Goal: Answer question/provide support: Share knowledge or assist other users

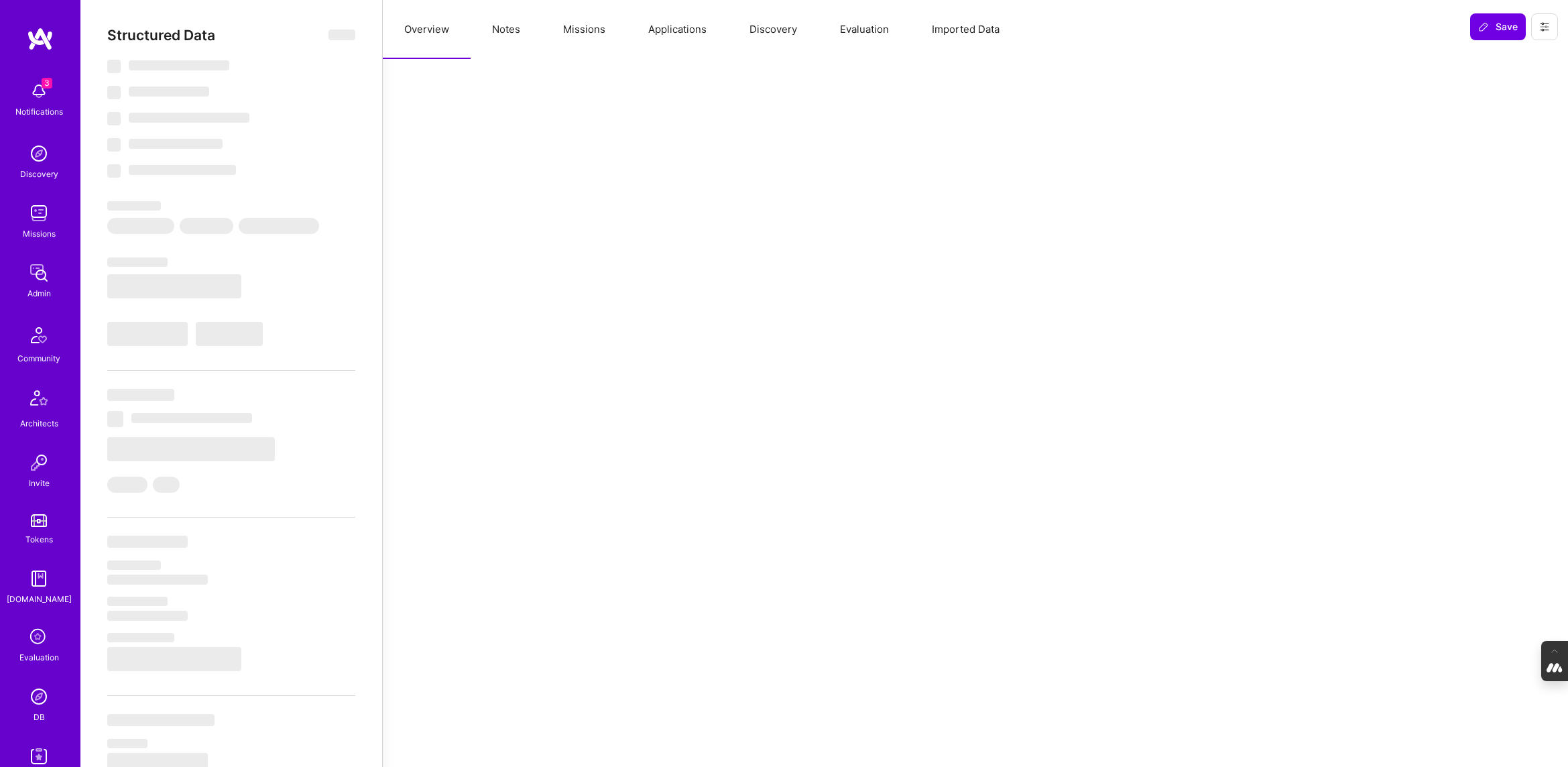
click at [875, 26] on button "Evaluation" at bounding box center [865, 29] width 92 height 59
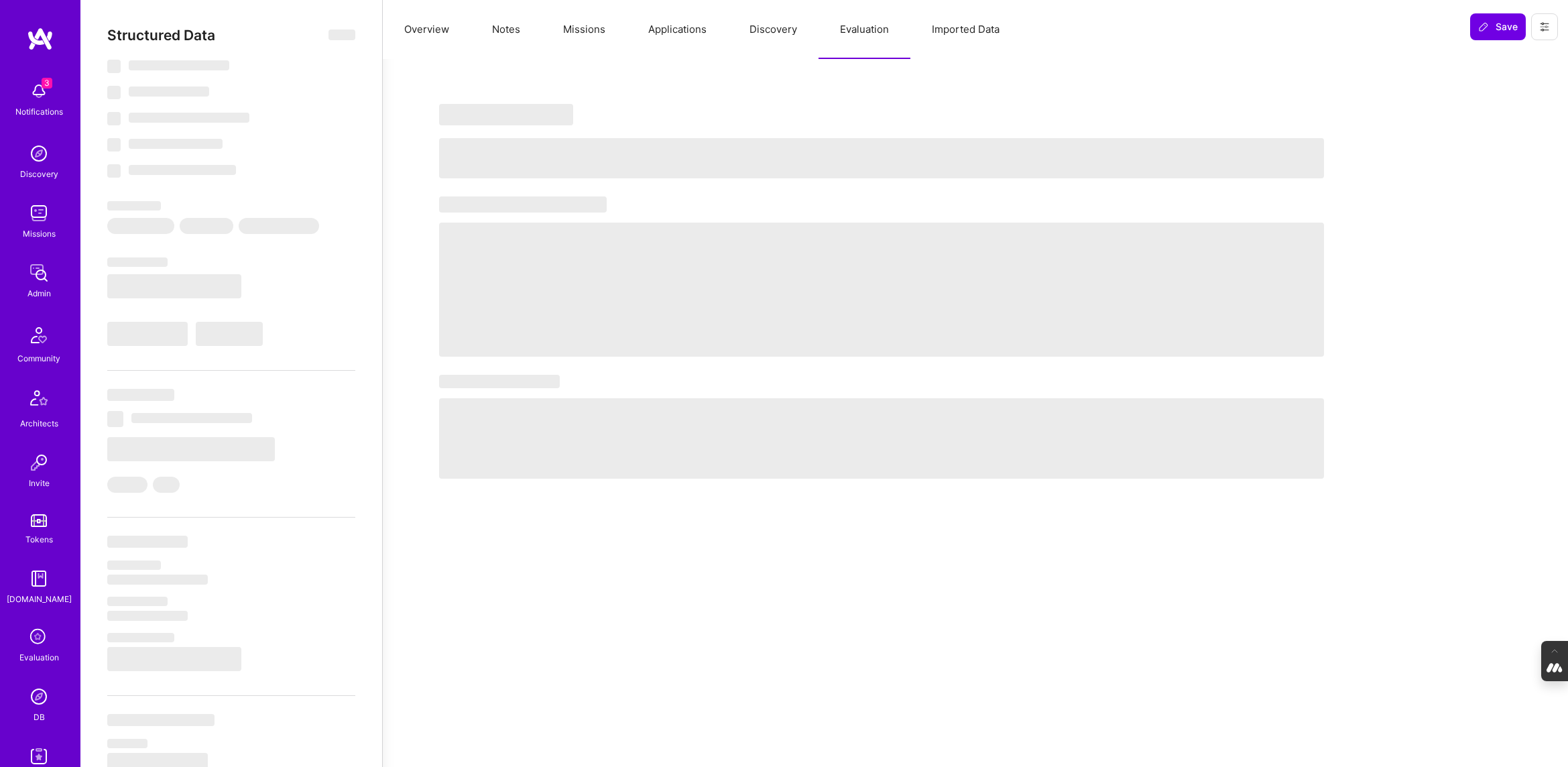
select select "Not Available"
select select "1 Month"
select select "5"
select select "4"
select select "6"
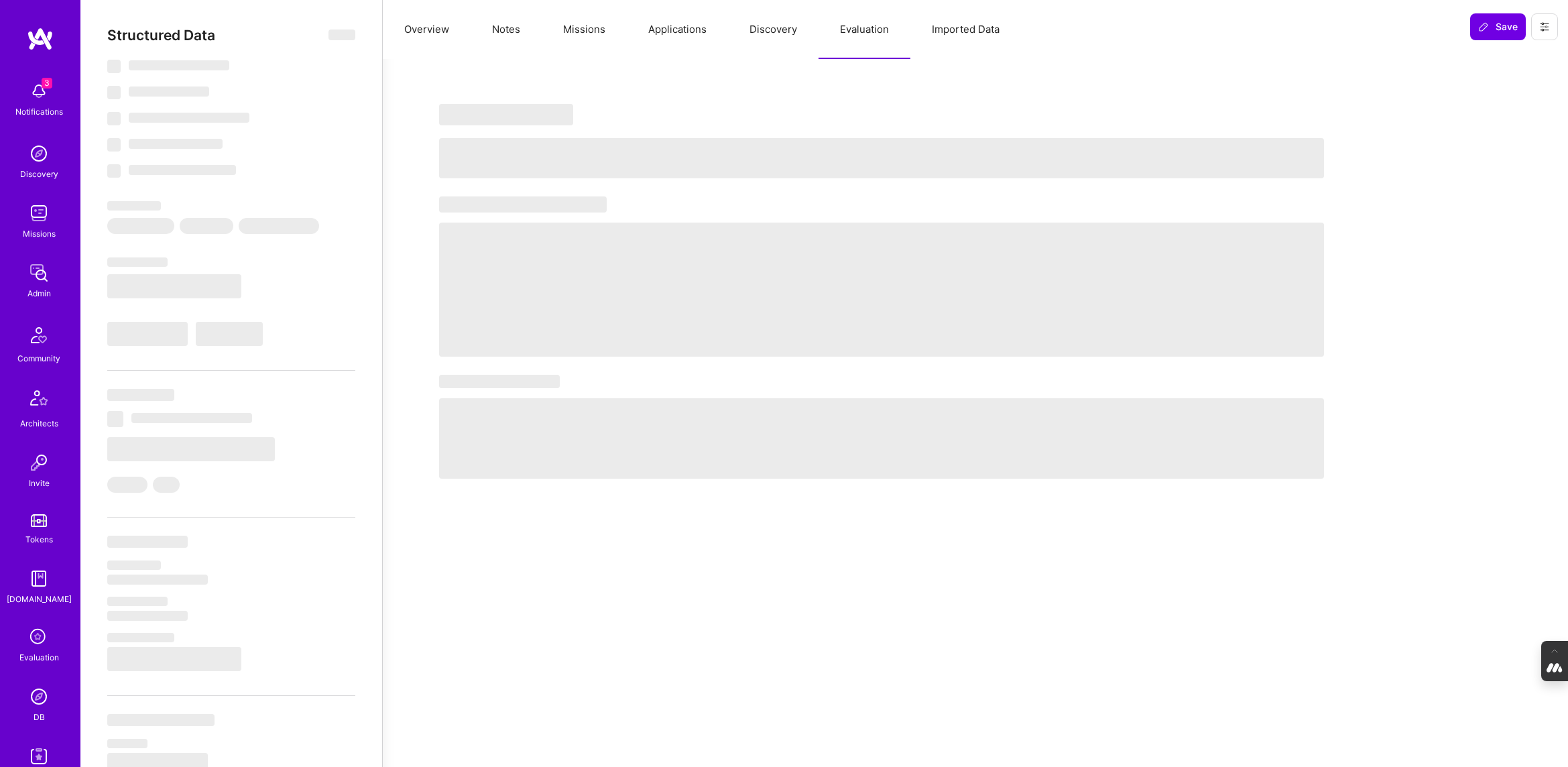
select select "6"
select select "CA"
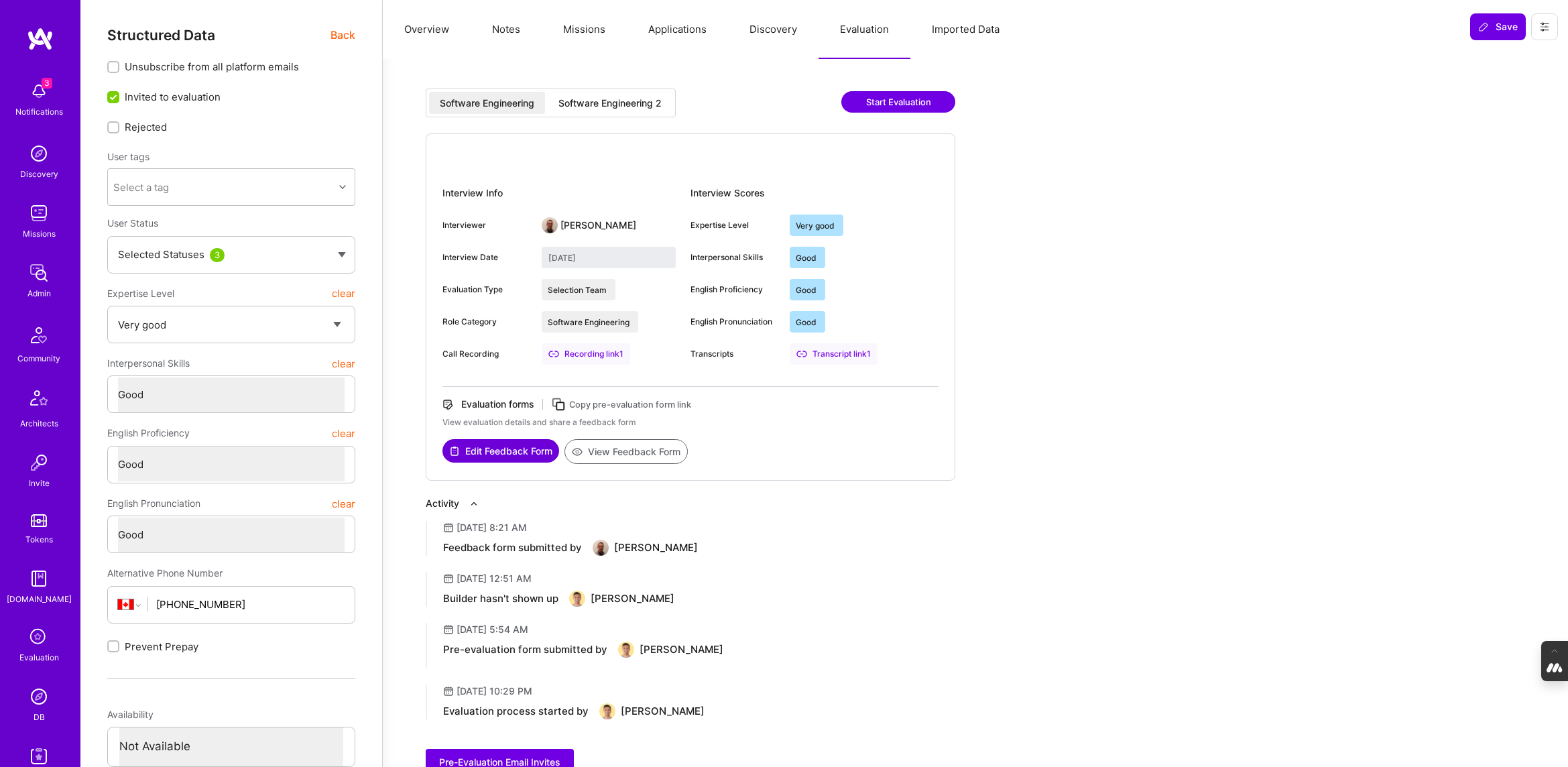
click at [621, 100] on div "Software Engineering 2" at bounding box center [610, 104] width 103 height 14
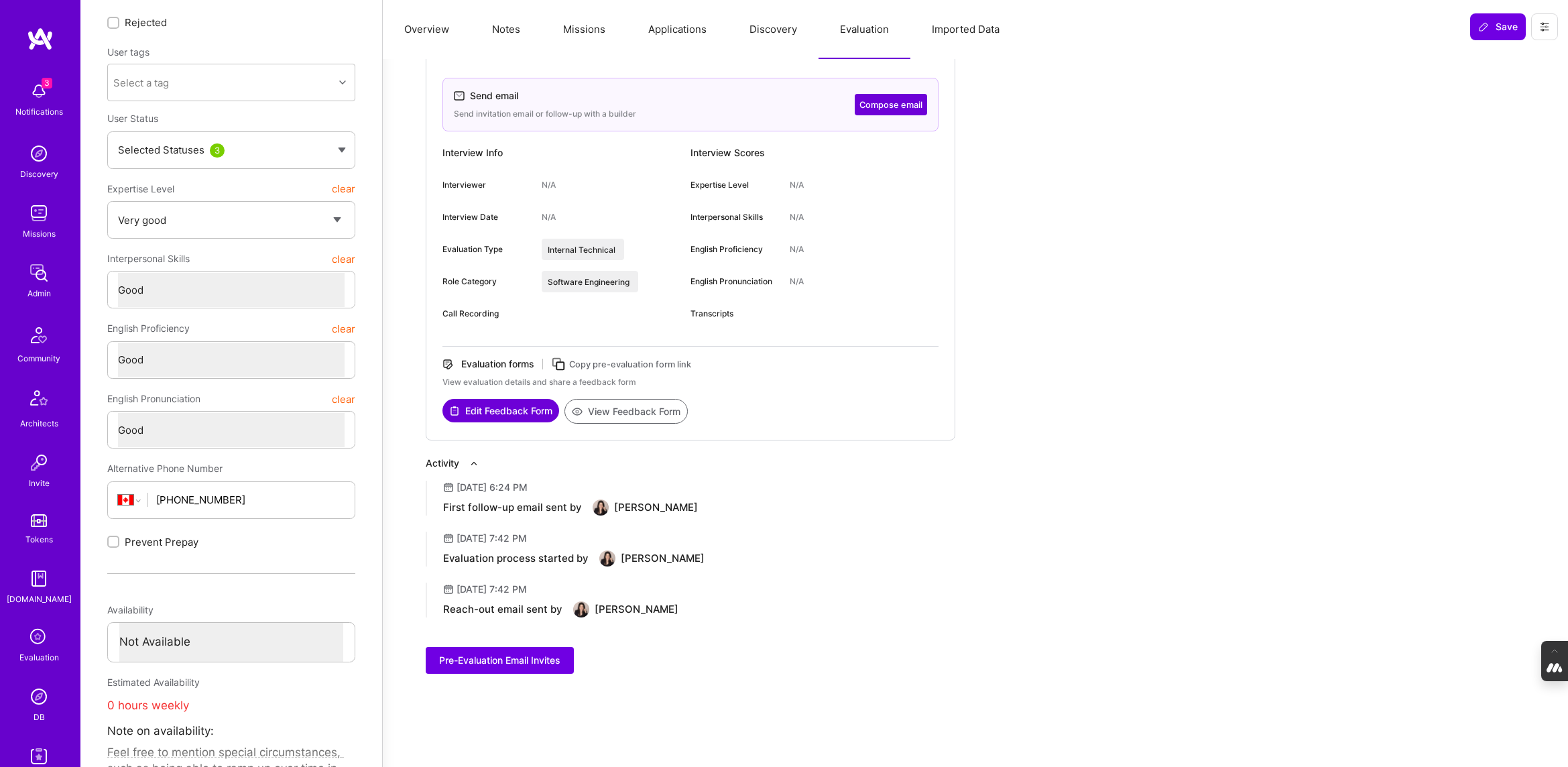
scroll to position [138, 0]
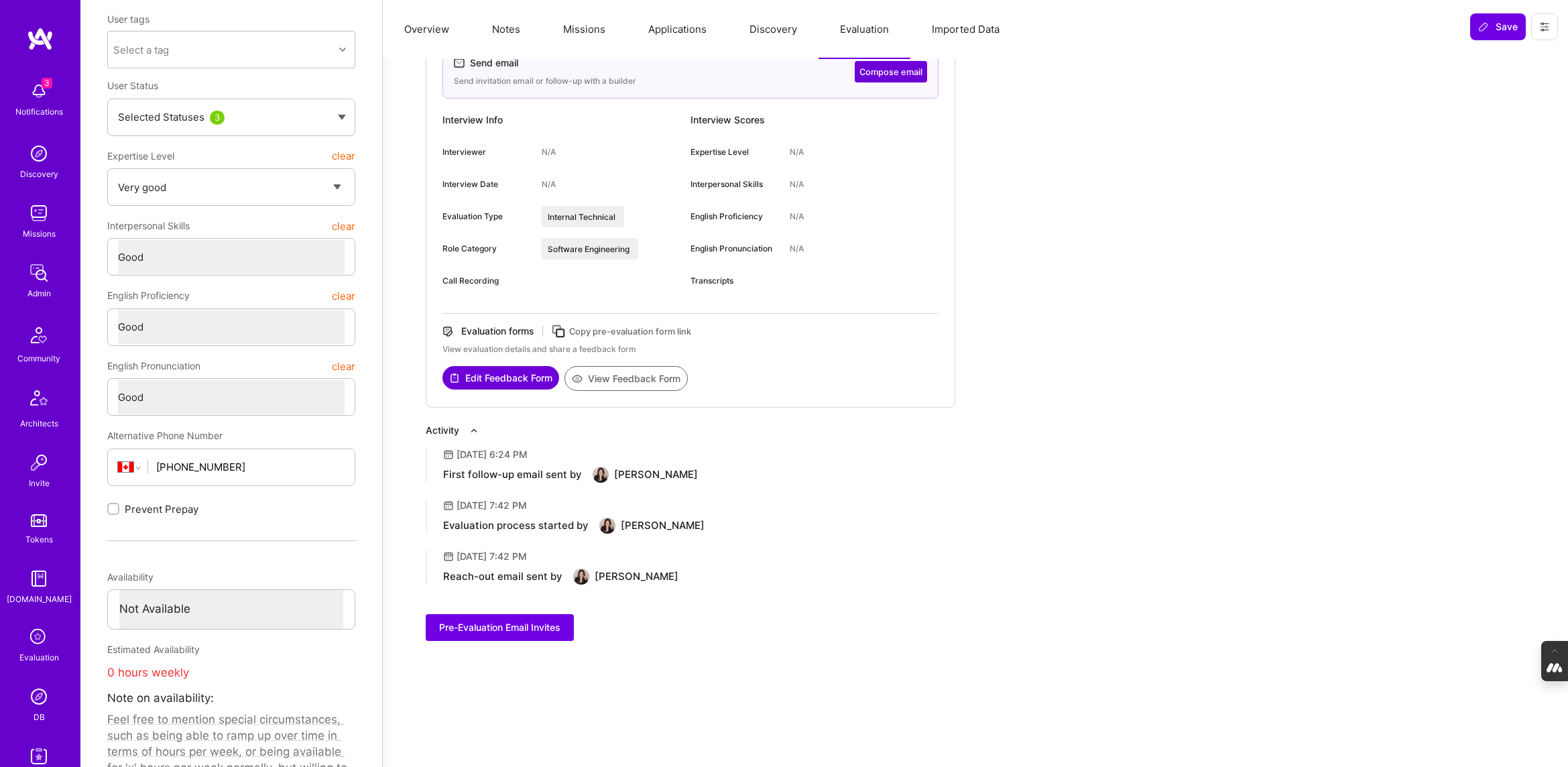
click at [35, 709] on img at bounding box center [39, 697] width 27 height 27
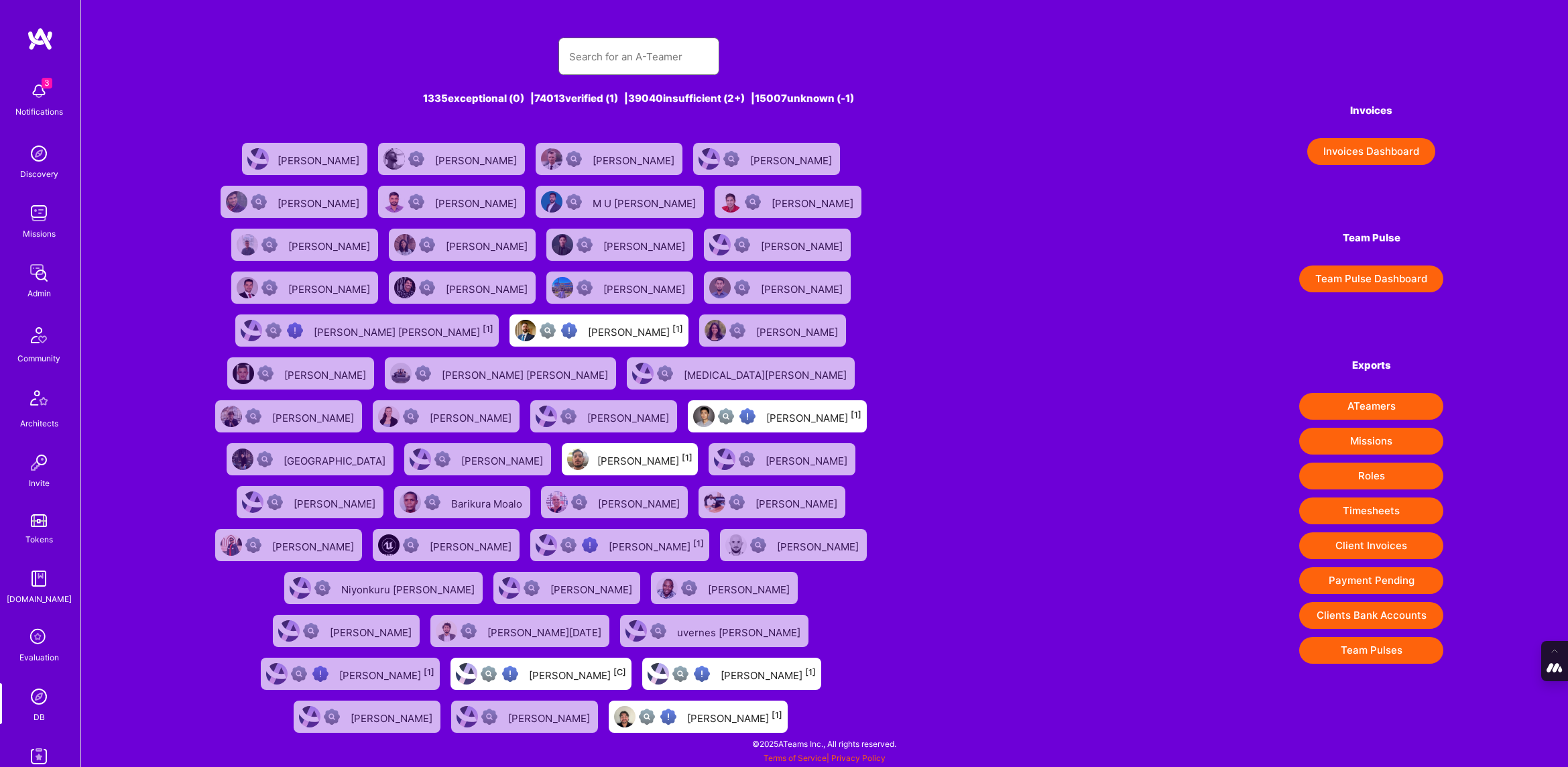
click at [591, 47] on input "text" at bounding box center [639, 56] width 140 height 34
paste input "info@virtualdesign.pl"
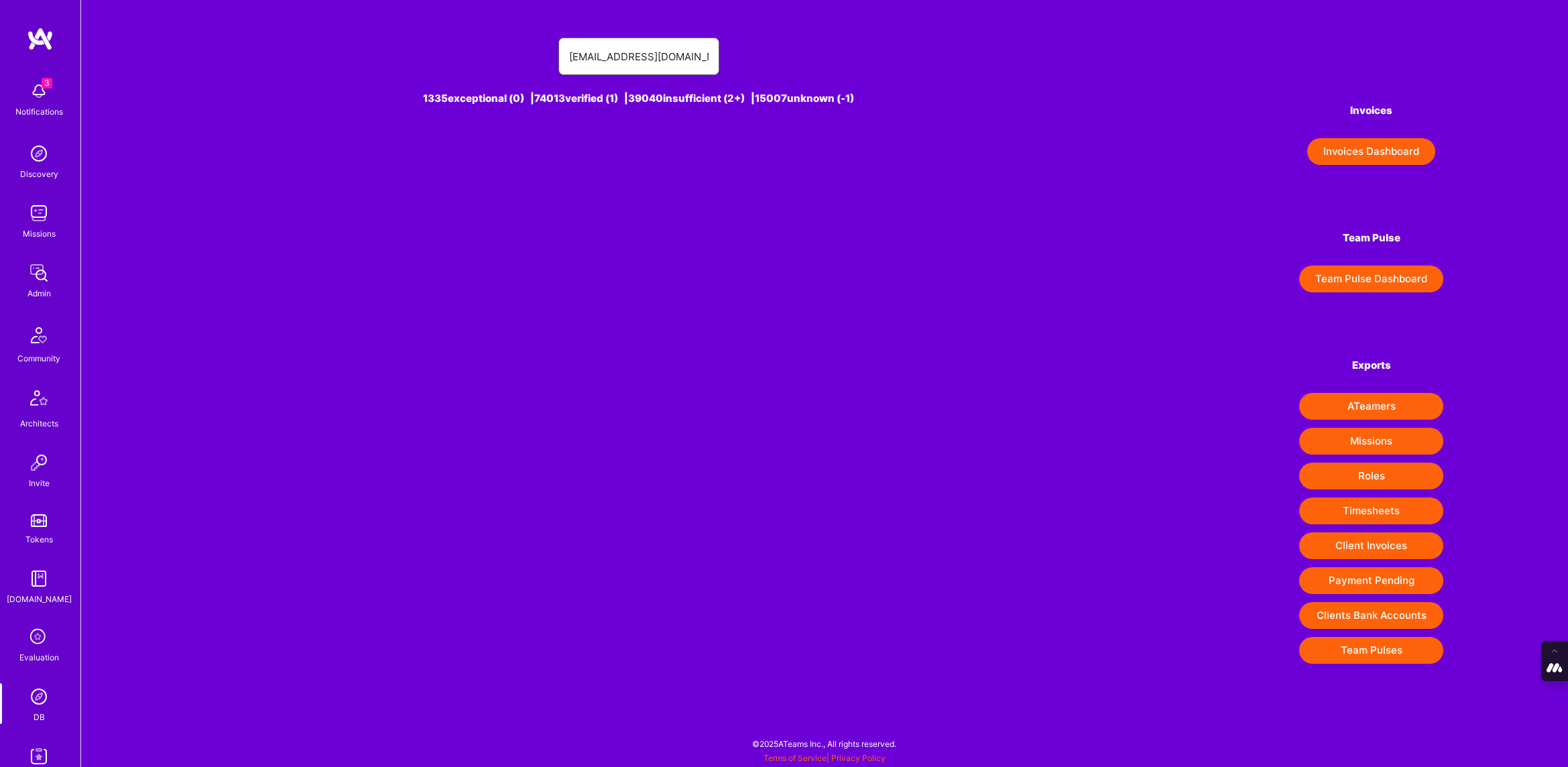
drag, startPoint x: 677, startPoint y: 64, endPoint x: 449, endPoint y: 39, distance: 229.4
click at [449, 39] on div "info@virtualdesign.pl" at bounding box center [639, 56] width 866 height 37
paste input "Michał Budzyński"
type input "Michał Budzyński"
click at [538, 159] on div "Michał BudzyńSki [1]" at bounding box center [566, 159] width 96 height 18
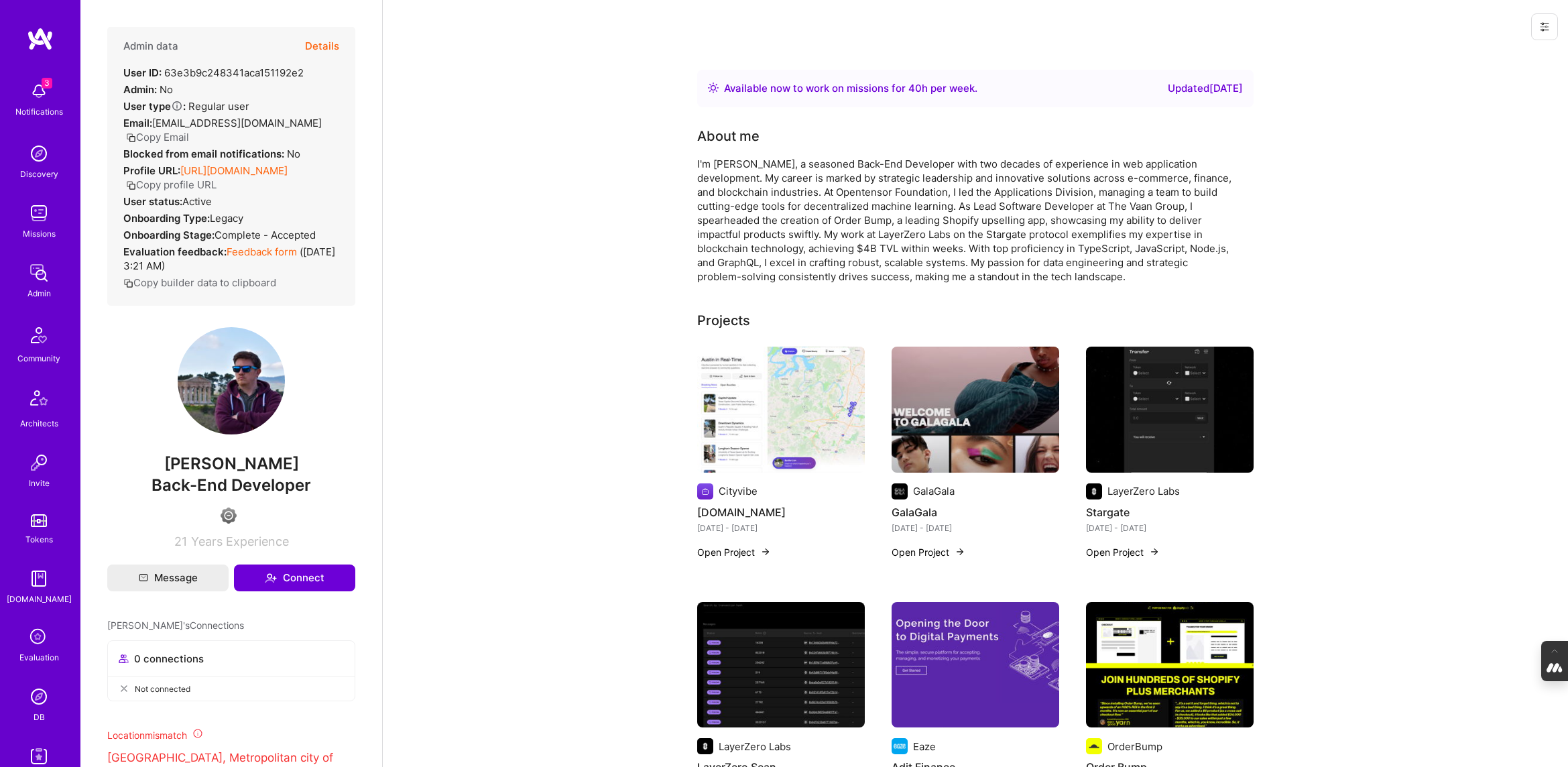
click at [326, 42] on button "Details" at bounding box center [322, 46] width 34 height 39
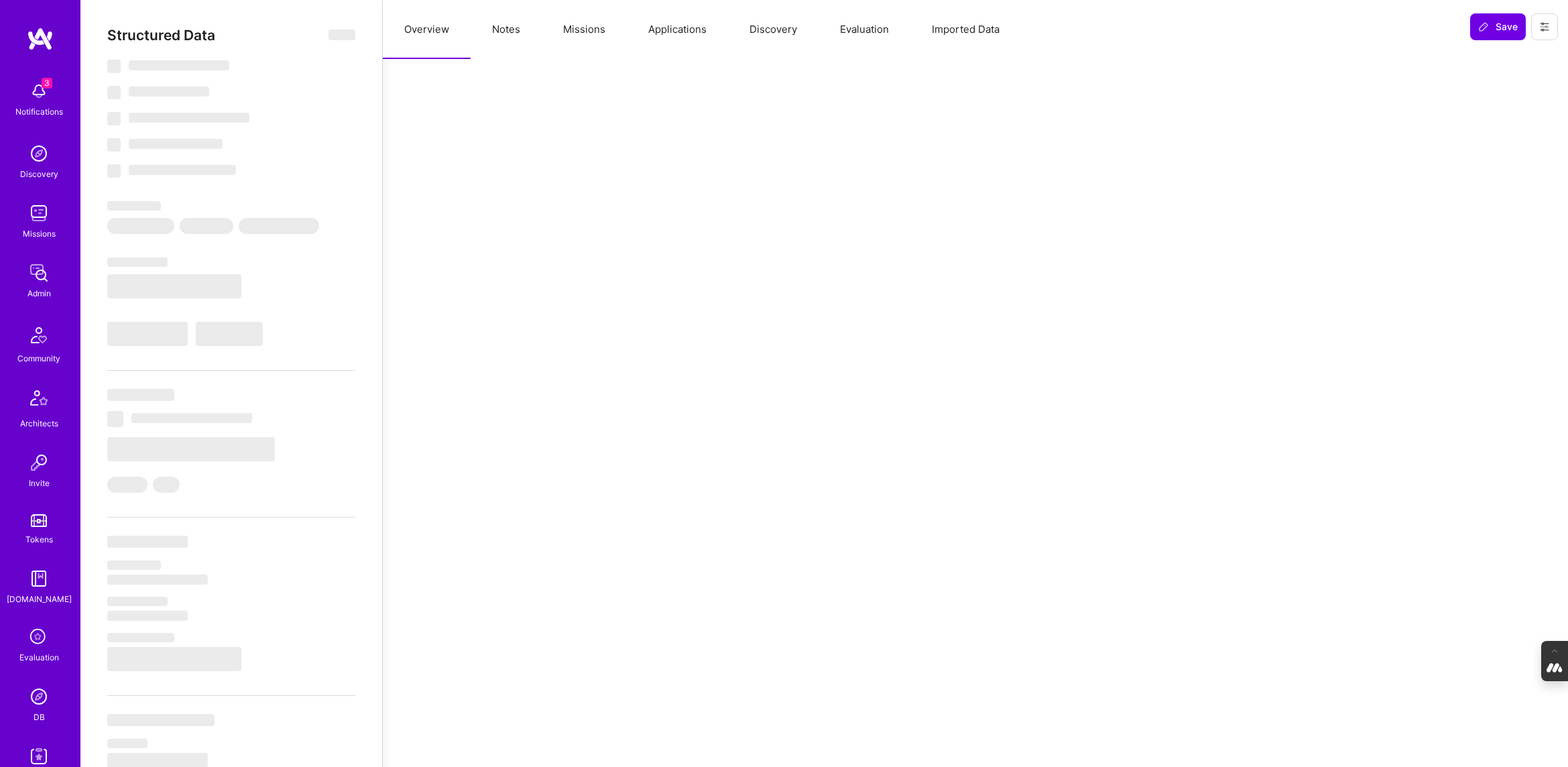
click at [859, 26] on button "Evaluation" at bounding box center [865, 29] width 92 height 59
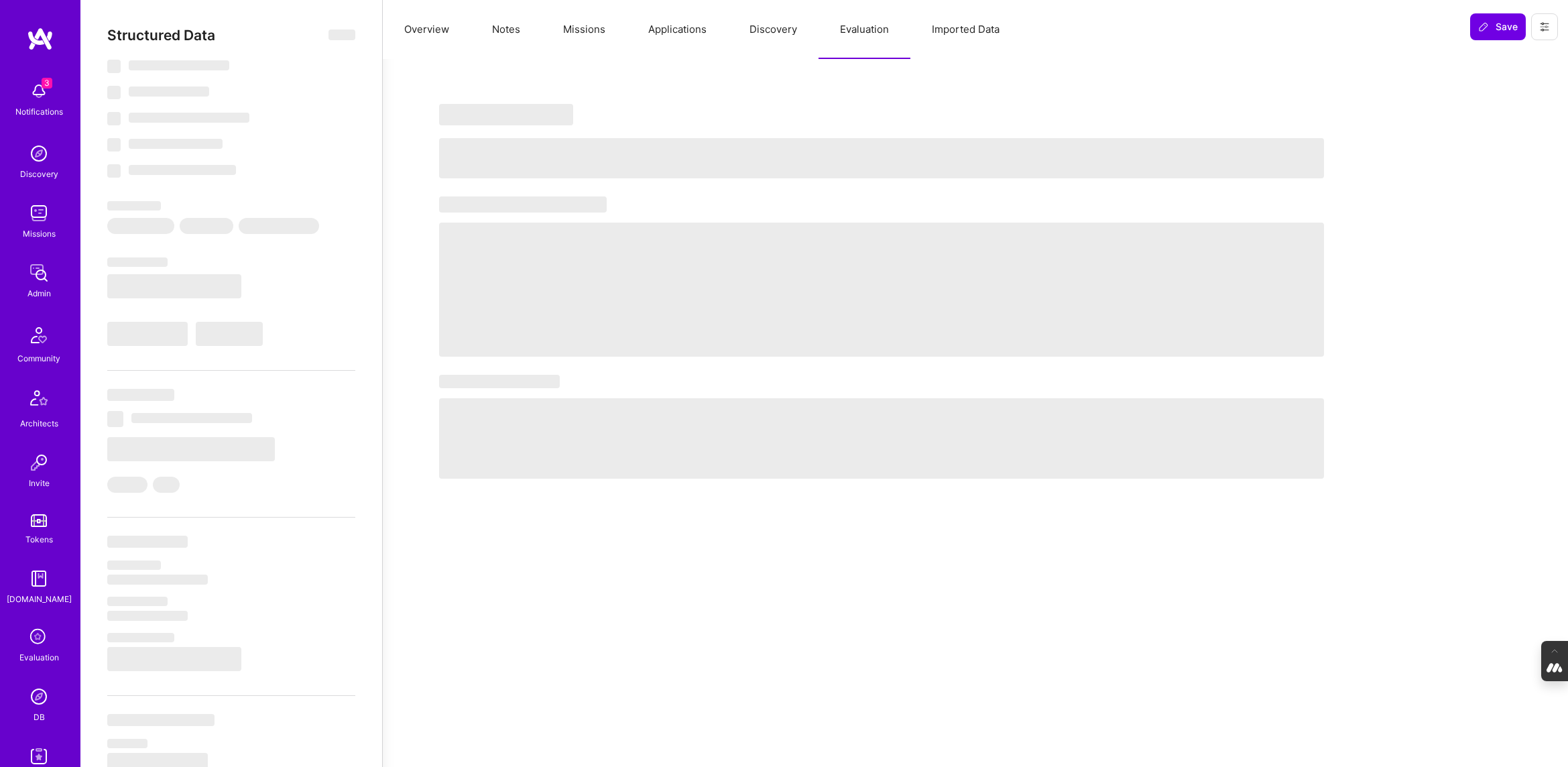
type textarea "x"
select select "Right Now"
select select "4"
select select "6"
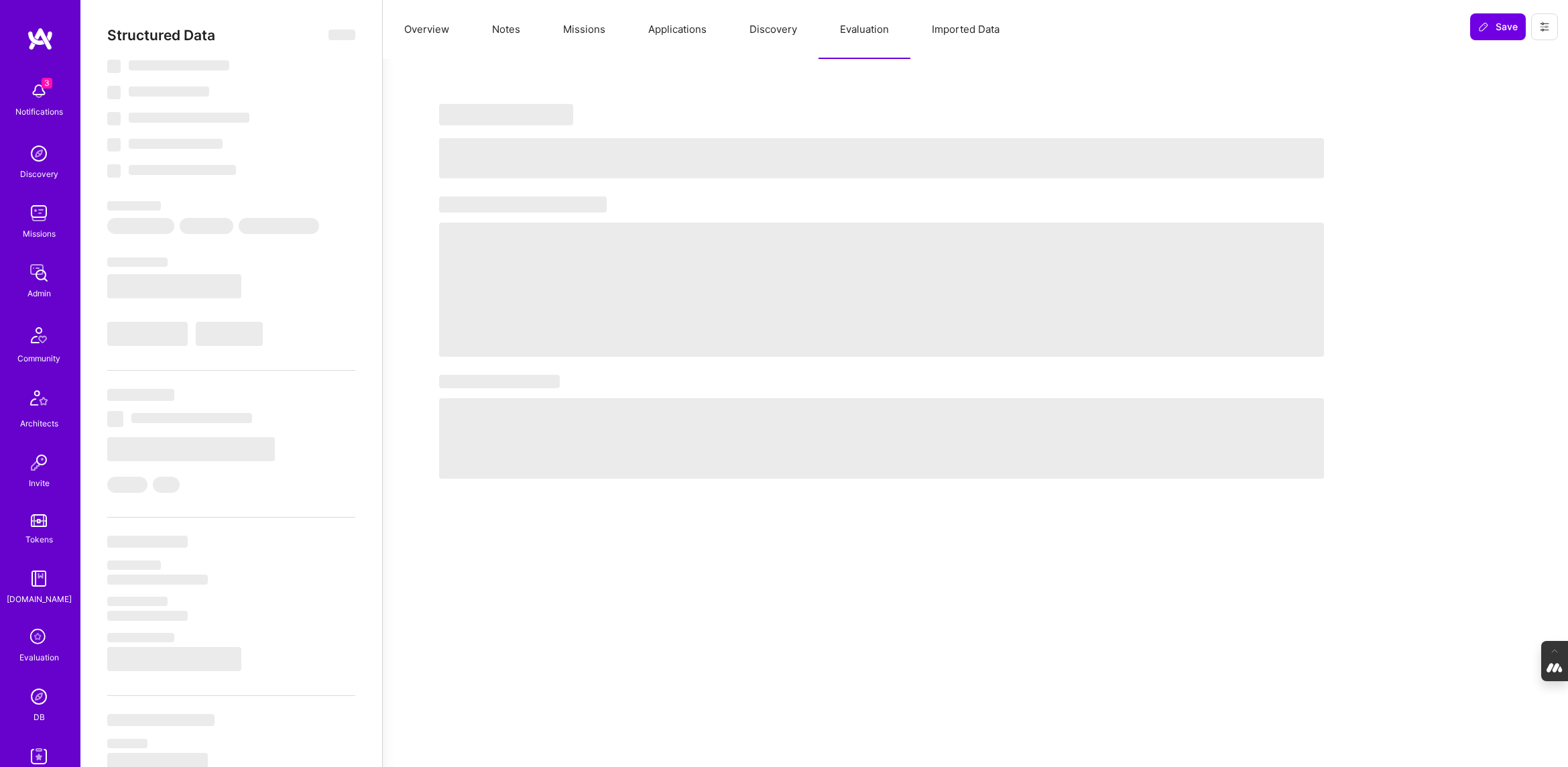
select select "6"
select select "PL"
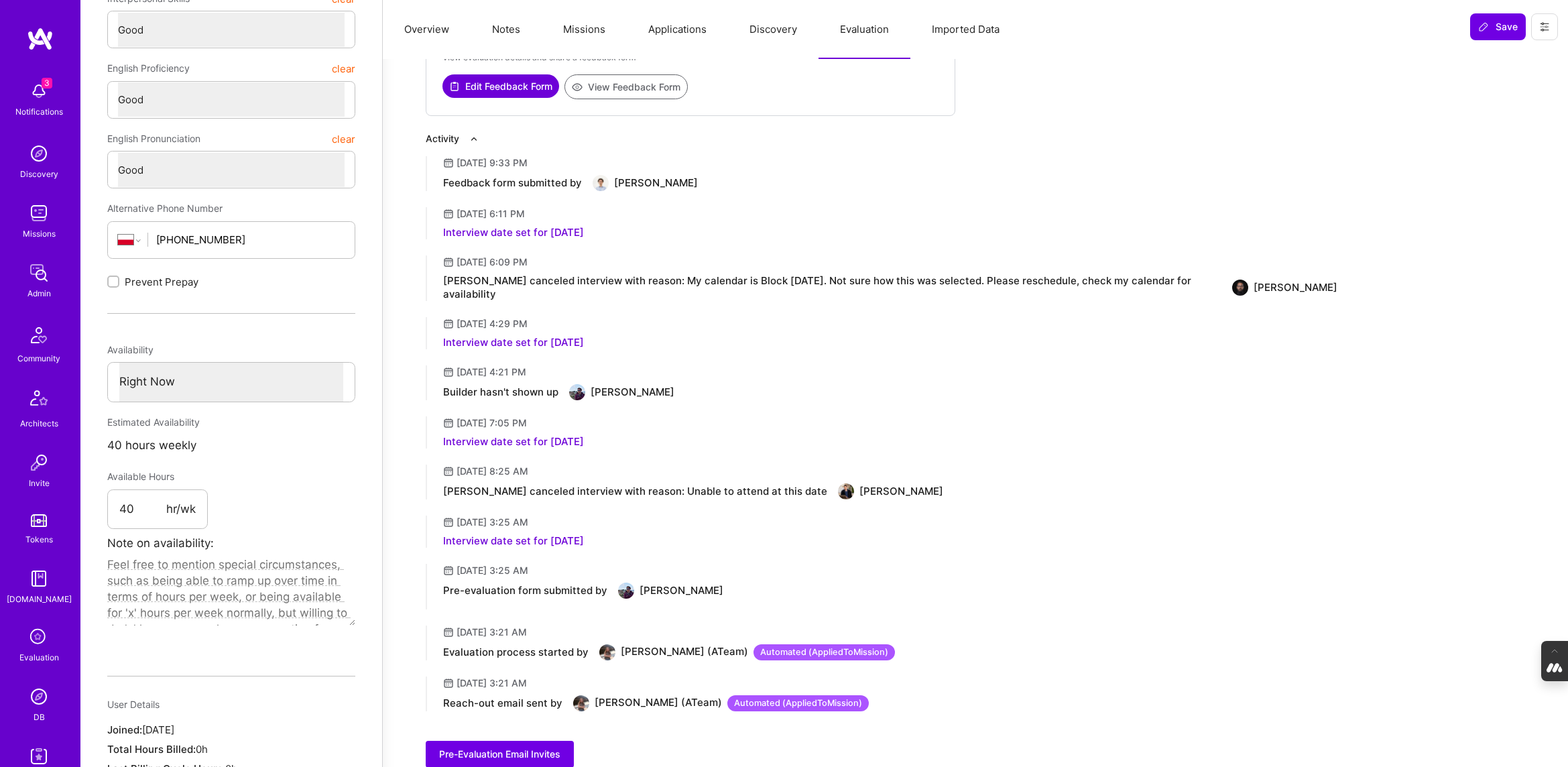
scroll to position [328, 0]
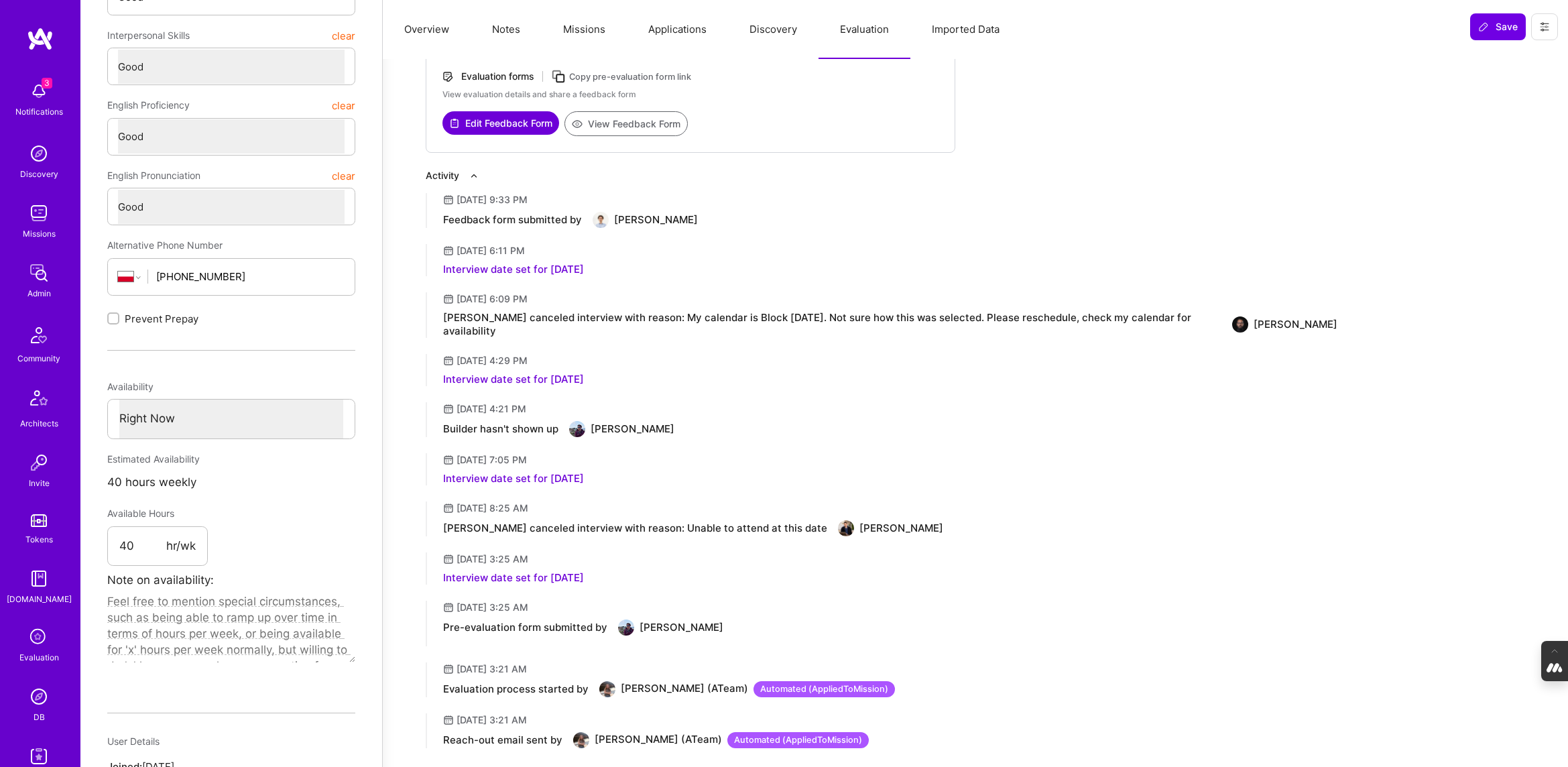
click at [625, 119] on button "View Feedback Form" at bounding box center [627, 123] width 123 height 25
type textarea "x"
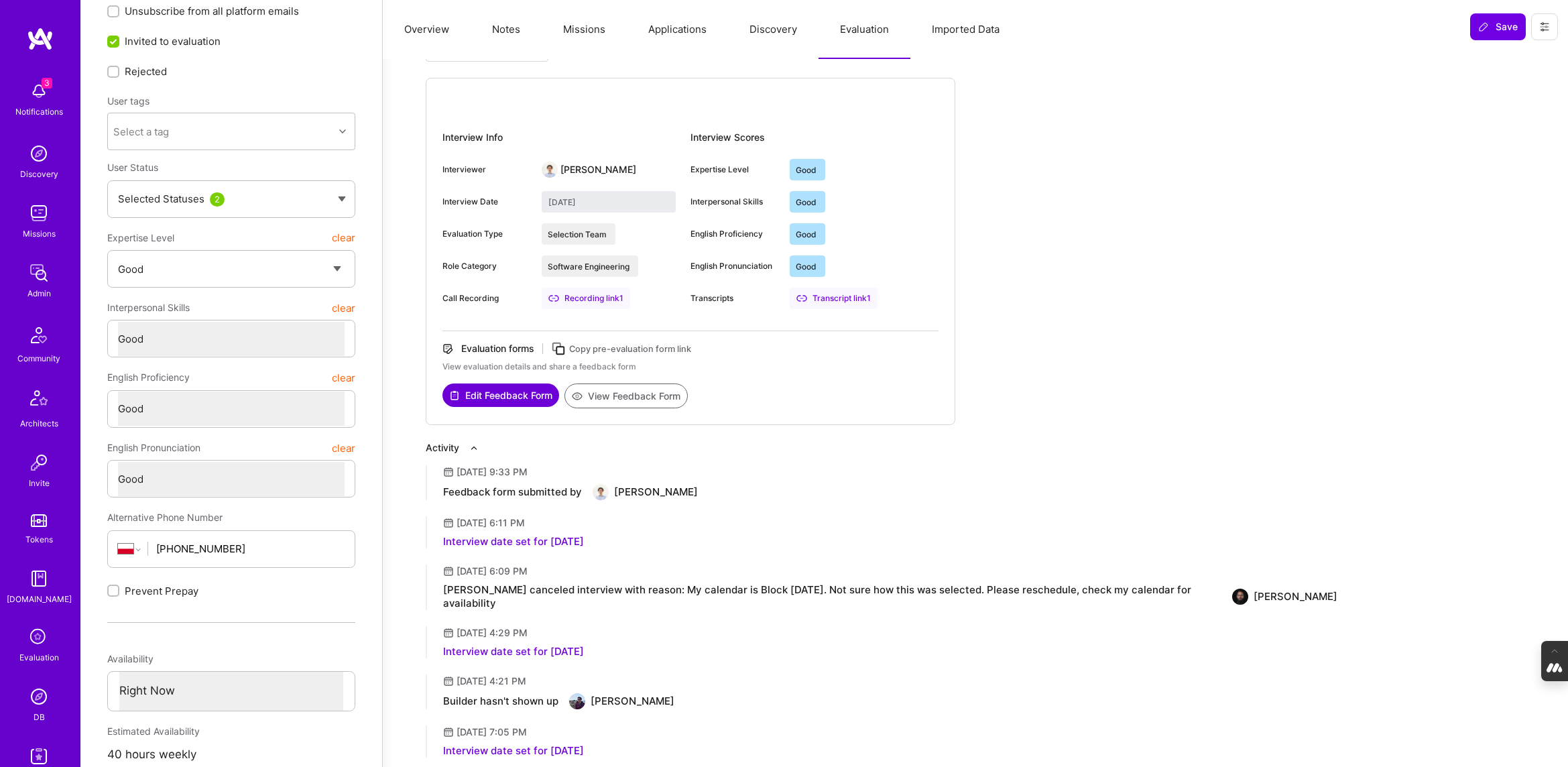
scroll to position [0, 0]
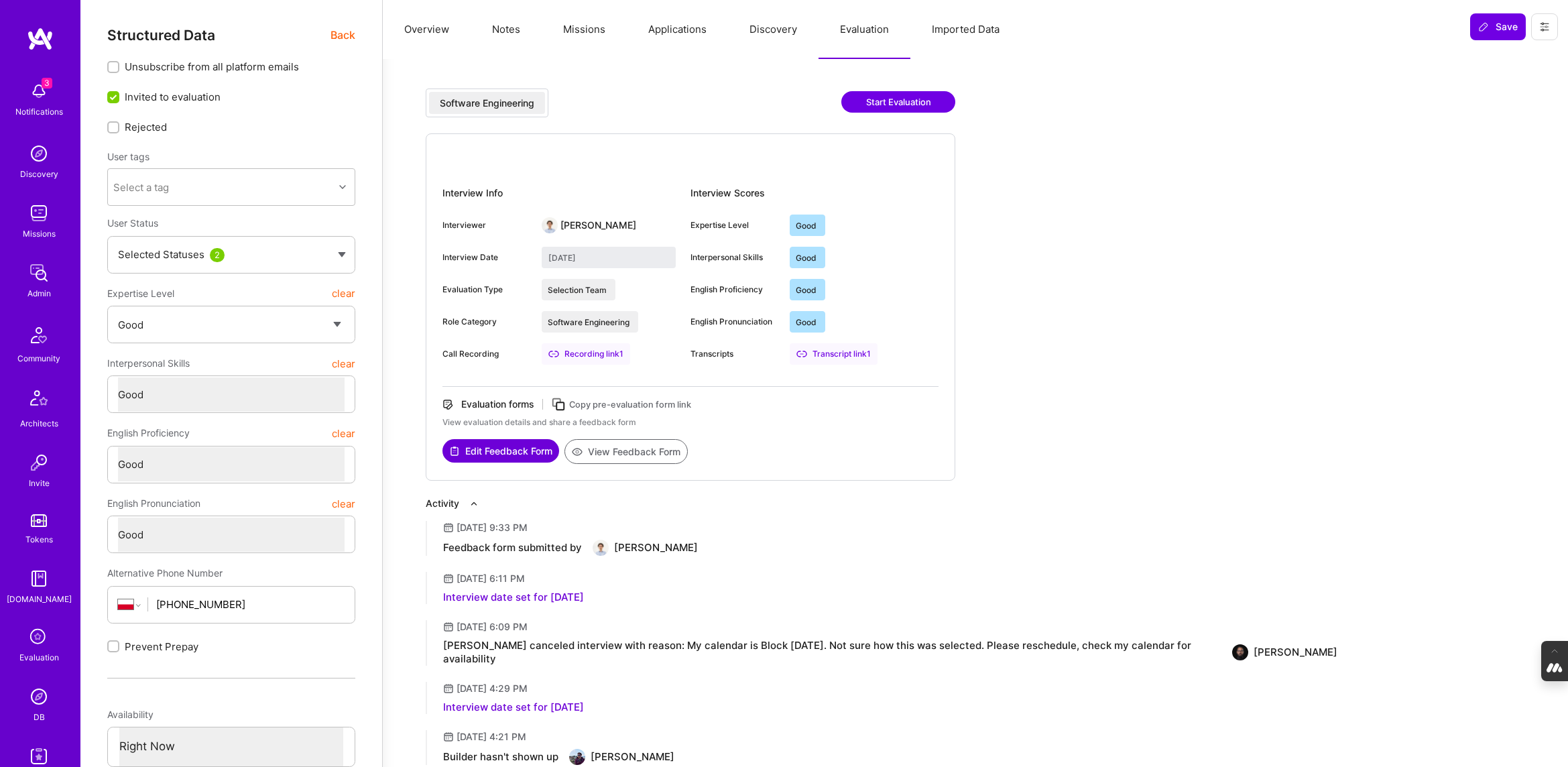
click at [340, 31] on span "Back" at bounding box center [343, 35] width 25 height 17
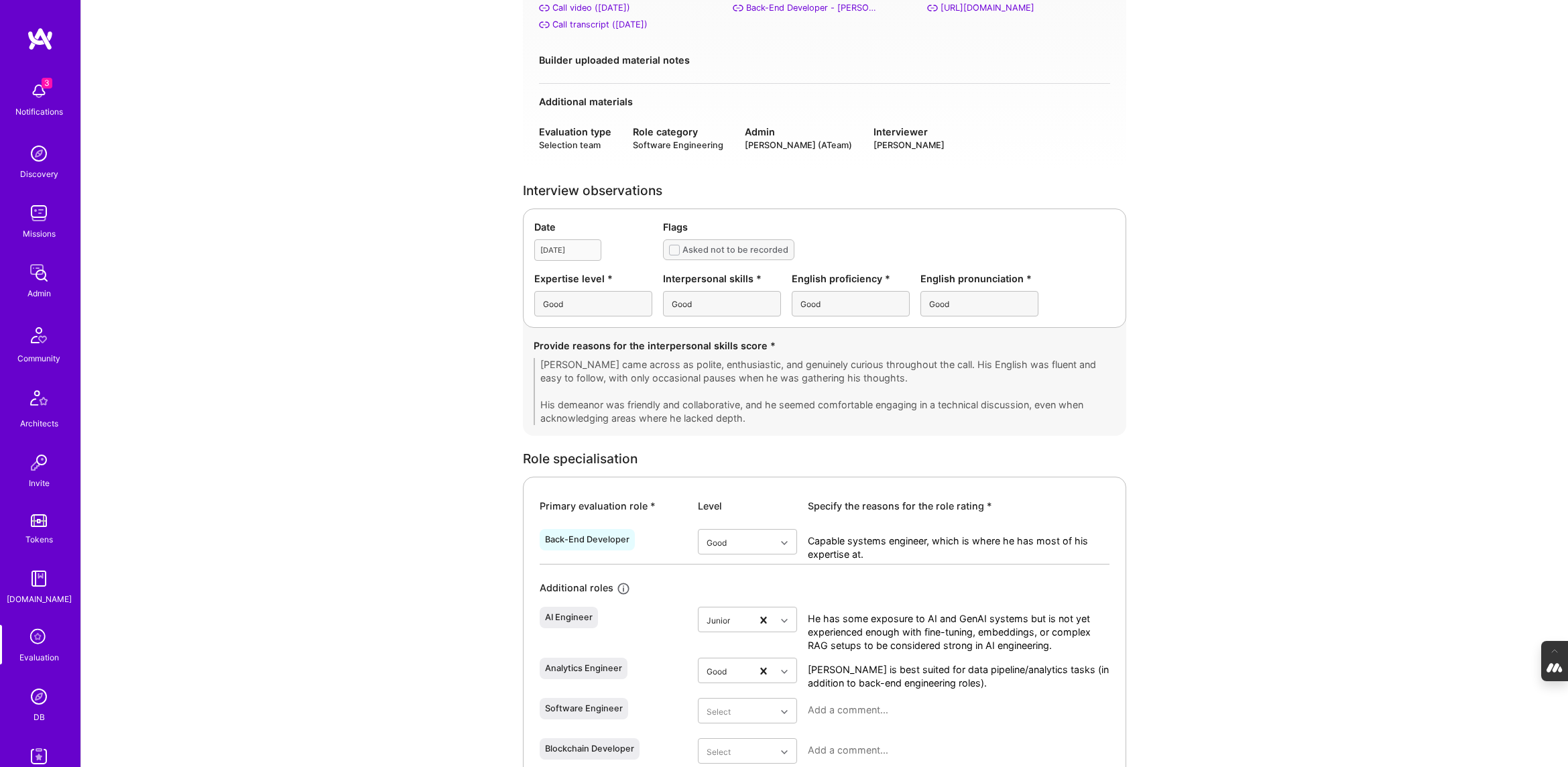
scroll to position [225, 0]
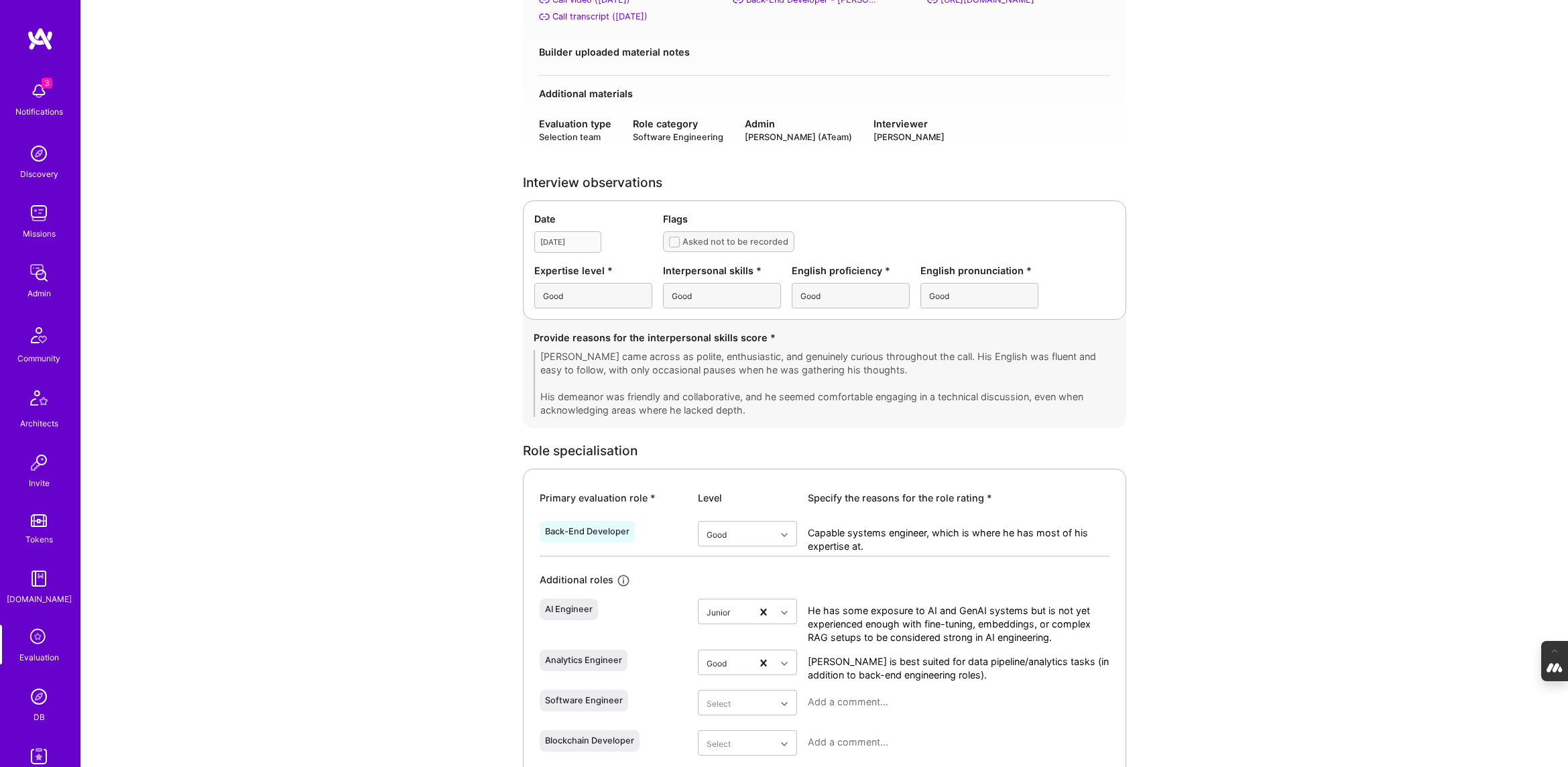
drag, startPoint x: 878, startPoint y: 535, endPoint x: 805, endPoint y: 518, distance: 75.0
click at [805, 518] on div "Back-End Developer Good Capable systems engineer, which is where he has most of…" at bounding box center [824, 535] width 570 height 40
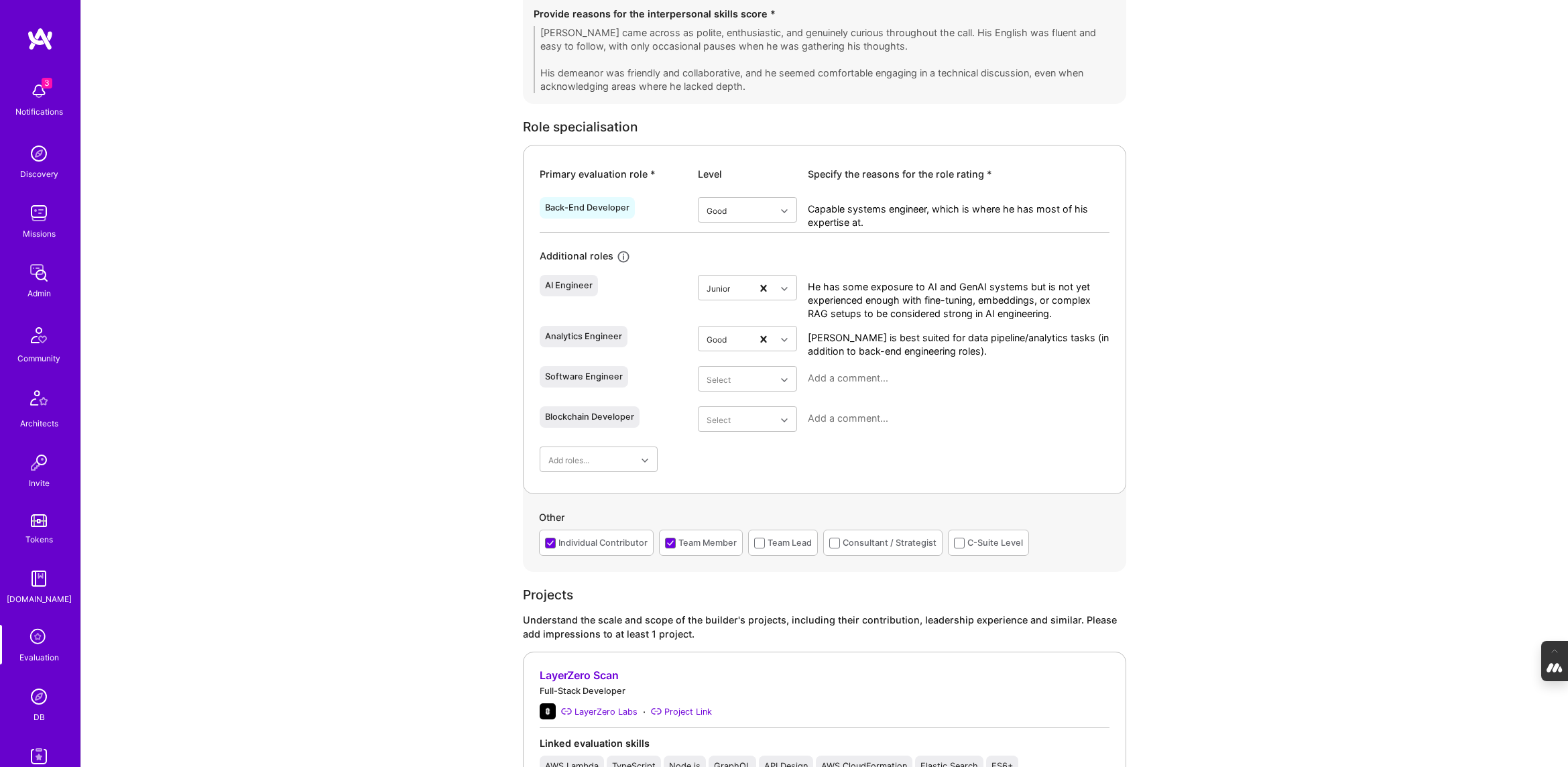
scroll to position [550, 0]
drag, startPoint x: 958, startPoint y: 339, endPoint x: 803, endPoint y: 325, distance: 155.6
click at [803, 325] on div "Analytics Engineer Good Michał is best suited for data pipeline/analytics tasks…" at bounding box center [824, 339] width 570 height 40
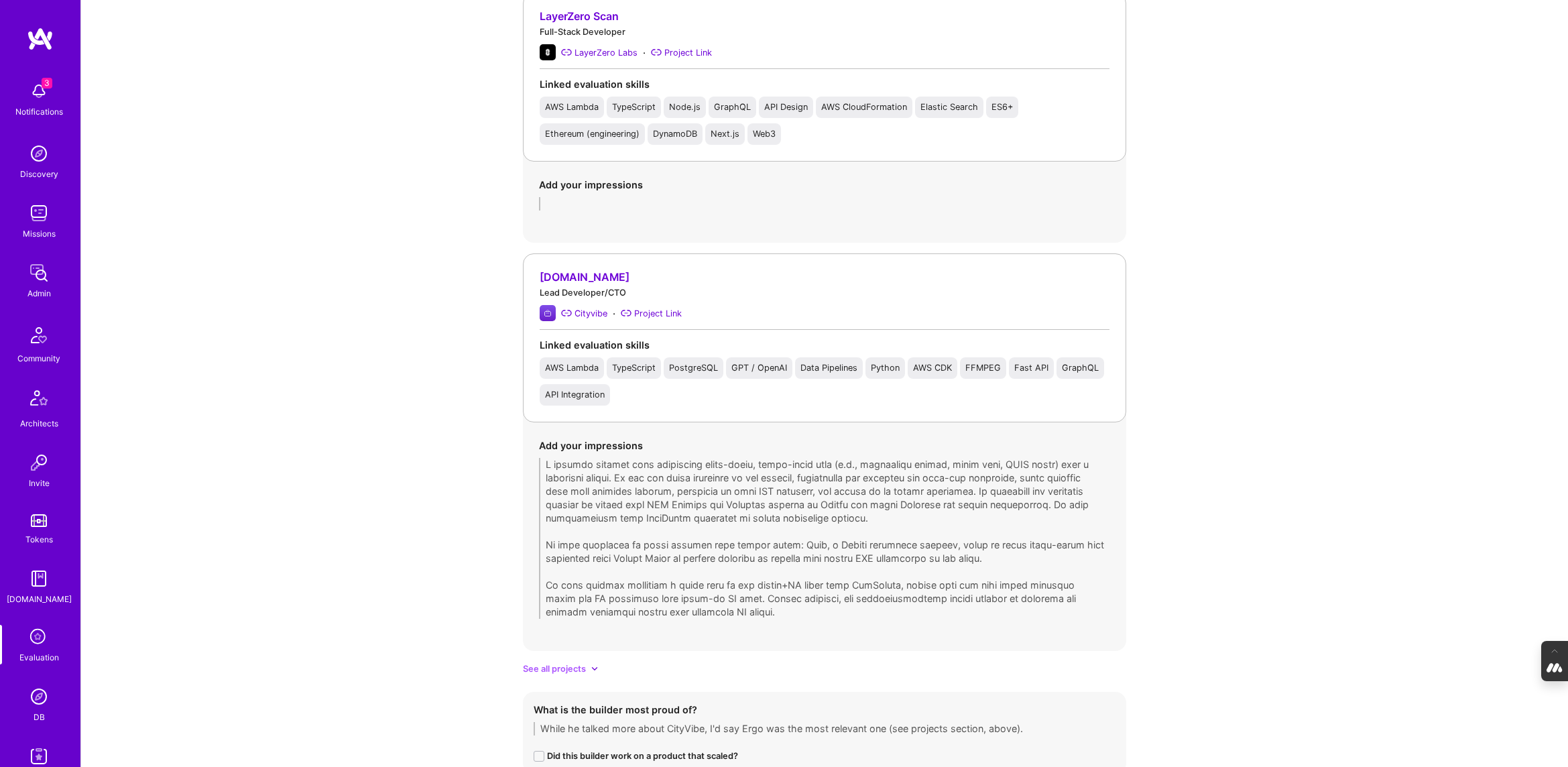
scroll to position [1214, 0]
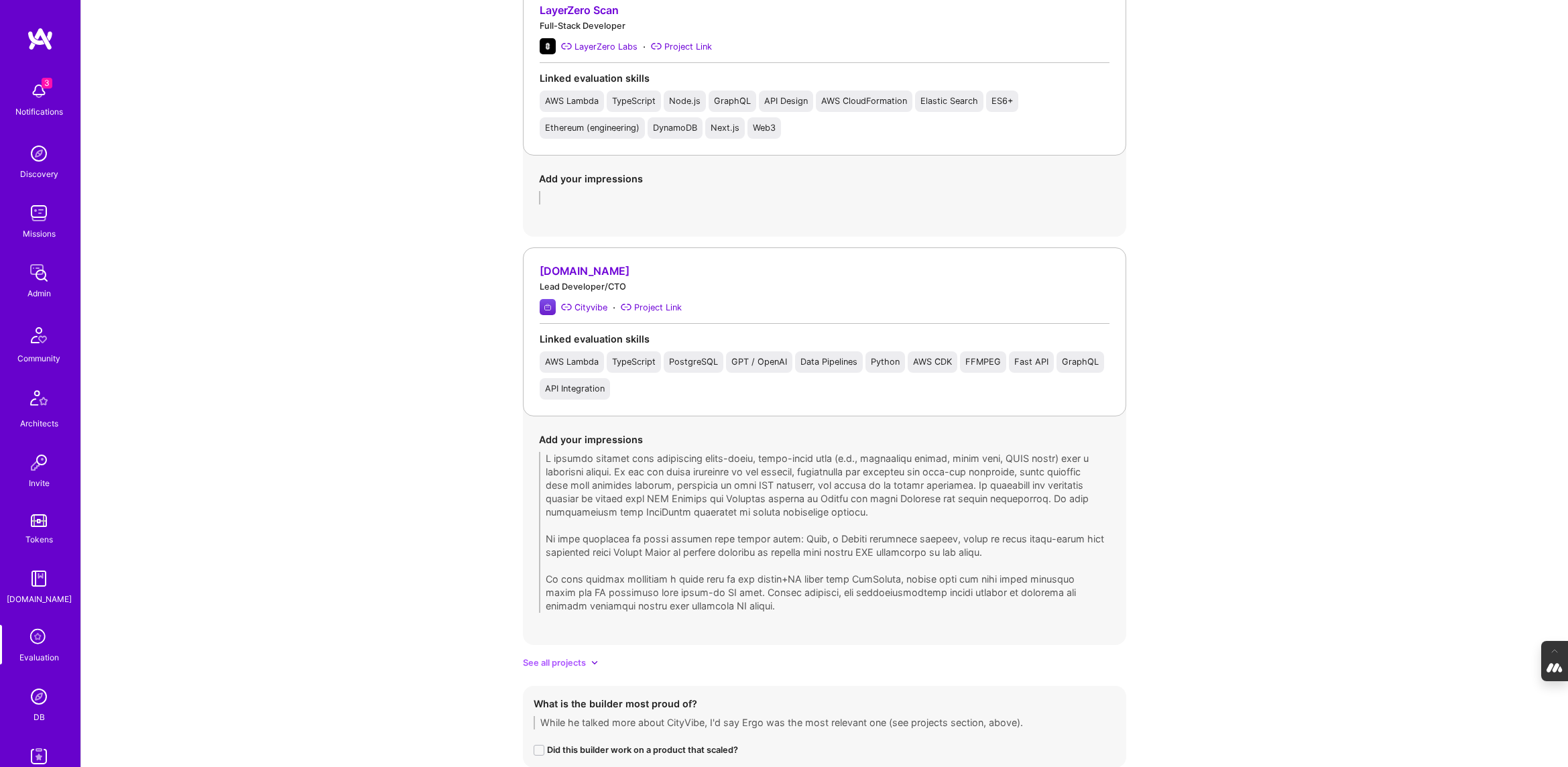
click at [536, 437] on div "Add your impressions" at bounding box center [824, 523] width 603 height 213
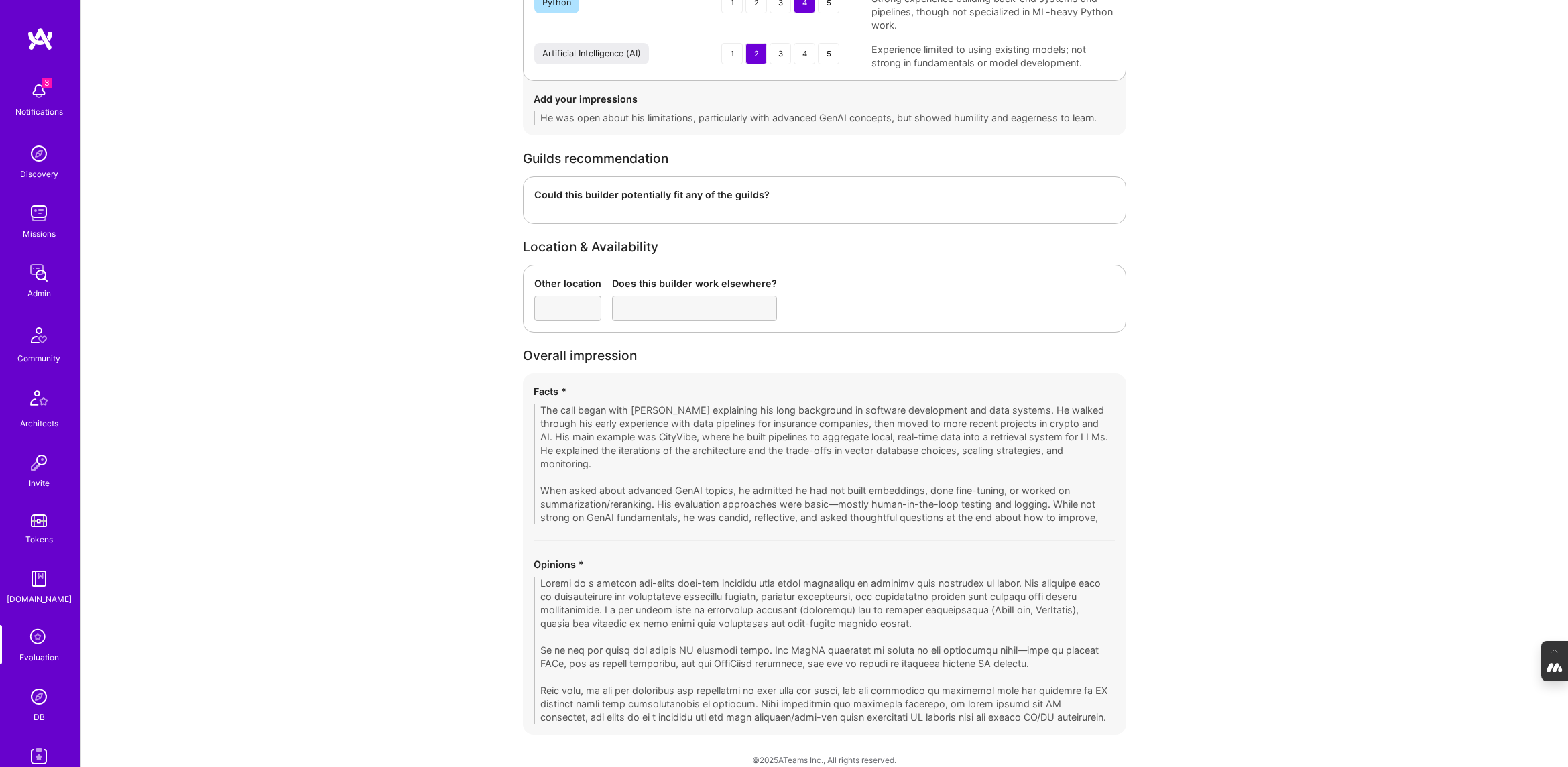
scroll to position [2222, 0]
click at [523, 379] on div "Facts * The call began with Michał explaining his long background in software d…" at bounding box center [824, 552] width 603 height 362
click at [529, 560] on div "Facts * The call began with Michał explaining his long background in software d…" at bounding box center [824, 552] width 603 height 362
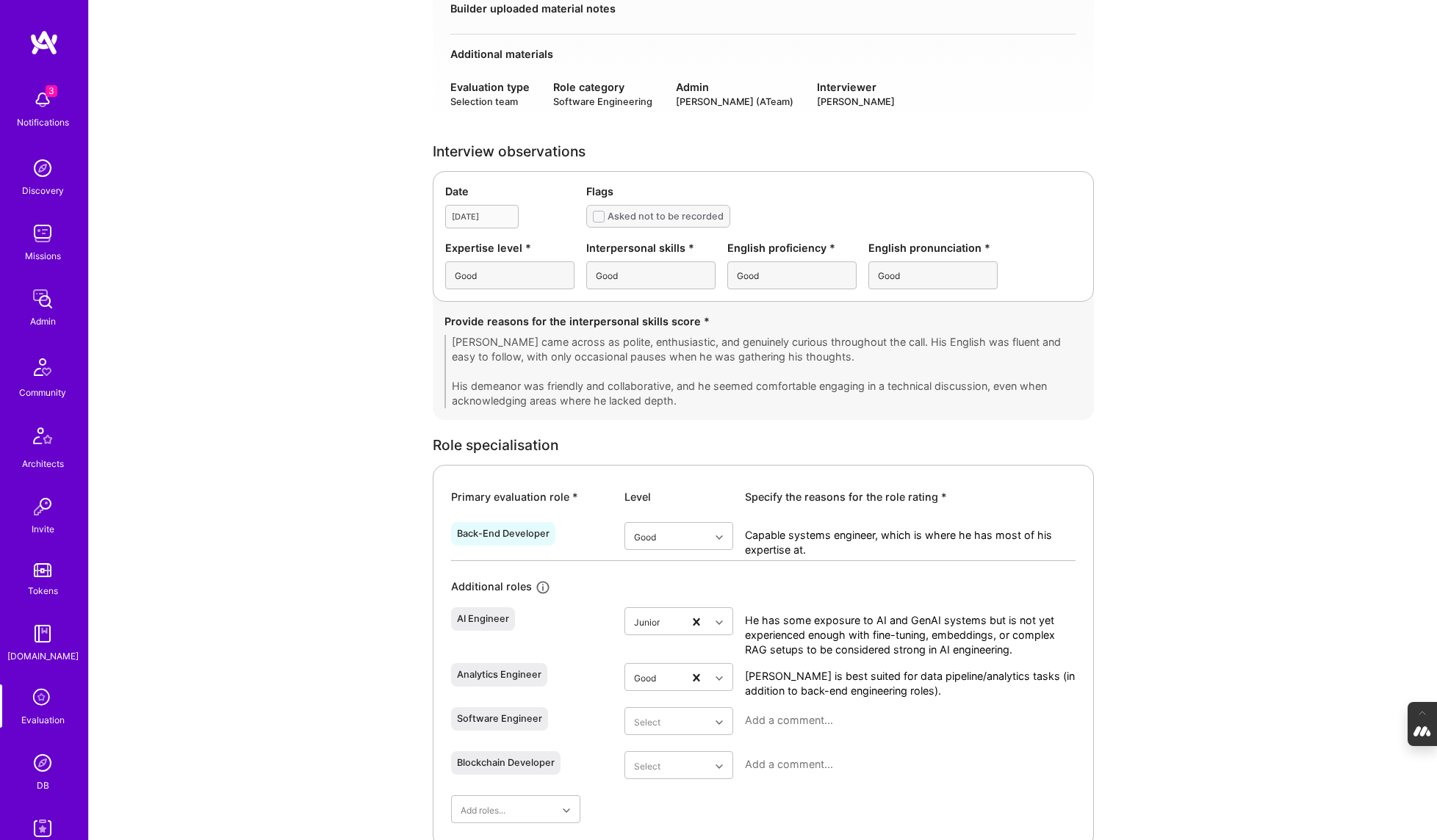
scroll to position [297, 0]
click at [39, 773] on img at bounding box center [43, 764] width 30 height 30
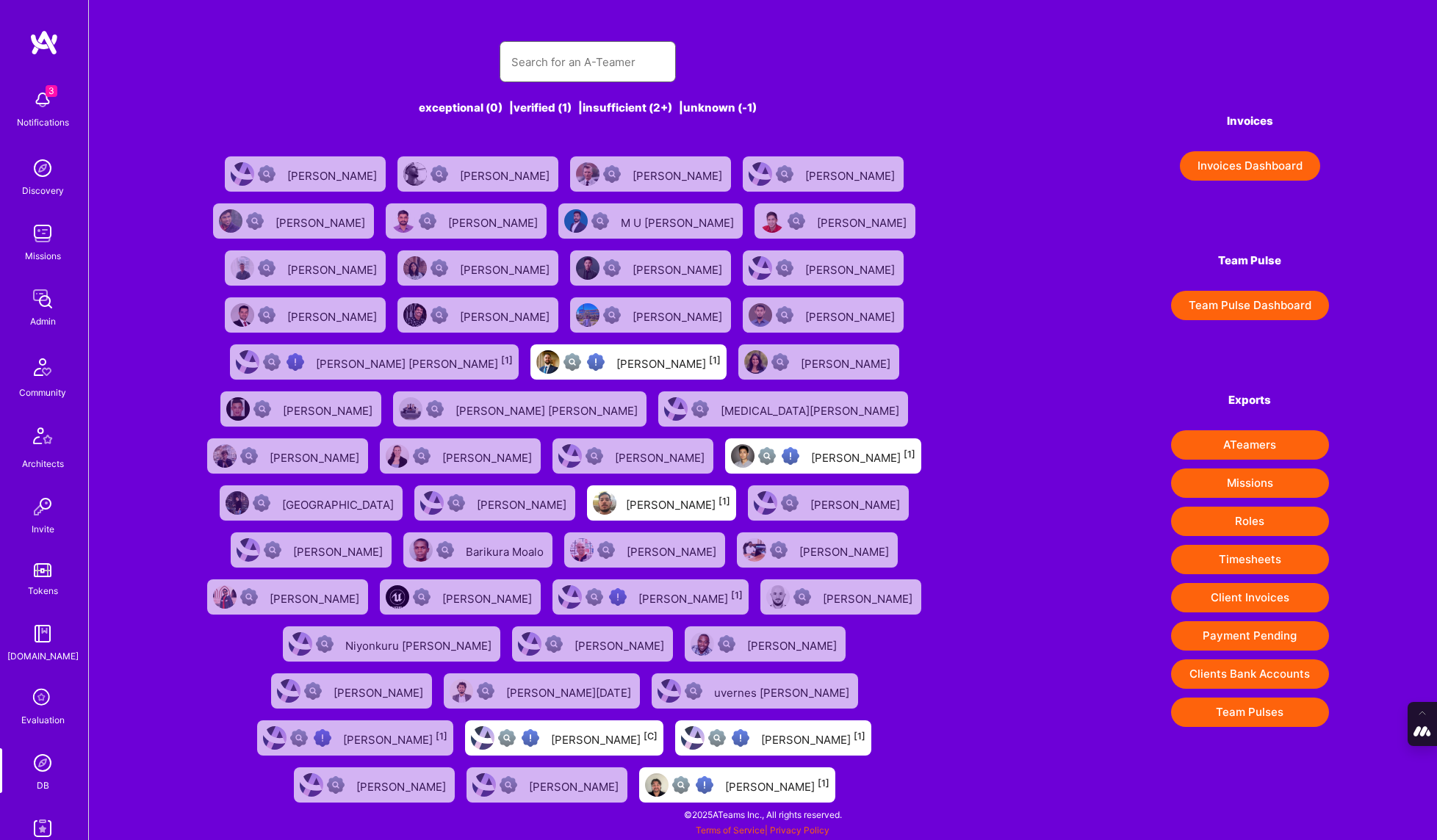
click at [546, 65] on input "text" at bounding box center [588, 62] width 153 height 37
paste input "bruno.ariev@gmail.com"
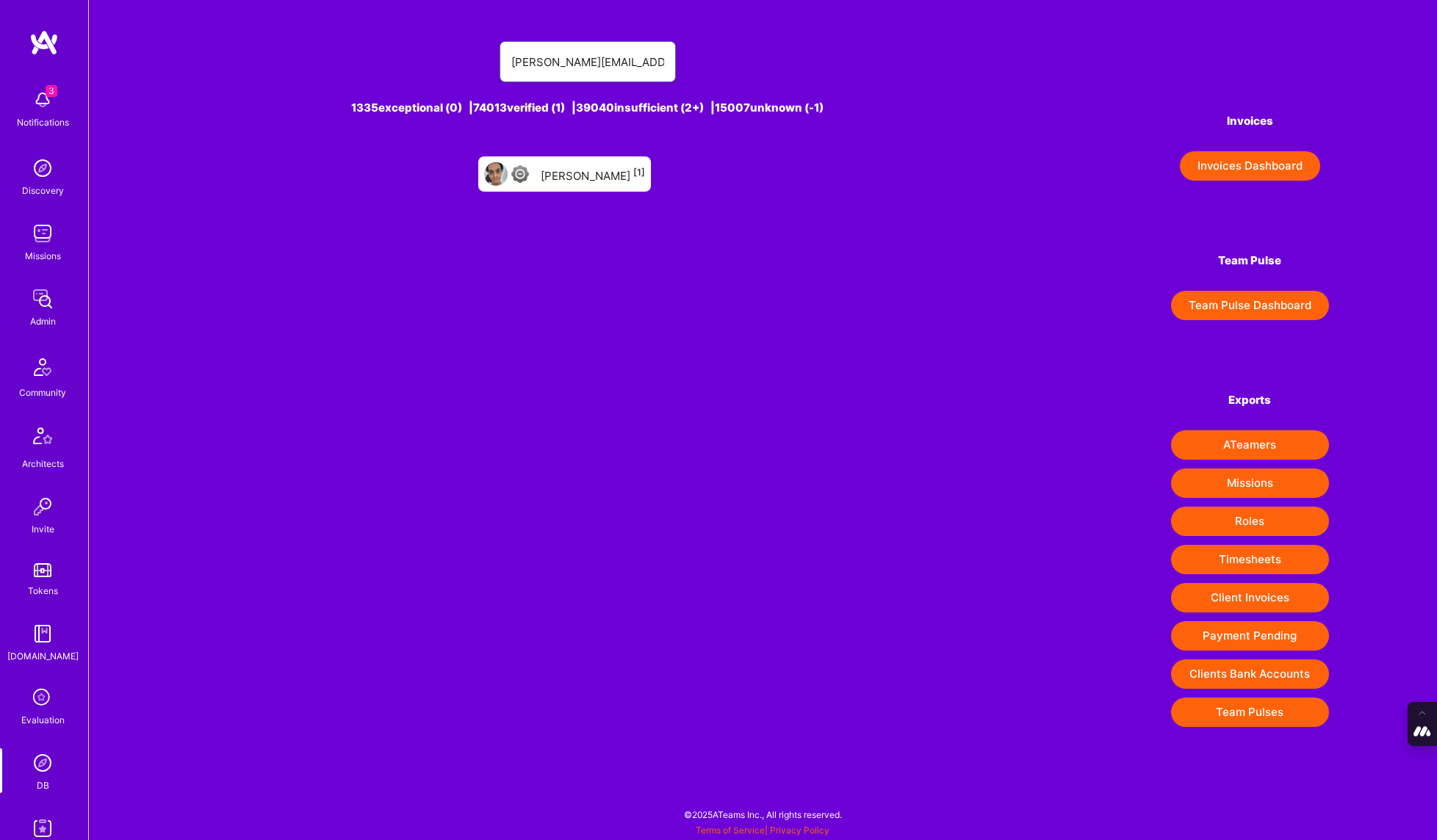
type input "bruno.ariev@gmail.com"
click at [569, 165] on div "Bruno Oliveira [1]" at bounding box center [593, 174] width 105 height 19
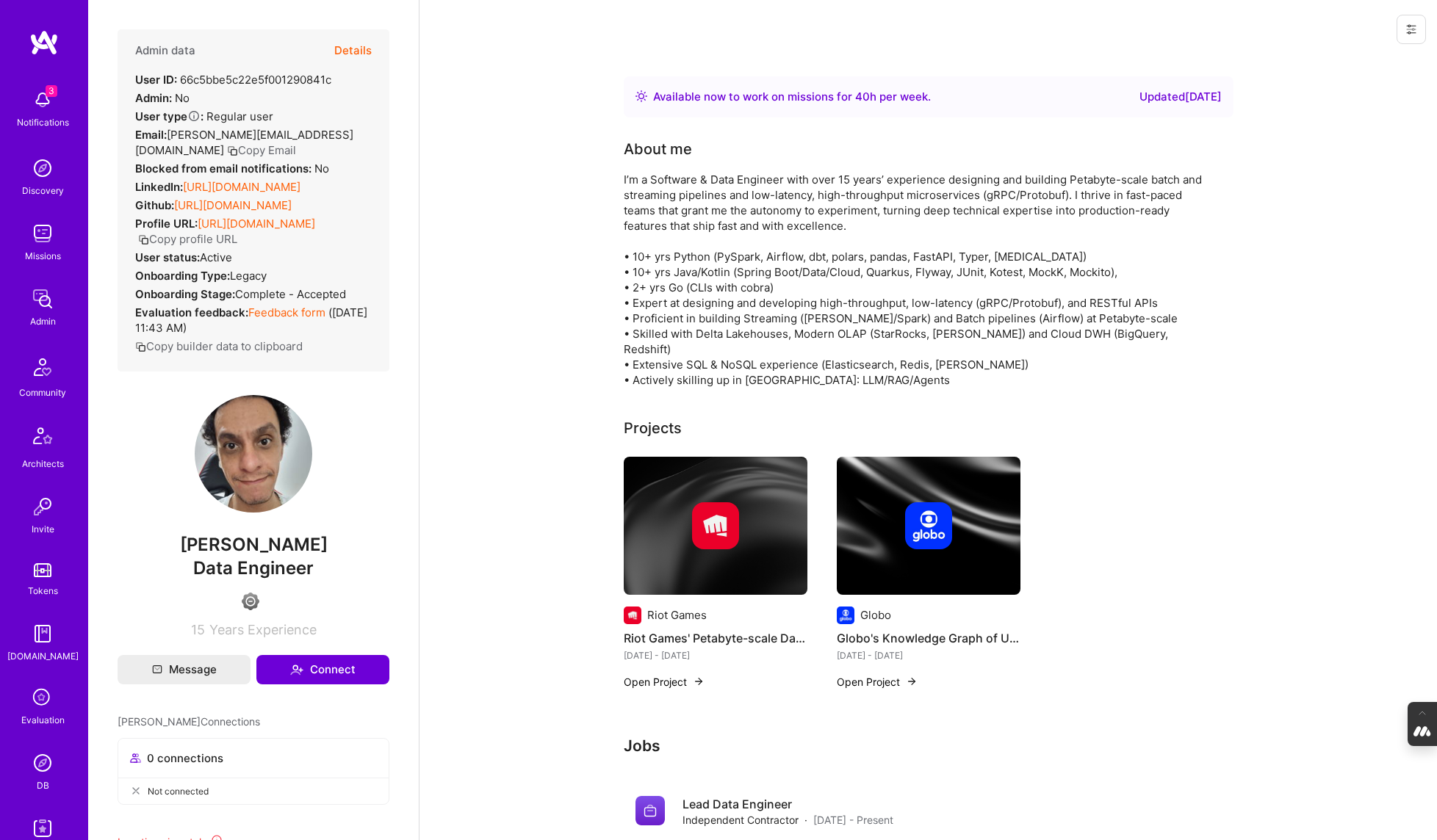
click at [365, 53] on button "Details" at bounding box center [353, 50] width 37 height 42
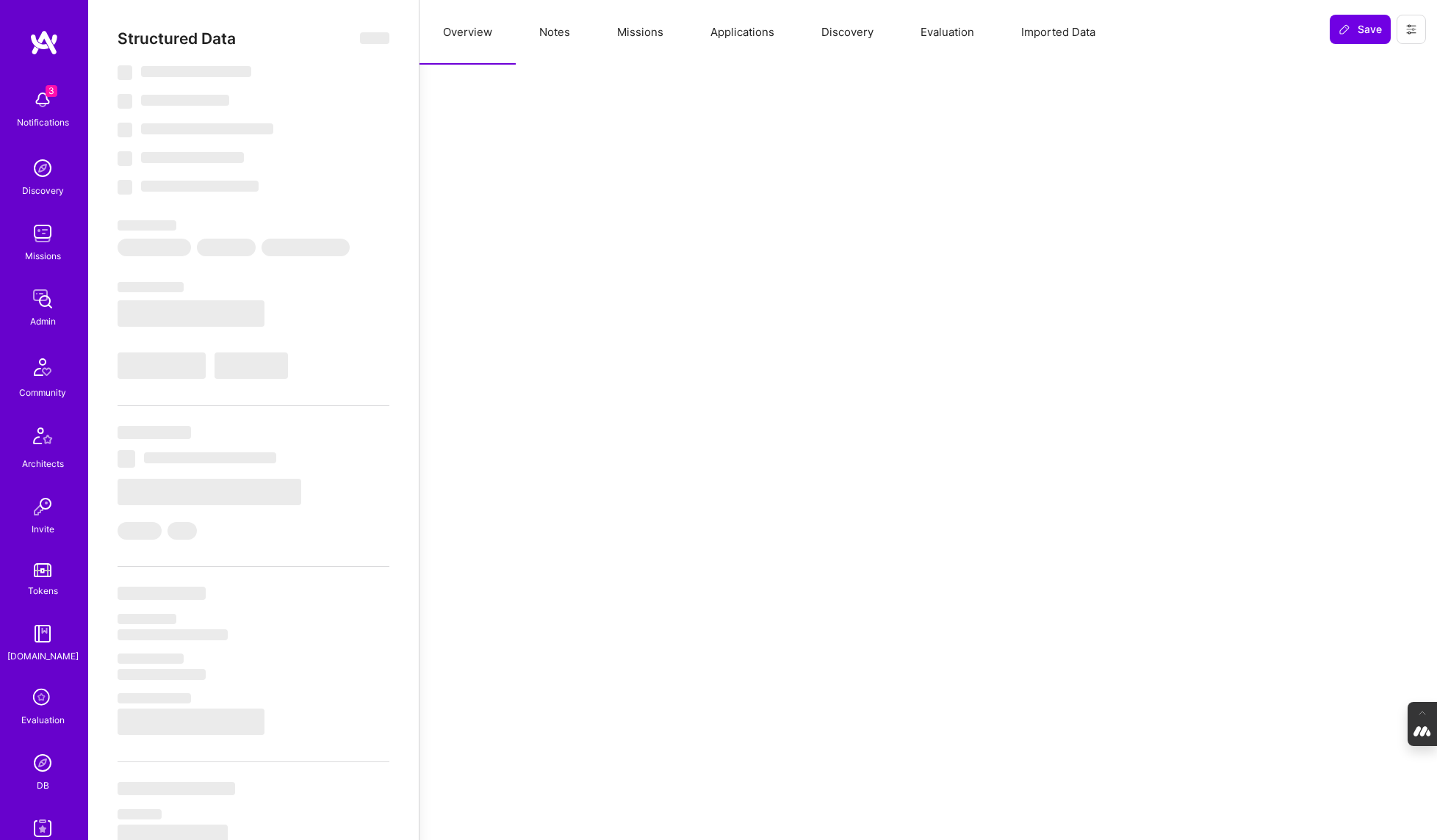
click at [938, 35] on button "Evaluation" at bounding box center [948, 32] width 101 height 65
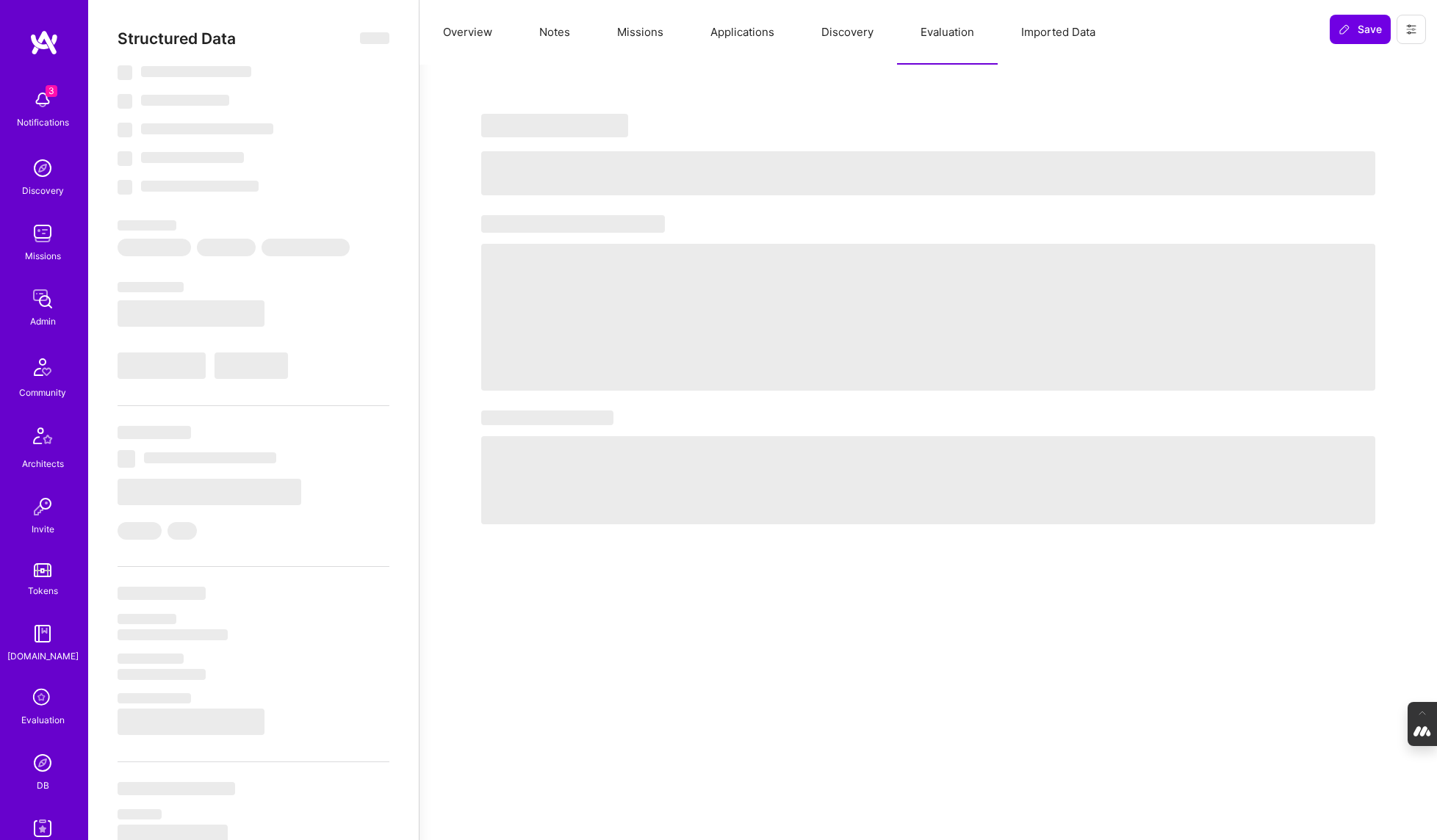
select select "Right Now"
select select "4"
select select "6"
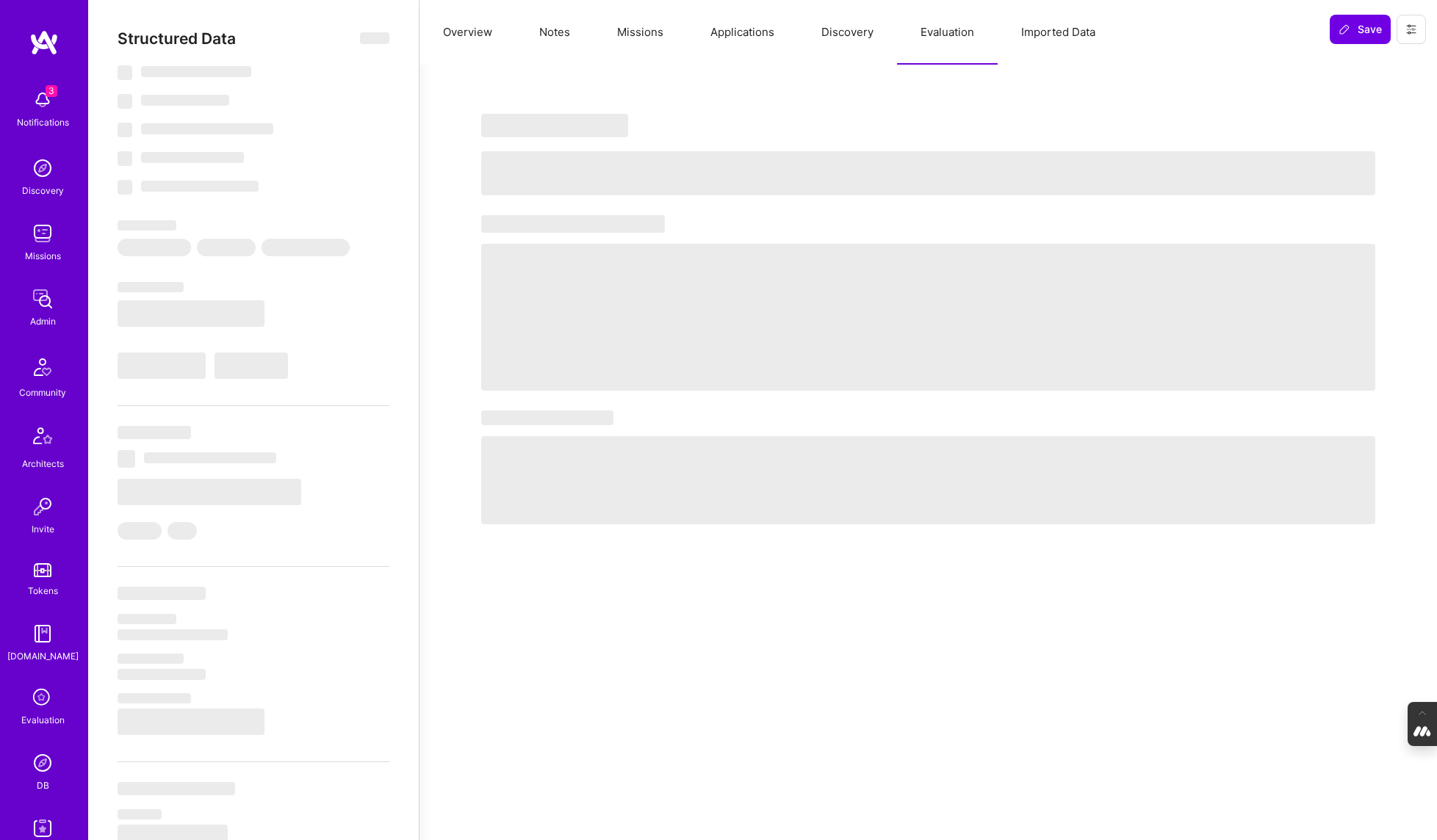
select select "BR"
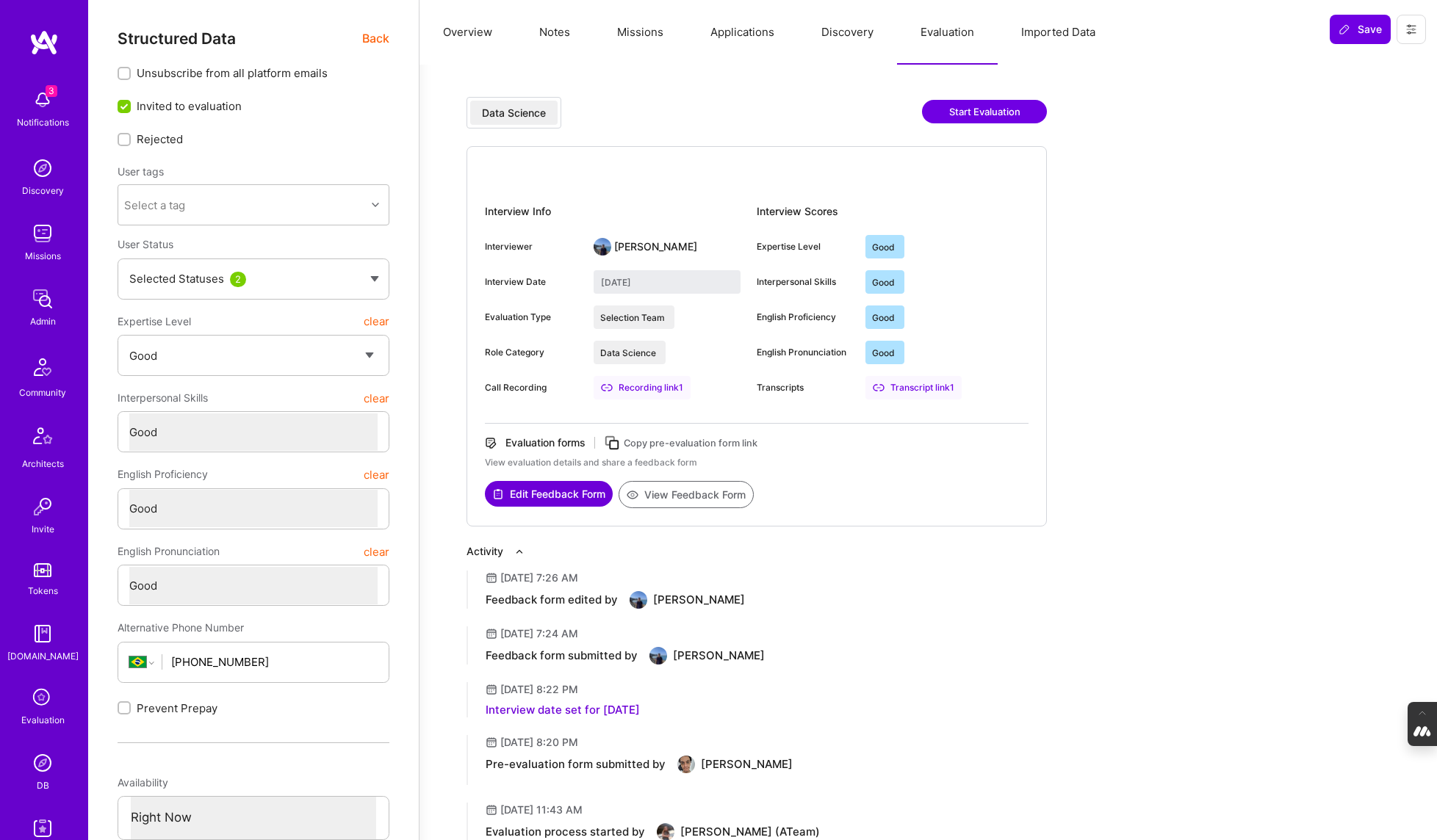
click at [707, 500] on button "View Feedback Form" at bounding box center [687, 494] width 135 height 27
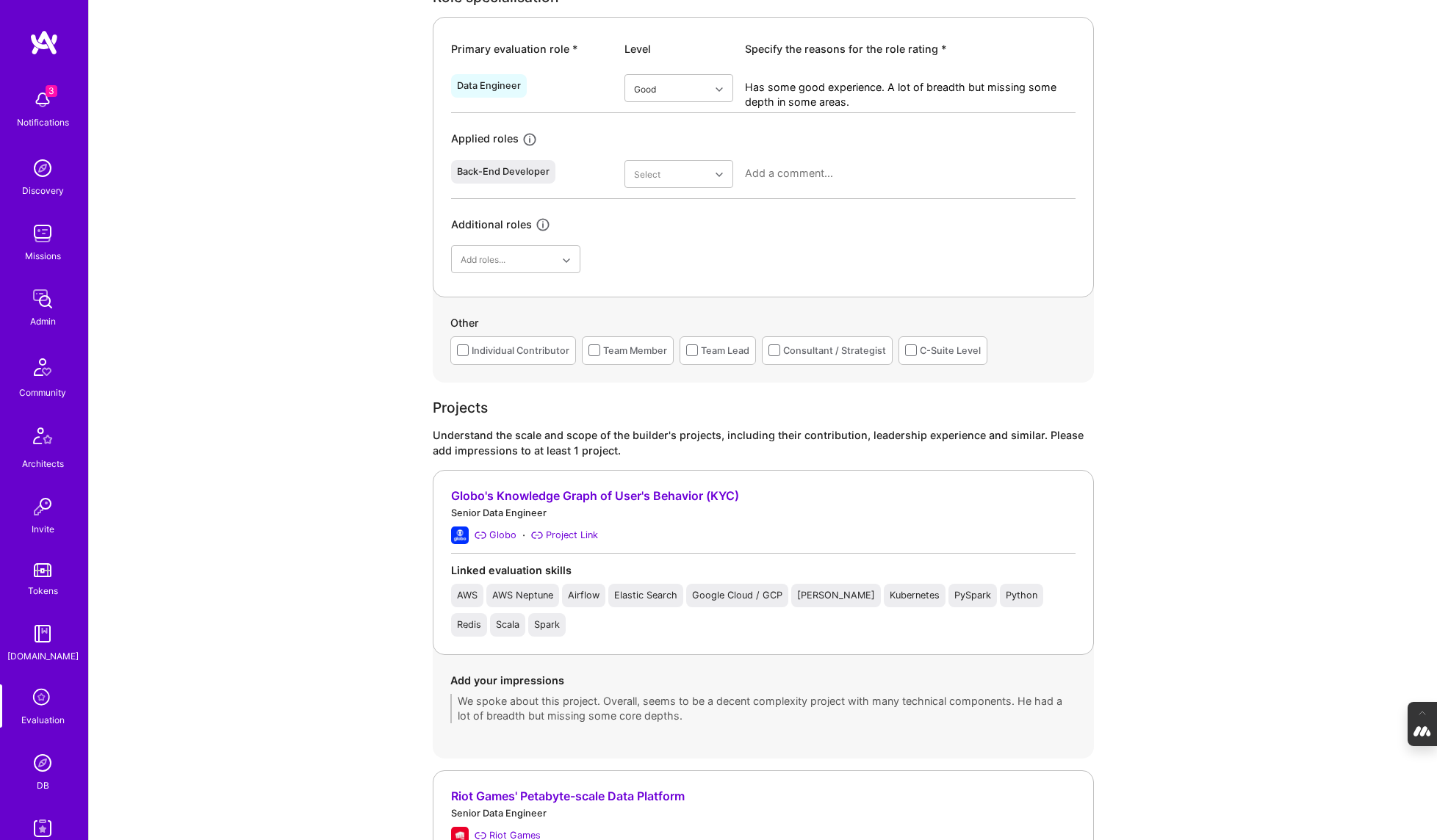
scroll to position [612, 0]
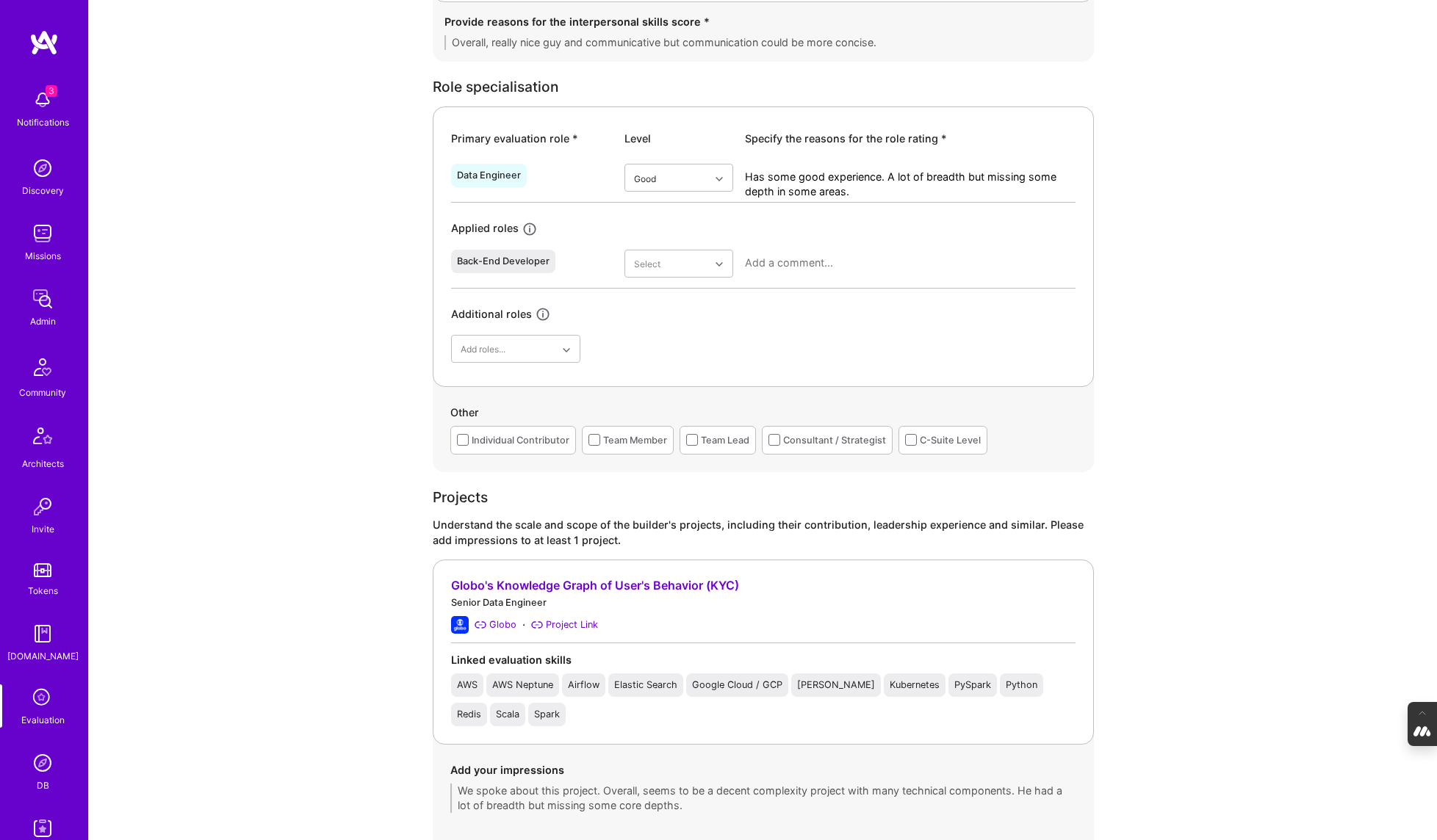
click at [849, 192] on textarea "Has some good experience. A lot of breadth but missing some depth in some areas." at bounding box center [910, 185] width 330 height 30
drag, startPoint x: 849, startPoint y: 192, endPoint x: 742, endPoint y: 177, distance: 108.0
click at [742, 177] on div "Data Engineer Good Has some good experience. A lot of breadth but missing some …" at bounding box center [763, 180] width 624 height 44
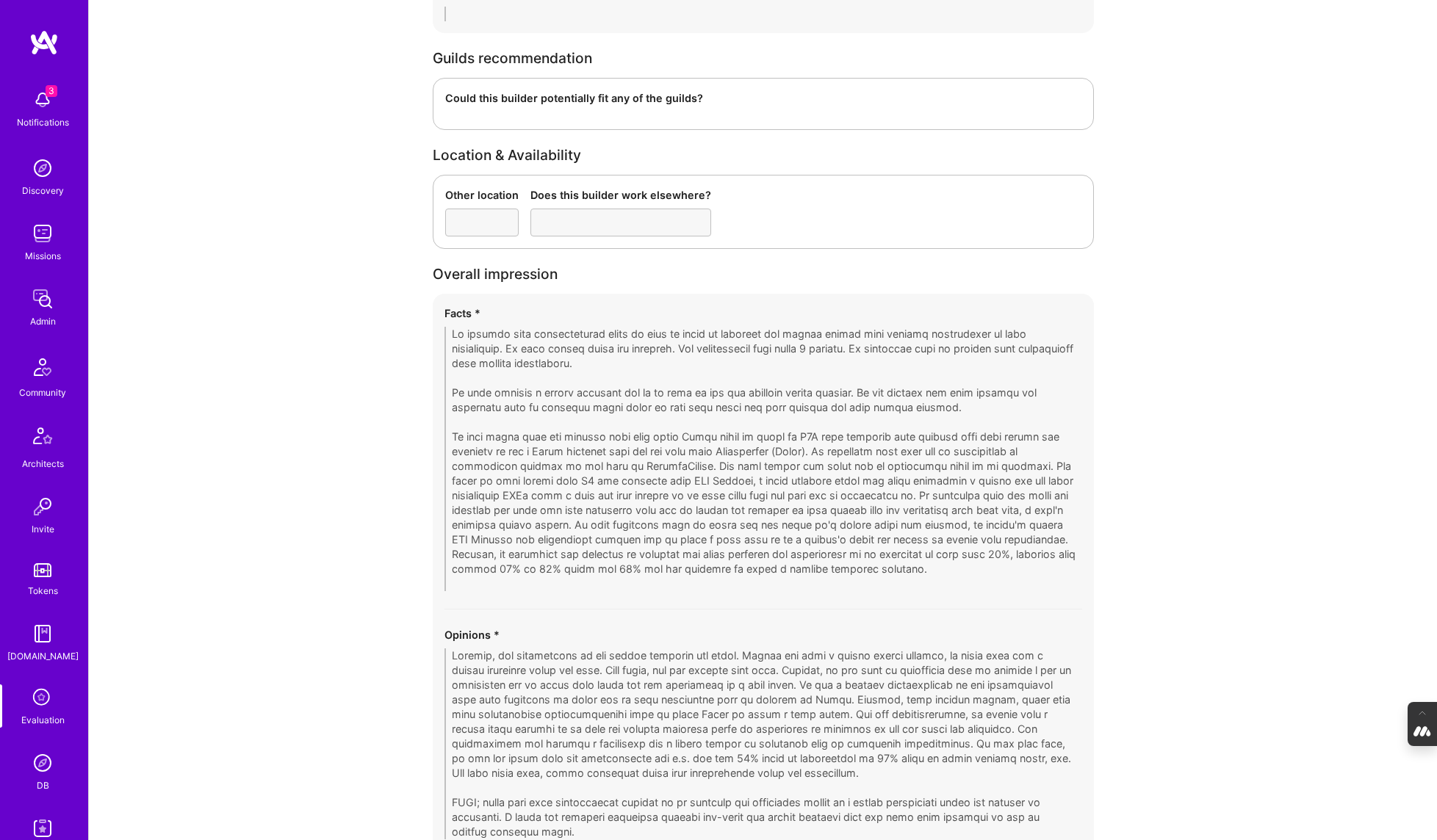
scroll to position [2208, 0]
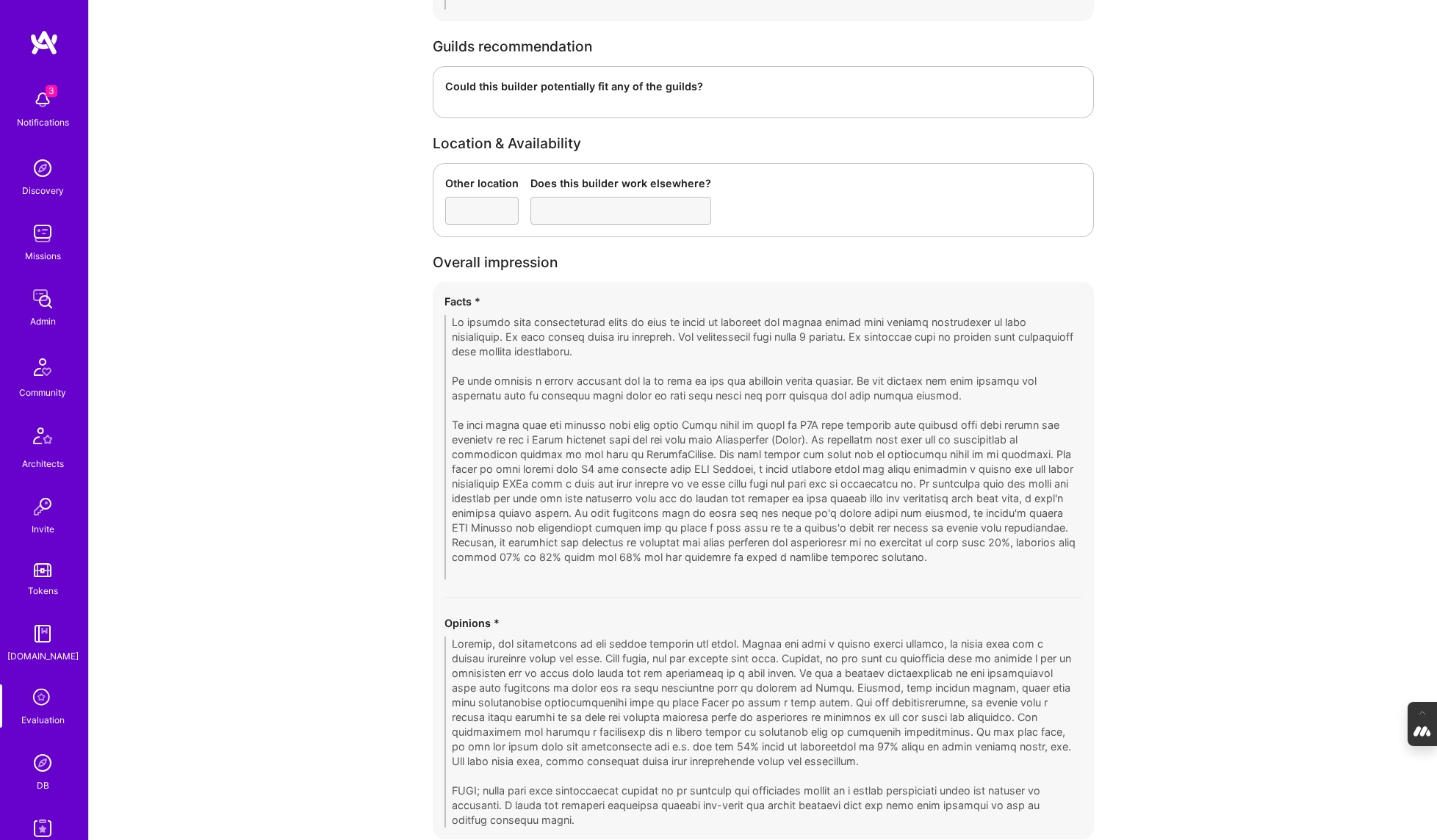
click at [442, 285] on div "Facts * Opinions *" at bounding box center [763, 560] width 661 height 557
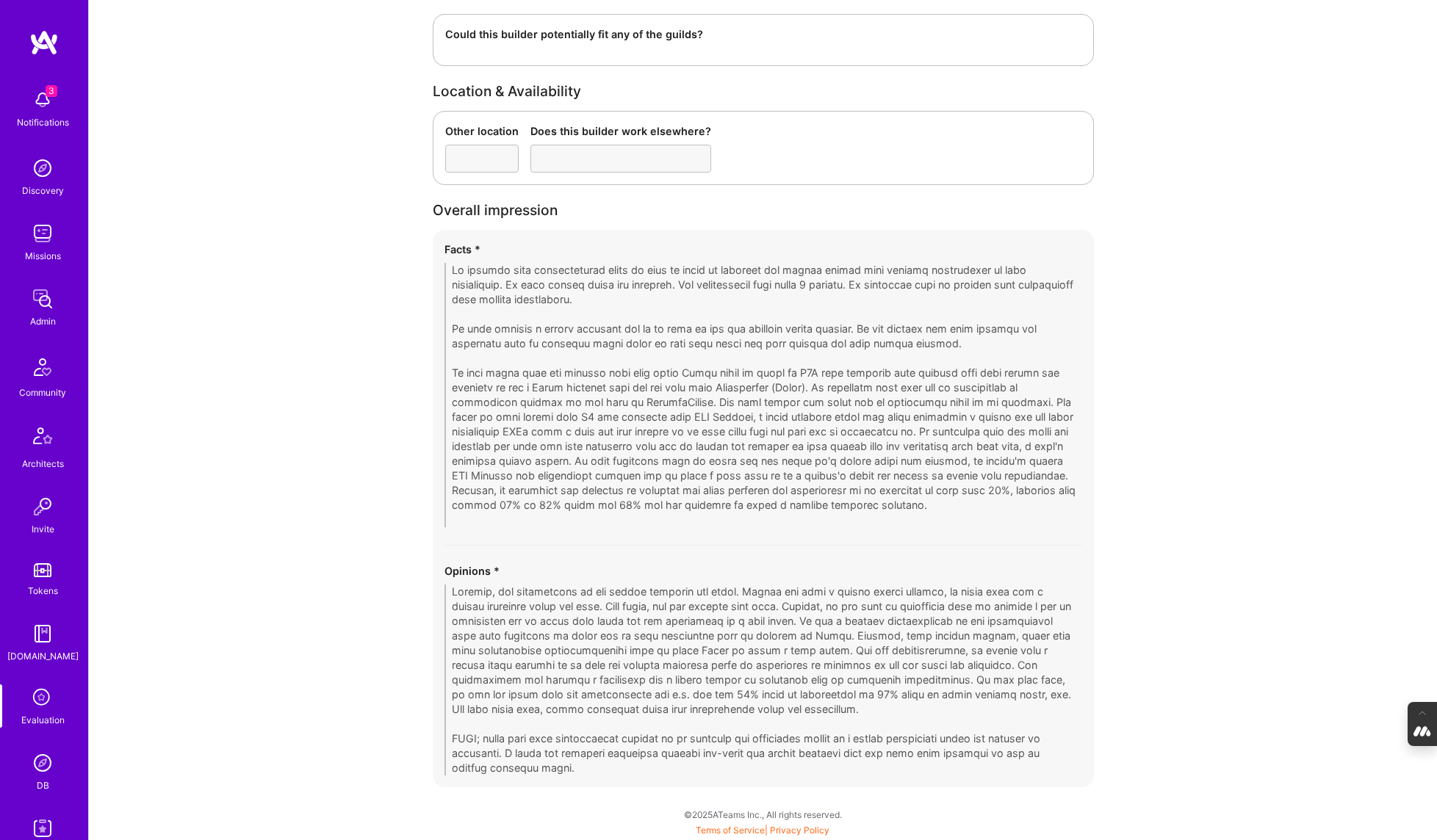
click at [440, 572] on div "Facts * Opinions *" at bounding box center [763, 508] width 661 height 557
click at [42, 696] on img at bounding box center [43, 695] width 30 height 30
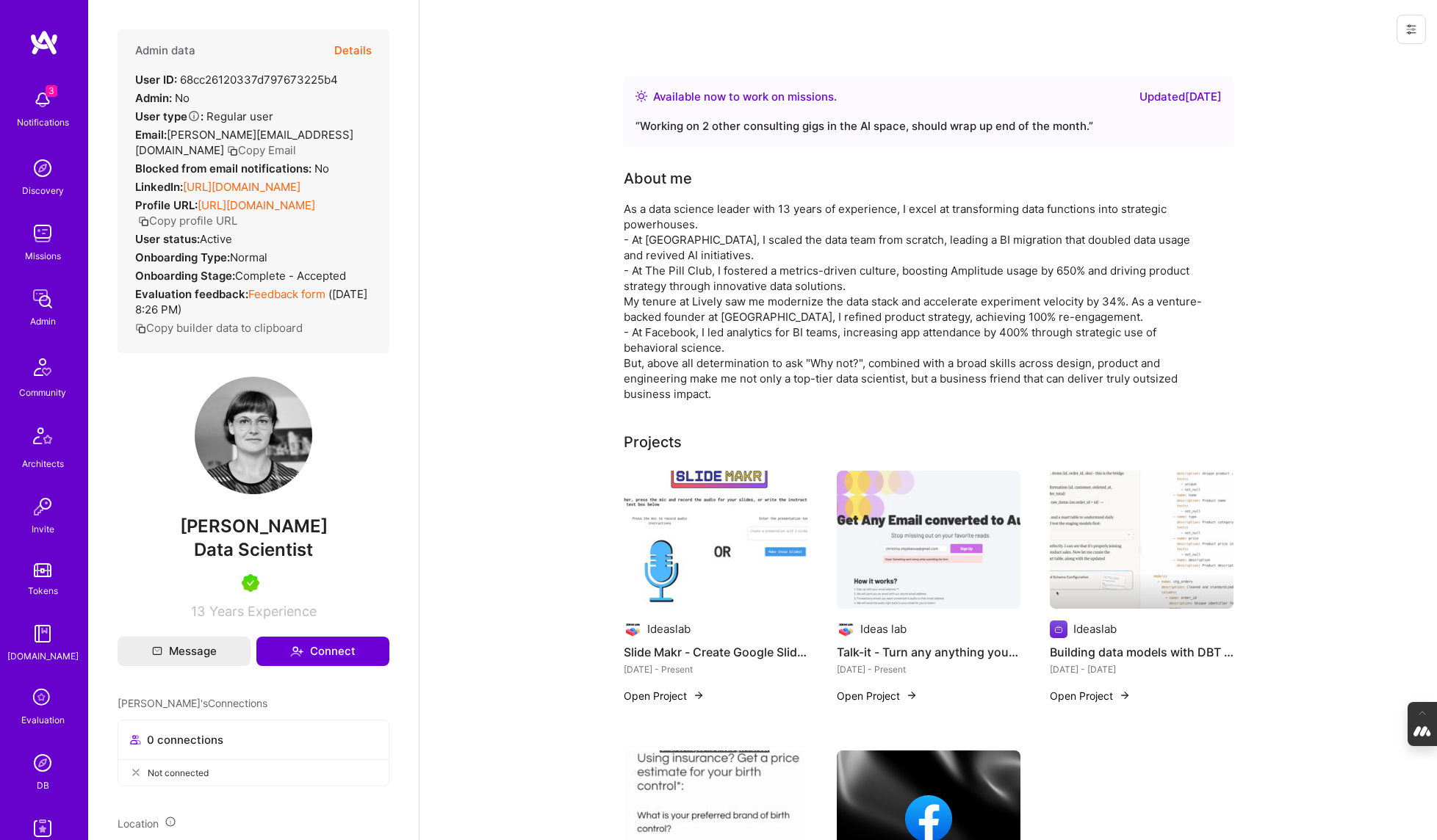
click at [356, 51] on button "Details" at bounding box center [353, 50] width 37 height 42
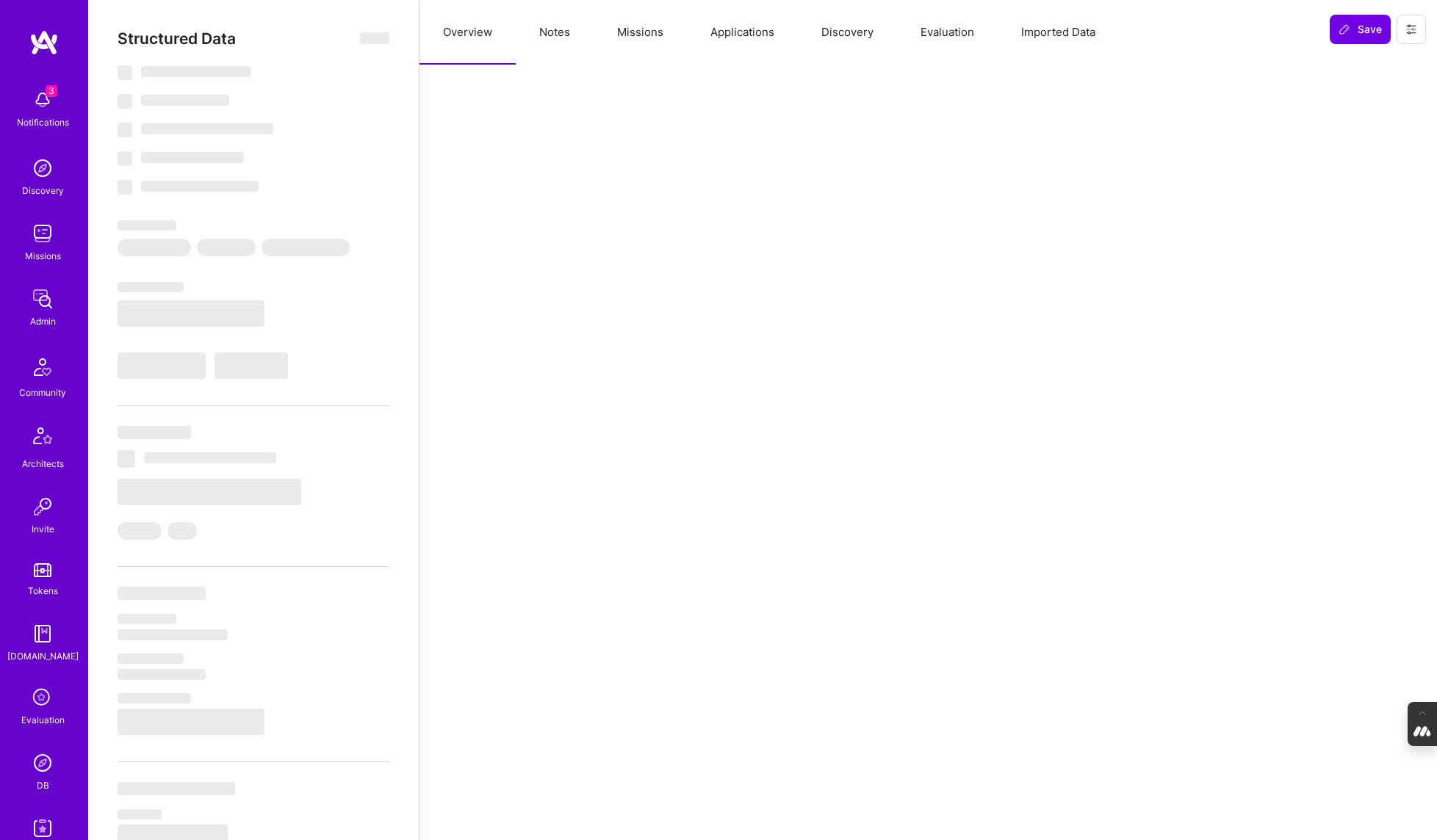
click at [943, 29] on button "Evaluation" at bounding box center [948, 32] width 101 height 65
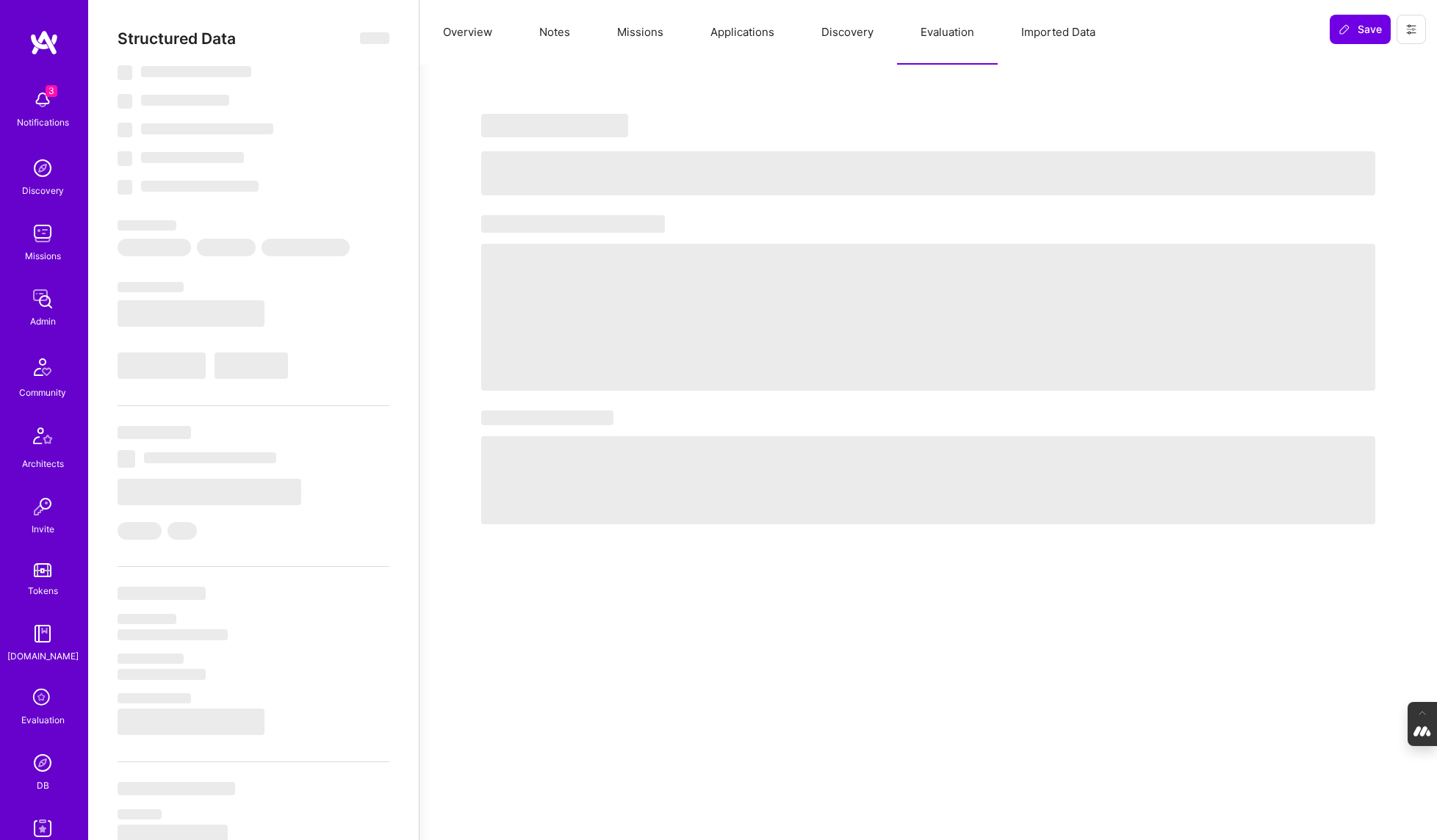
select select "Right Now"
select select "5"
select select "7"
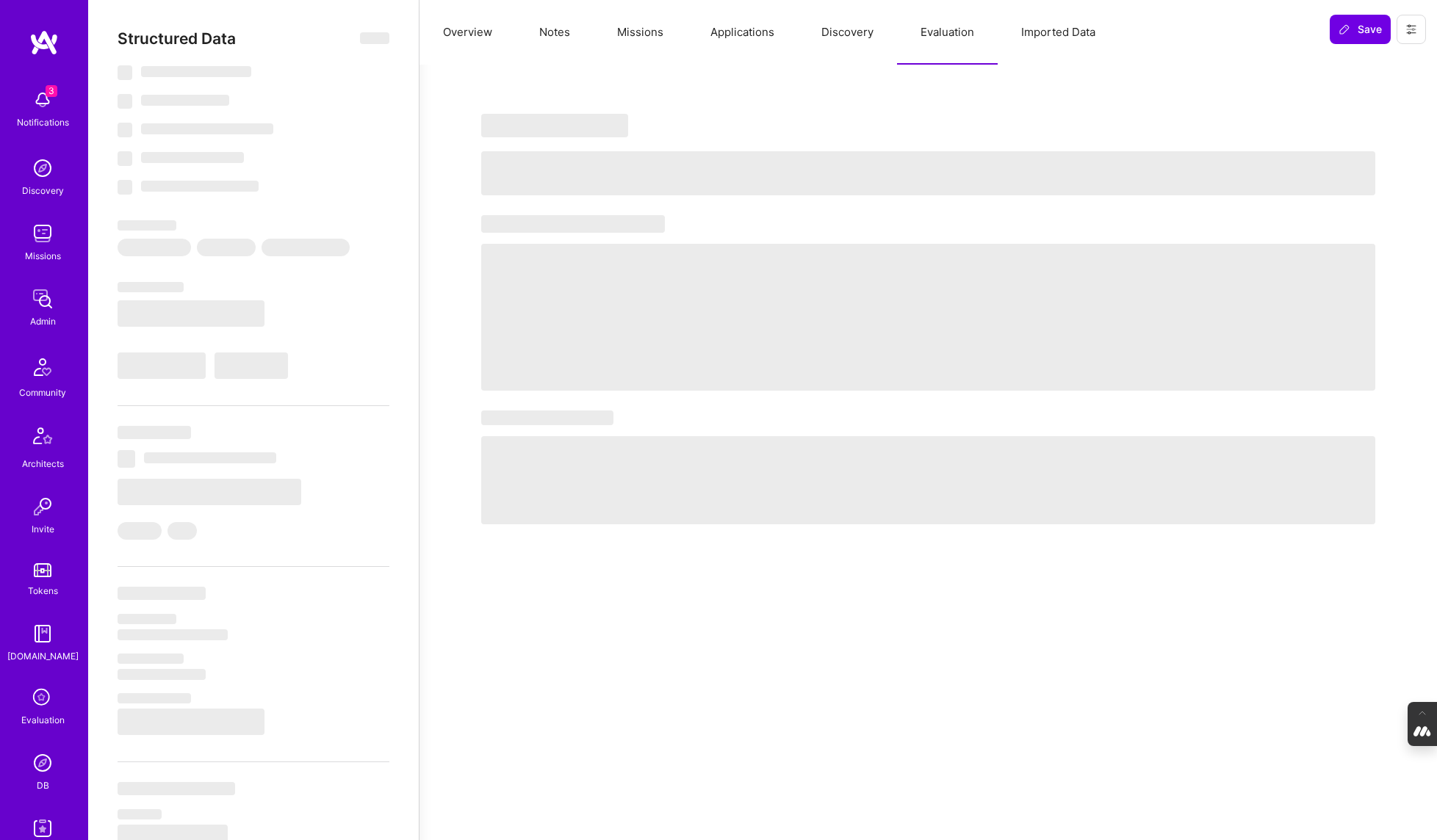
select select "US"
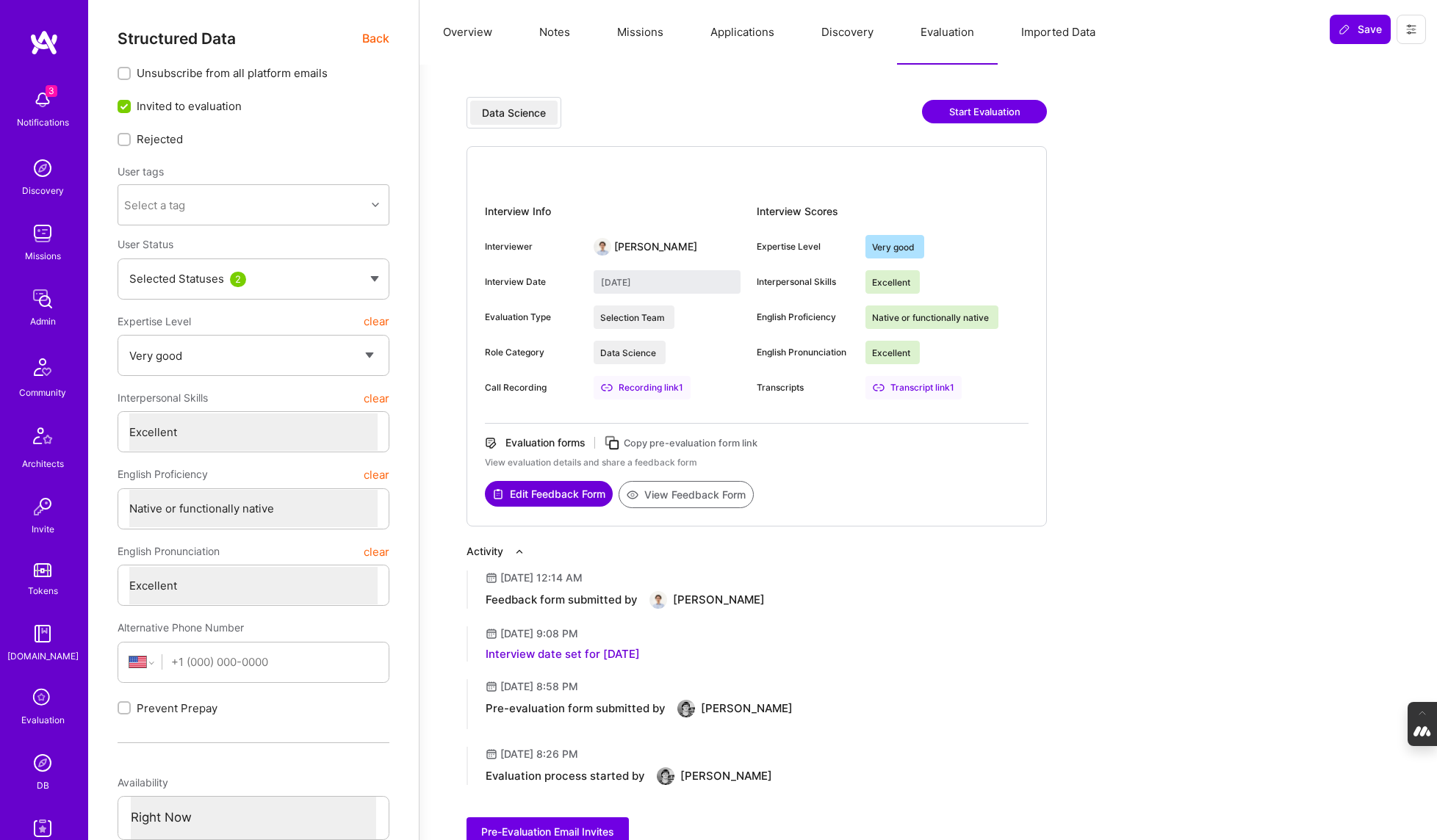
click at [1002, 114] on button "Start Evaluation" at bounding box center [984, 112] width 125 height 24
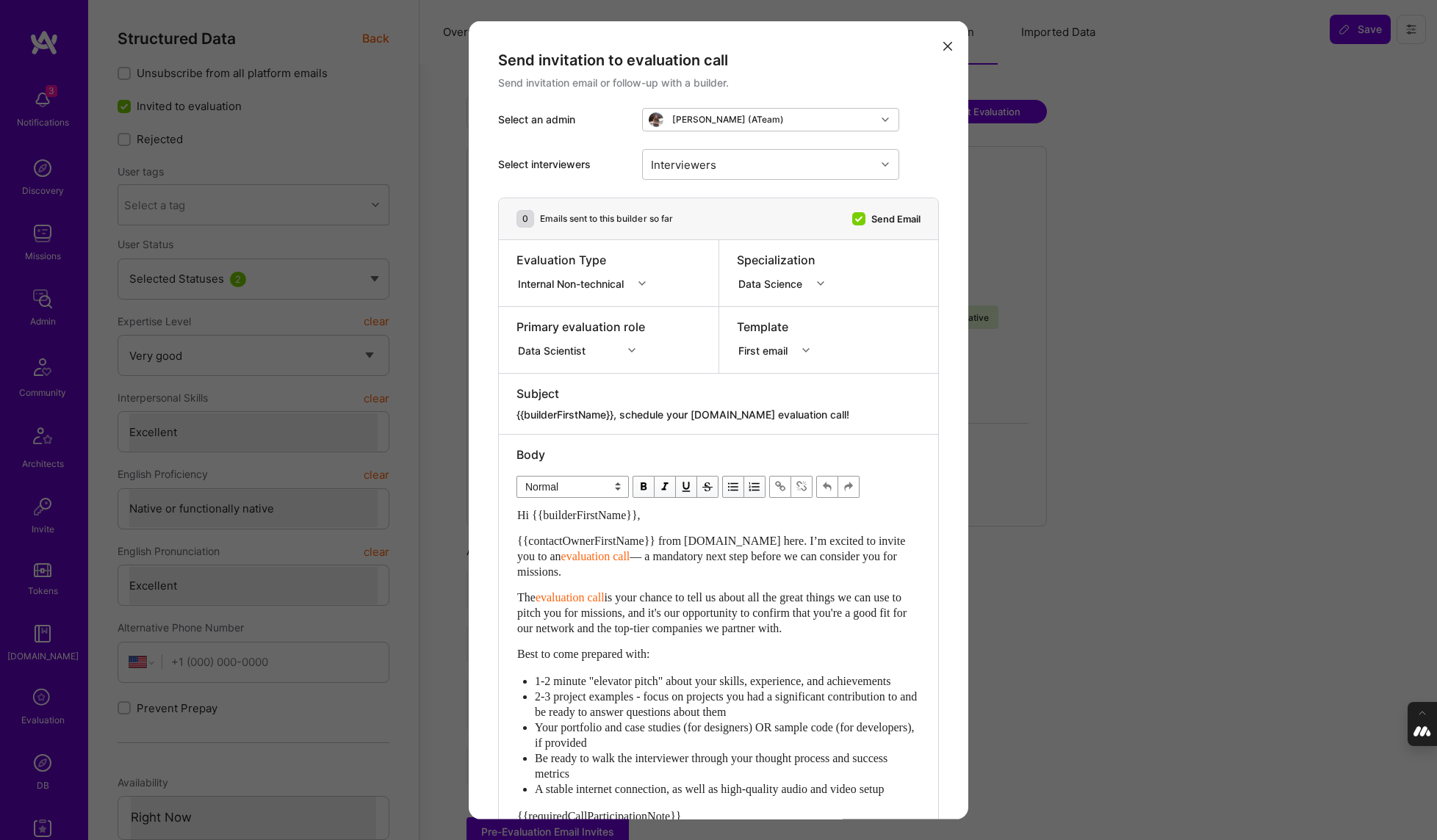
click at [641, 276] on div "modal" at bounding box center [644, 283] width 23 height 19
click at [580, 364] on div "Internal Technical" at bounding box center [586, 365] width 139 height 27
click at [635, 354] on div "modal" at bounding box center [633, 350] width 23 height 19
click at [554, 402] on div "AI Engineer" at bounding box center [592, 405] width 150 height 27
click at [824, 286] on icon "modal" at bounding box center [821, 283] width 7 height 7
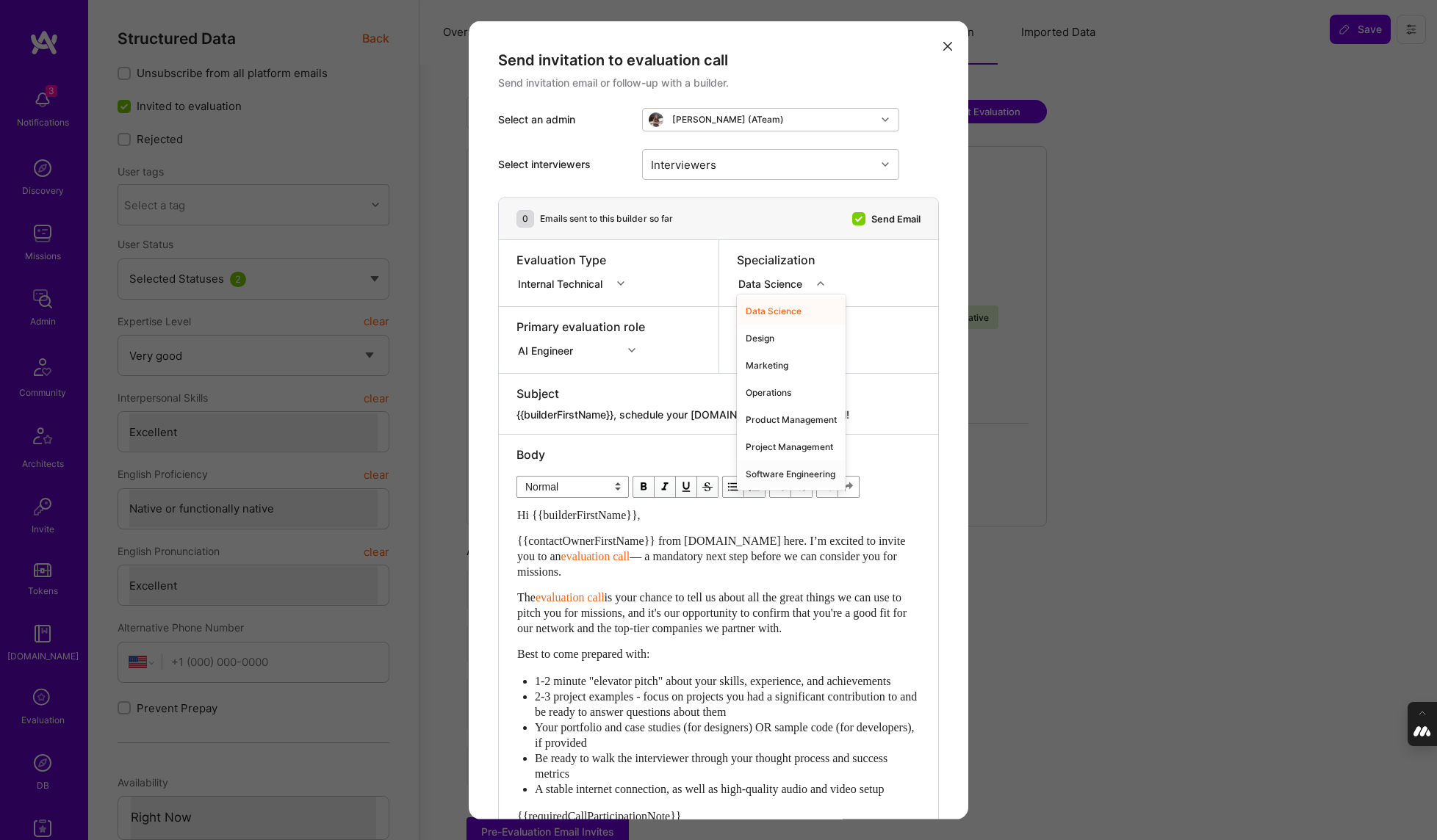
click at [796, 479] on div "Software Engineering" at bounding box center [791, 474] width 109 height 27
click at [858, 217] on input "Send Email" at bounding box center [860, 220] width 13 height 13
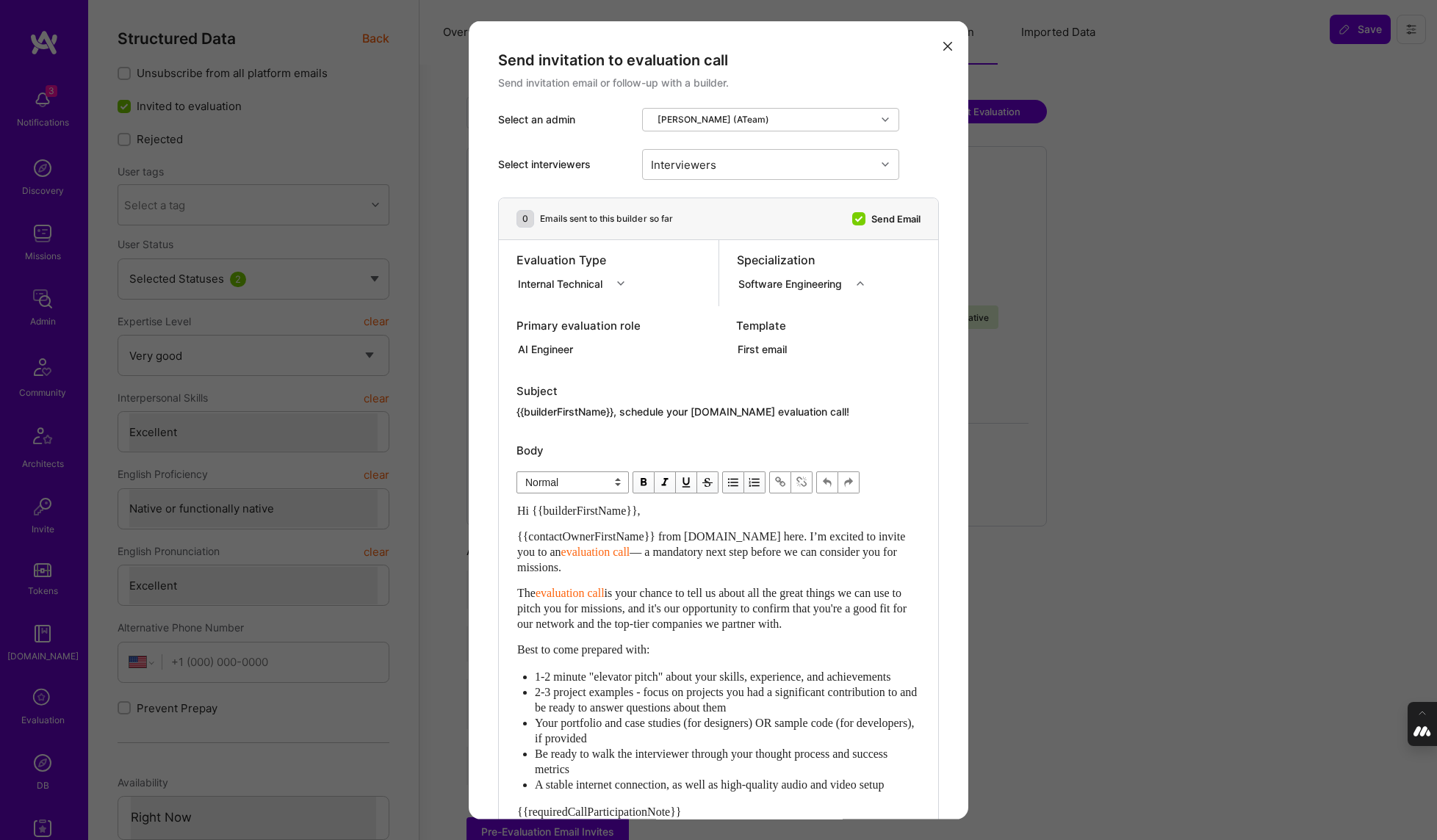
checkbox input "false"
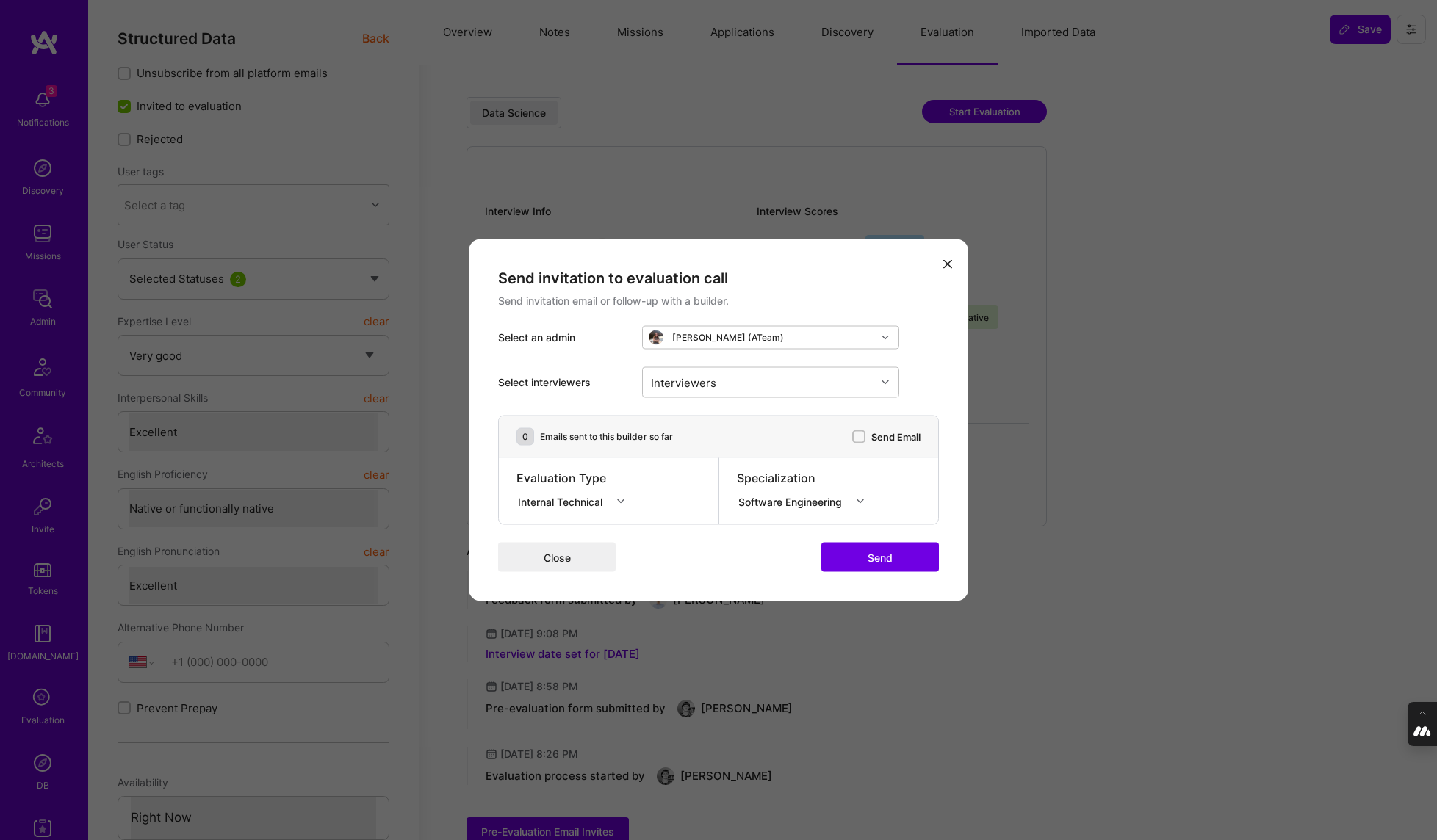
click at [905, 554] on button "Send" at bounding box center [880, 558] width 117 height 30
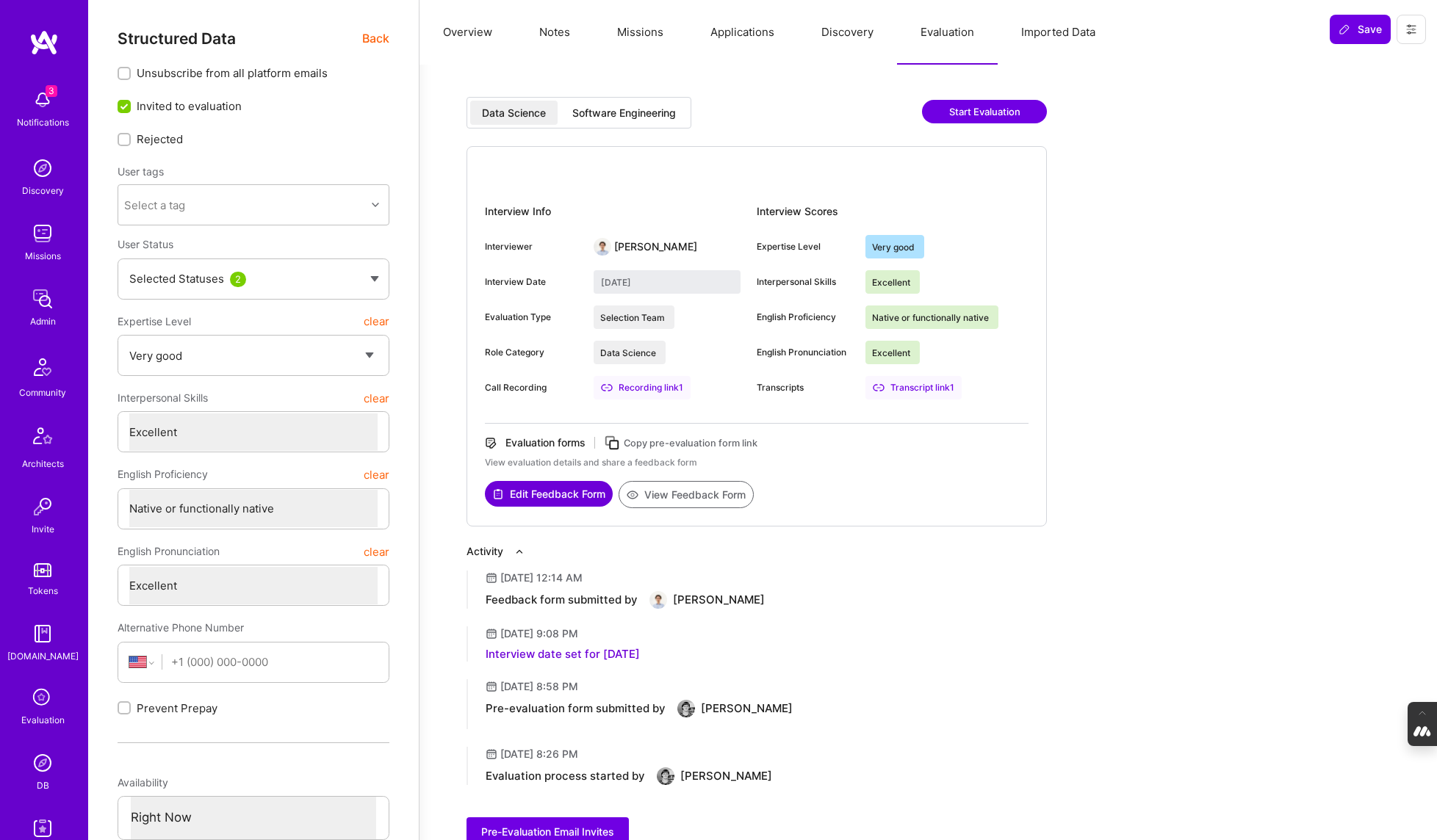
click at [668, 116] on div "Software Engineering" at bounding box center [624, 114] width 104 height 15
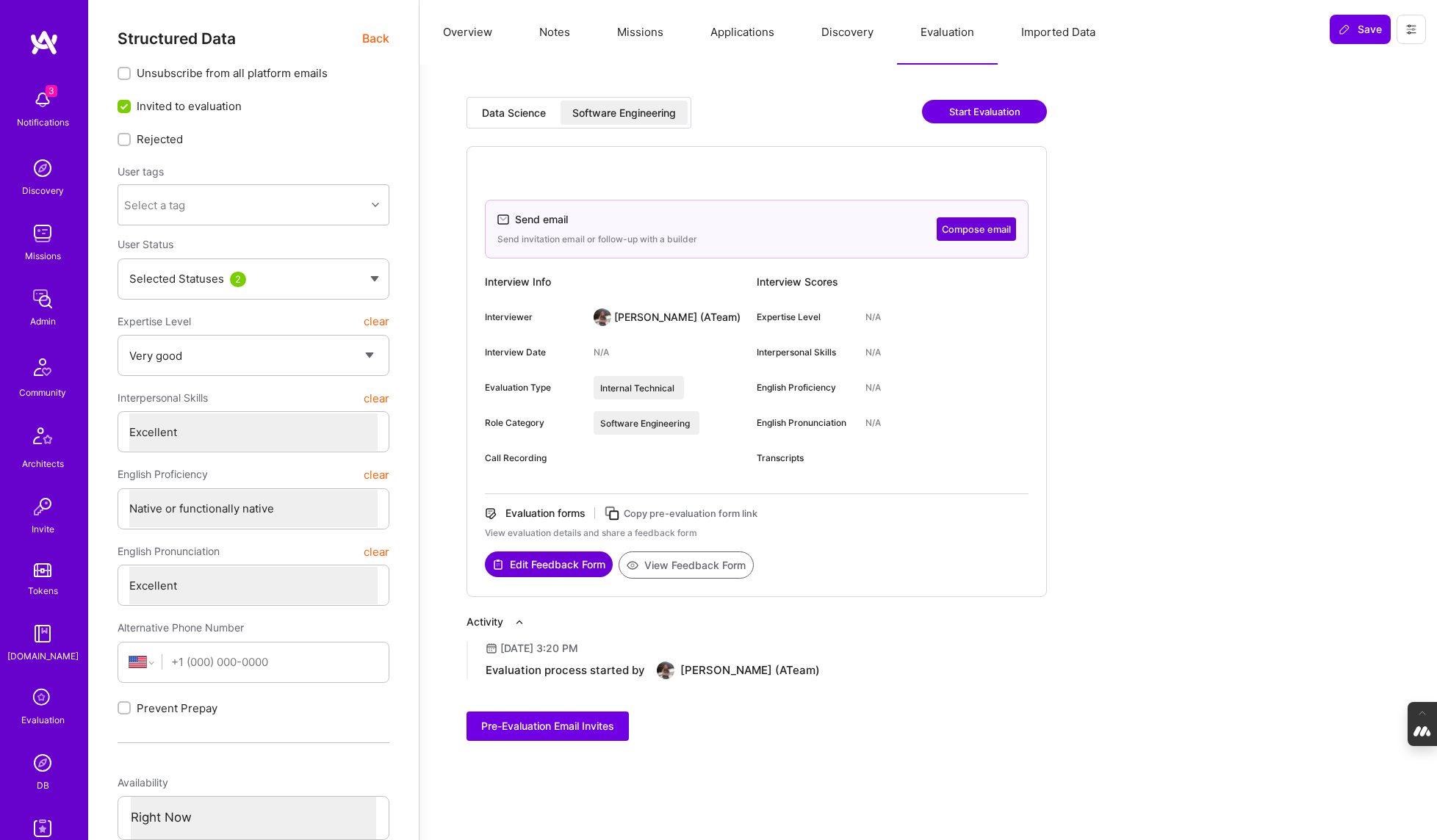
click at [548, 564] on button "Edit Feedback Form" at bounding box center [549, 564] width 128 height 26
click at [501, 113] on div "Data Science" at bounding box center [514, 114] width 64 height 15
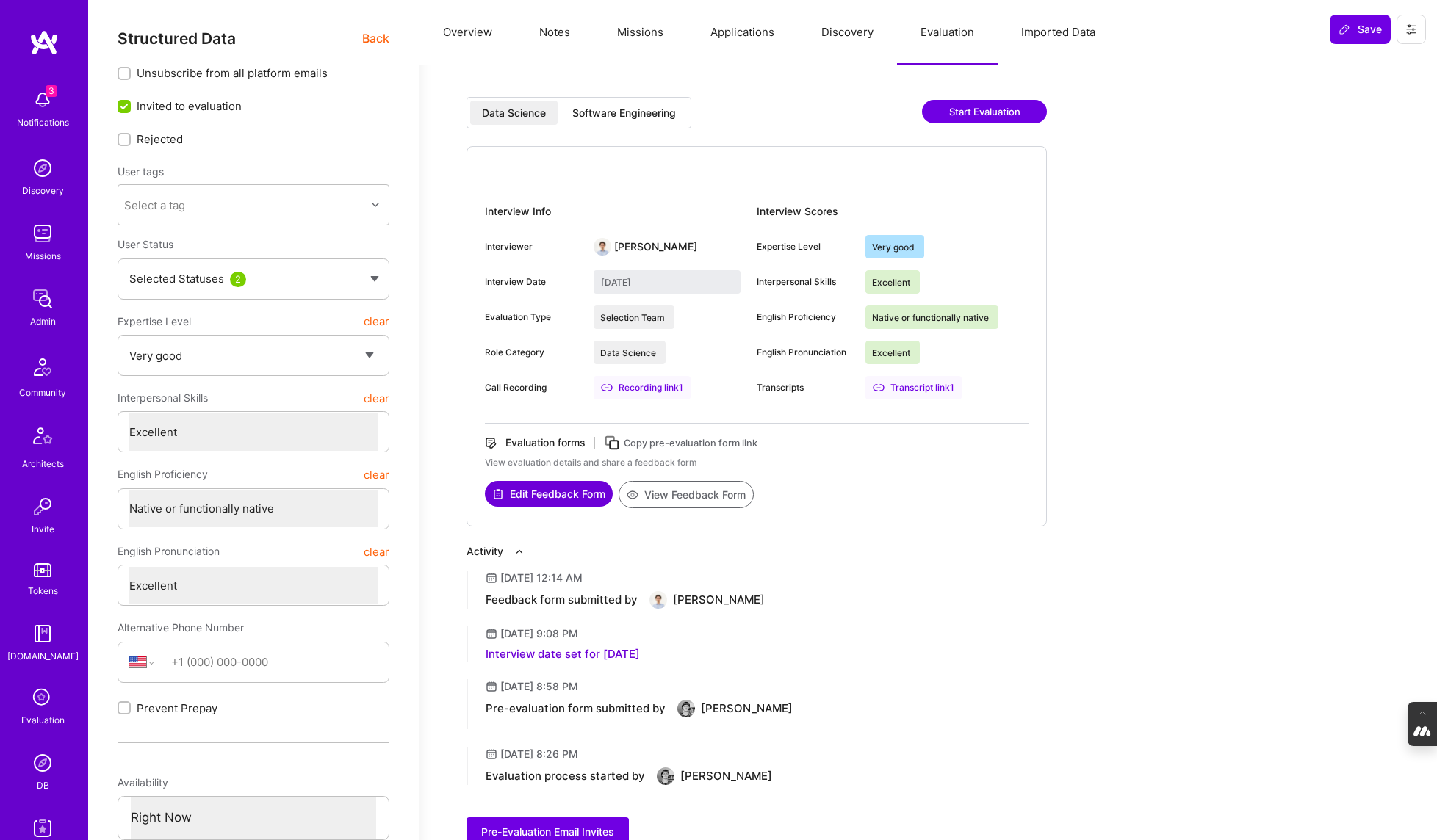
click at [702, 491] on button "View Feedback Form" at bounding box center [687, 494] width 135 height 27
type textarea "x"
click at [30, 710] on icon at bounding box center [43, 699] width 28 height 28
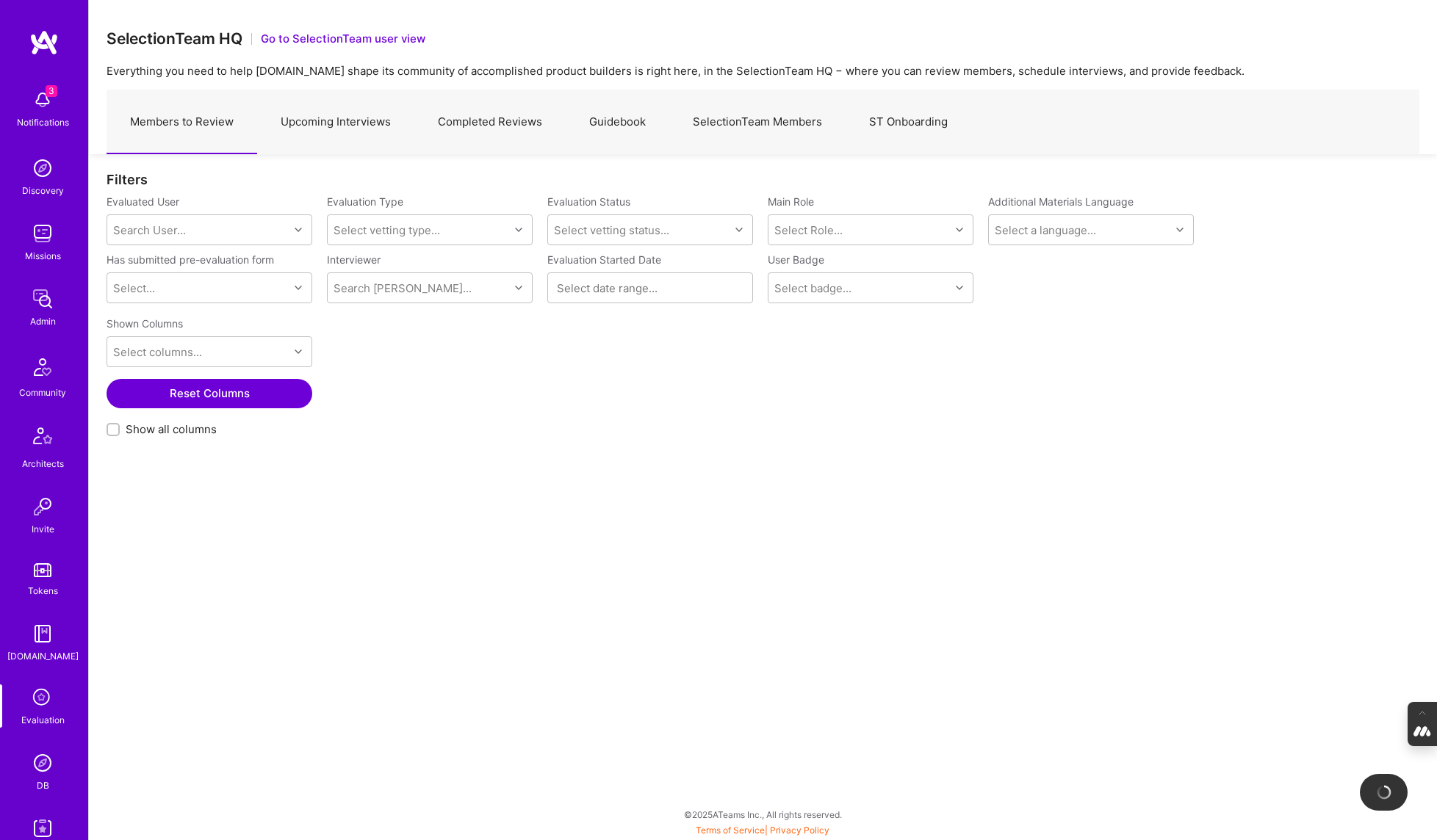
click at [624, 125] on link "Guidebook" at bounding box center [618, 122] width 104 height 64
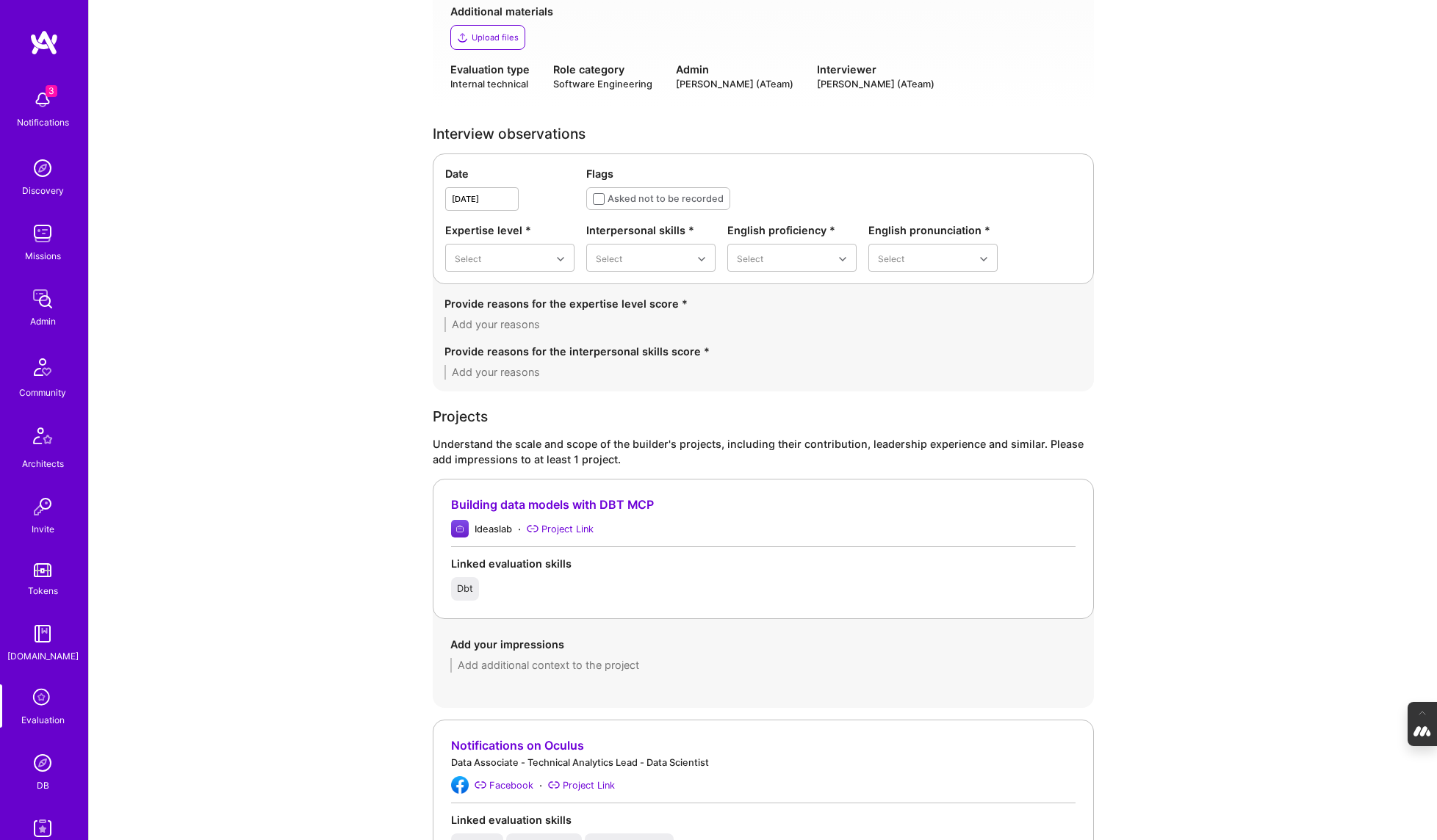
scroll to position [345, 0]
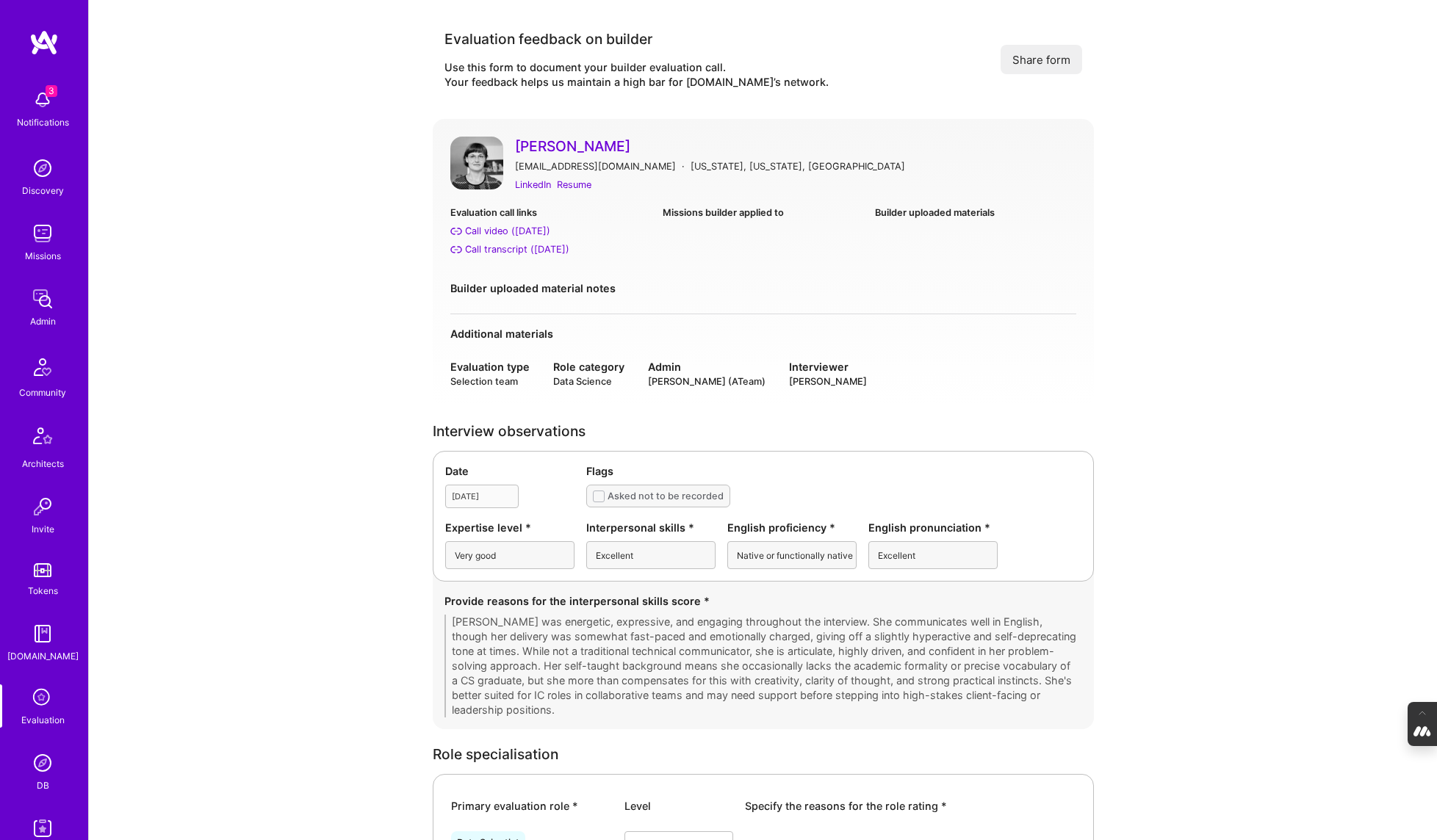
click at [1061, 55] on button "Share form" at bounding box center [1041, 59] width 82 height 30
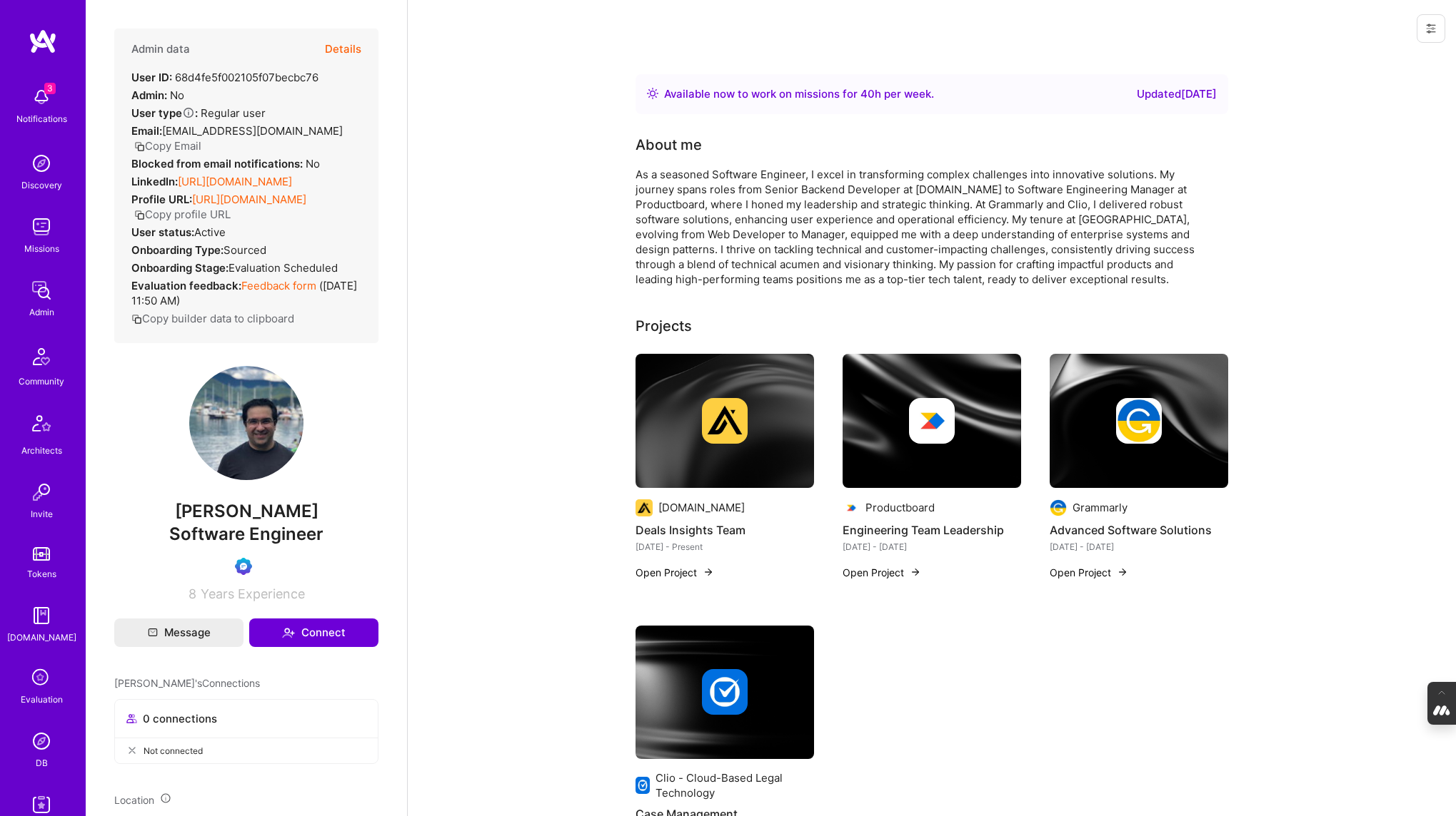
click at [347, 40] on button "Details" at bounding box center [343, 49] width 36 height 41
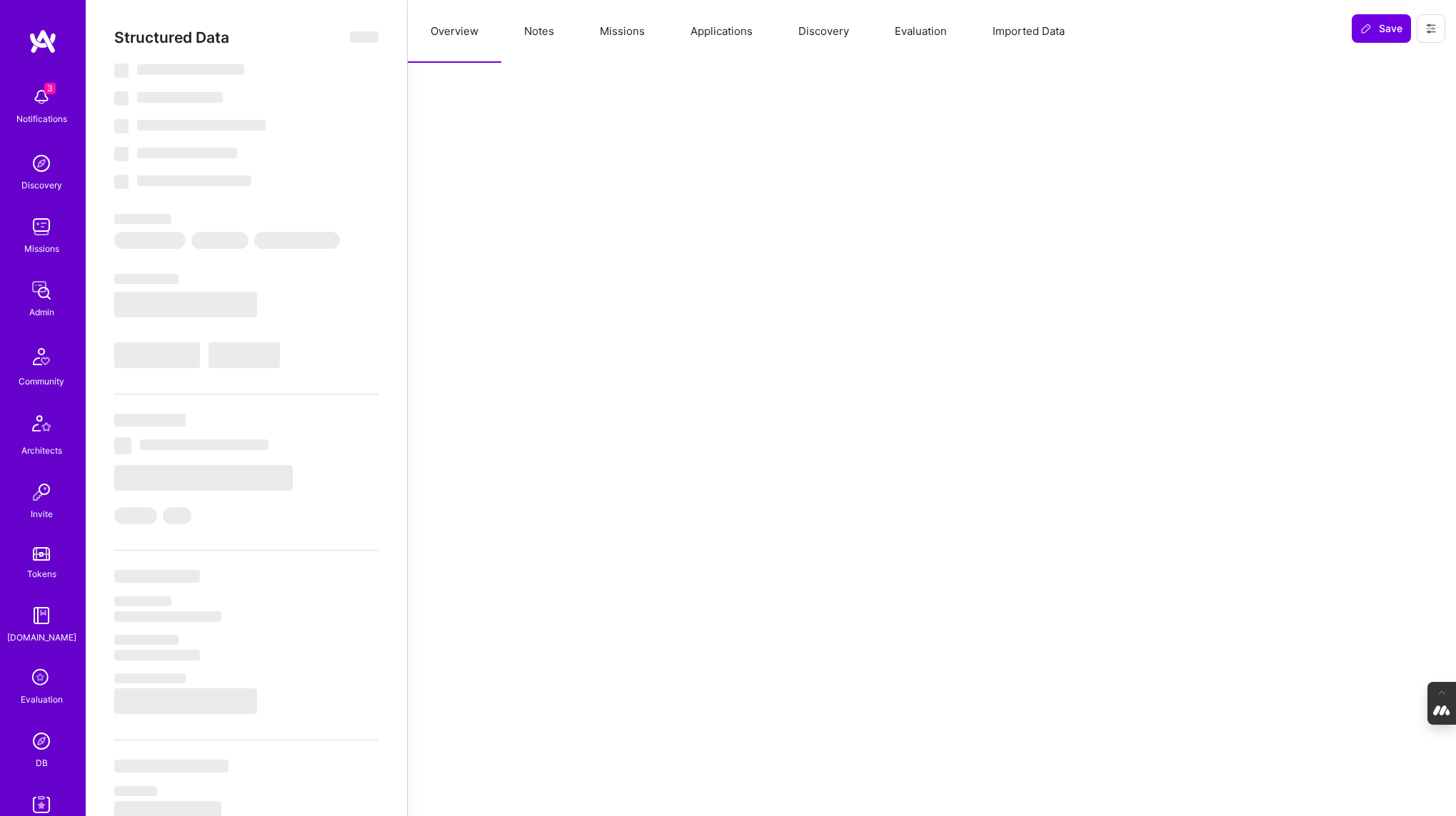
select select "Right Now"
select select "Verified"
select select "CA"
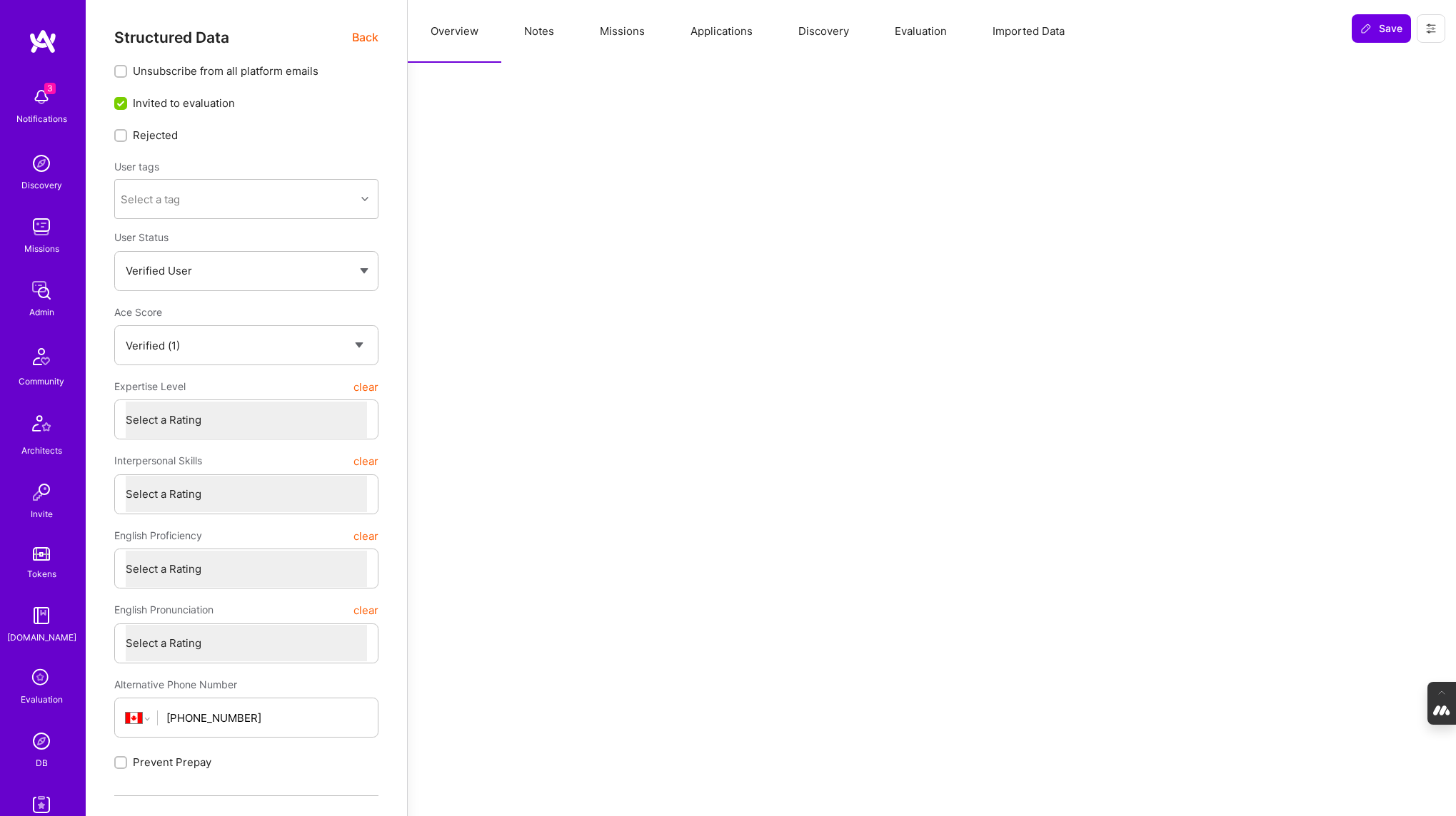
click at [914, 41] on button "Evaluation" at bounding box center [921, 31] width 98 height 63
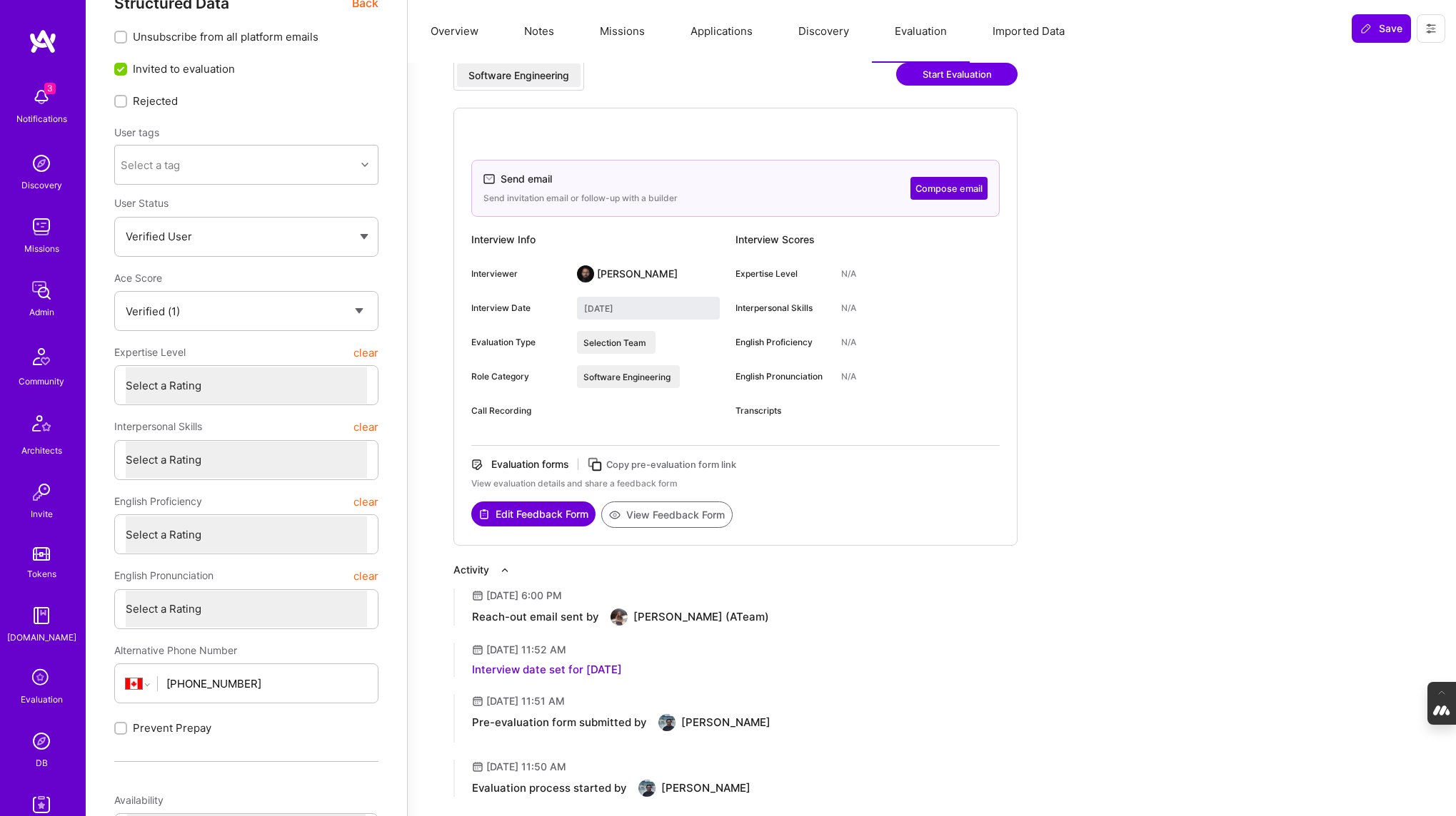
scroll to position [37, 0]
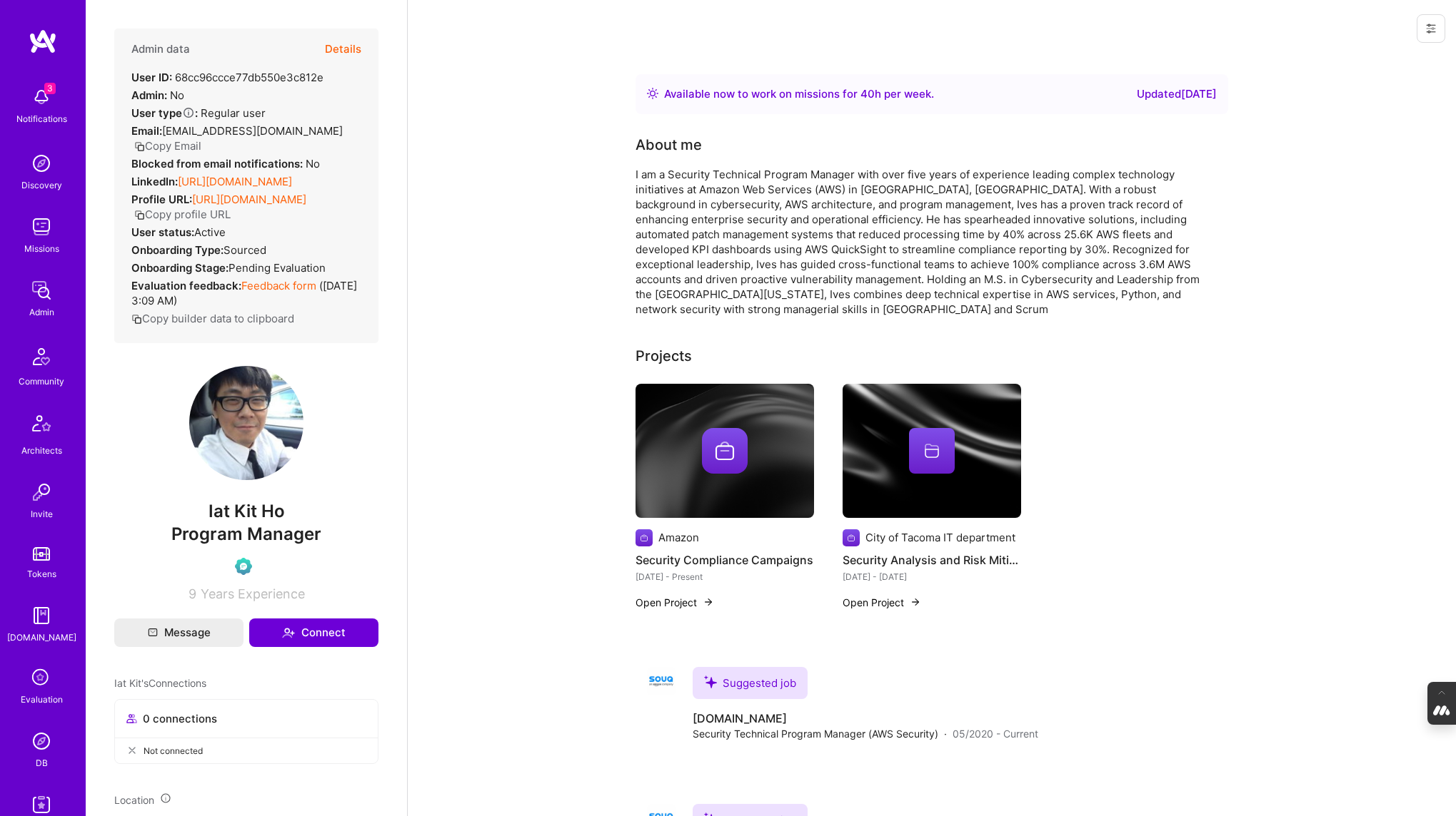
click at [345, 55] on button "Details" at bounding box center [343, 49] width 36 height 41
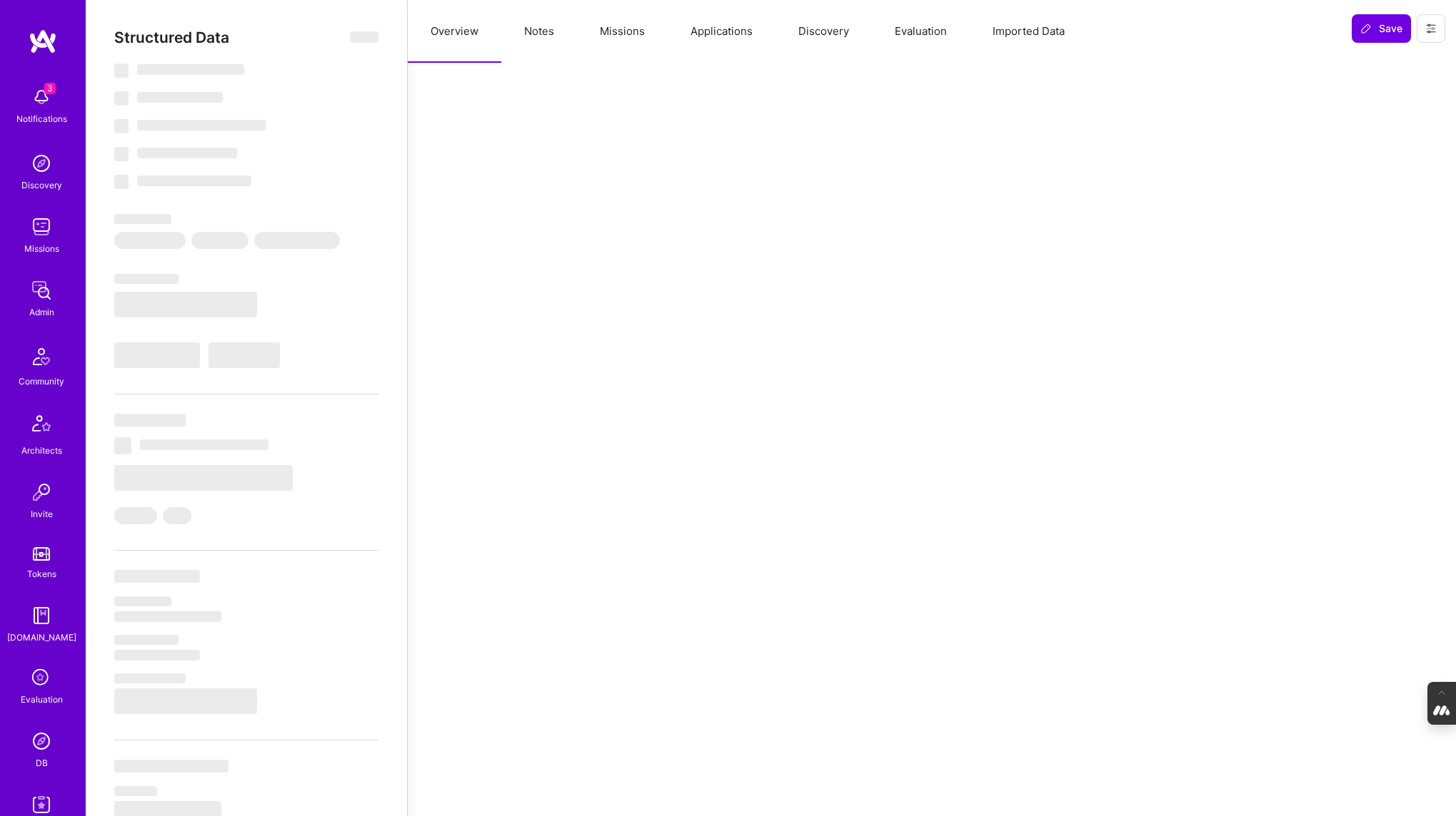
select select "Right Now"
select select "Verified"
select select "US"
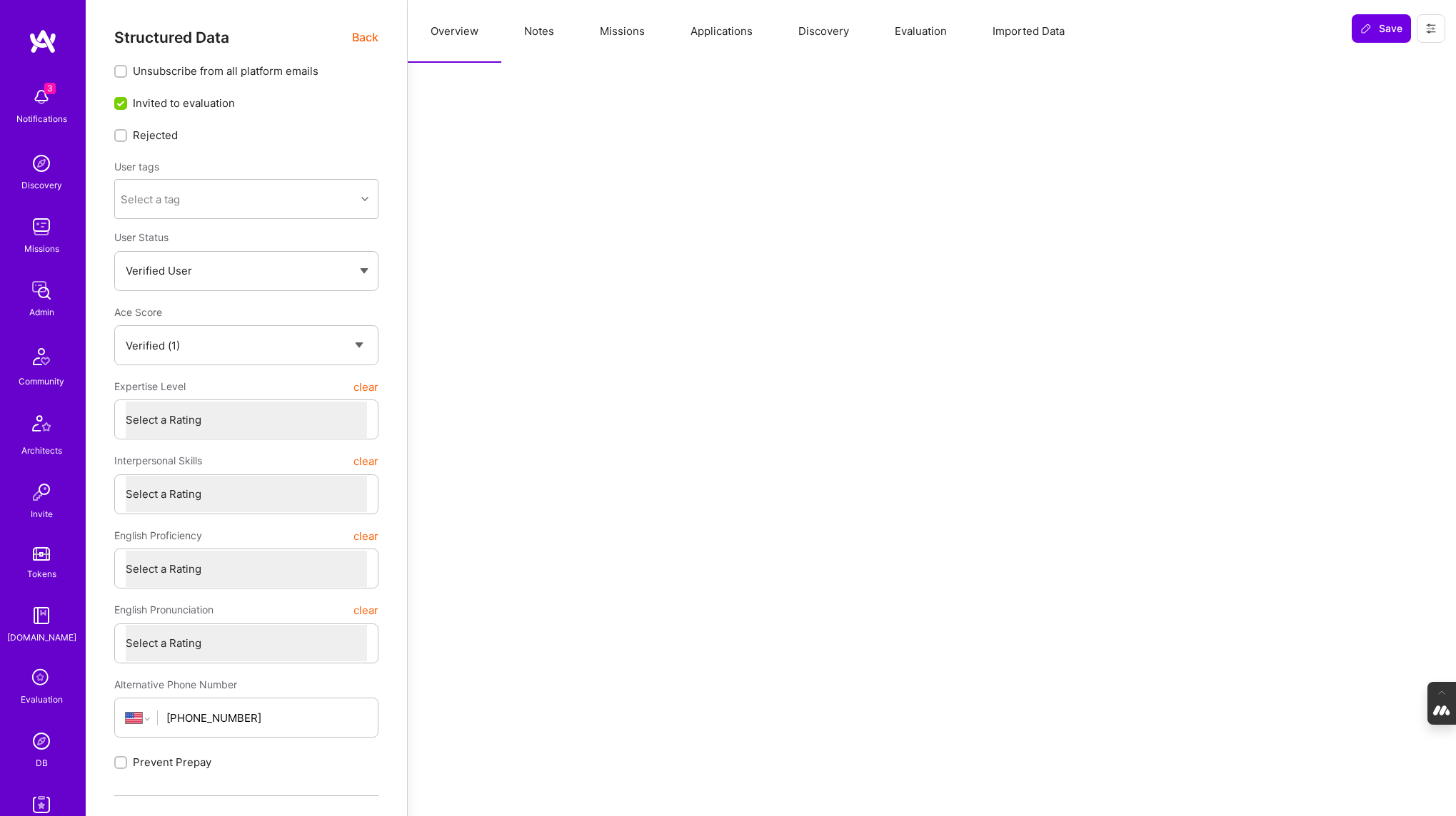
click at [906, 32] on button "Evaluation" at bounding box center [921, 31] width 98 height 63
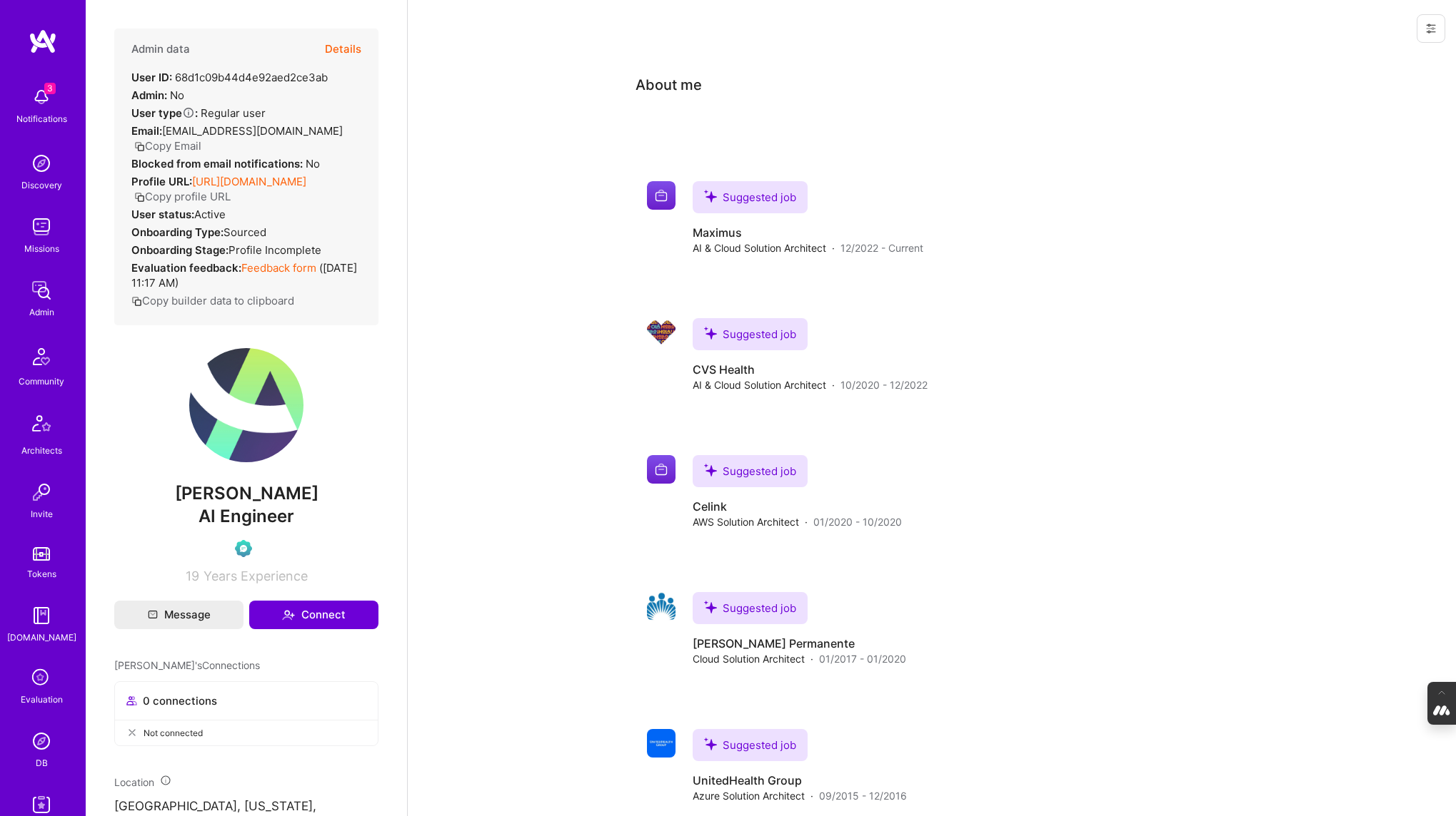
click at [345, 46] on button "Details" at bounding box center [343, 49] width 36 height 41
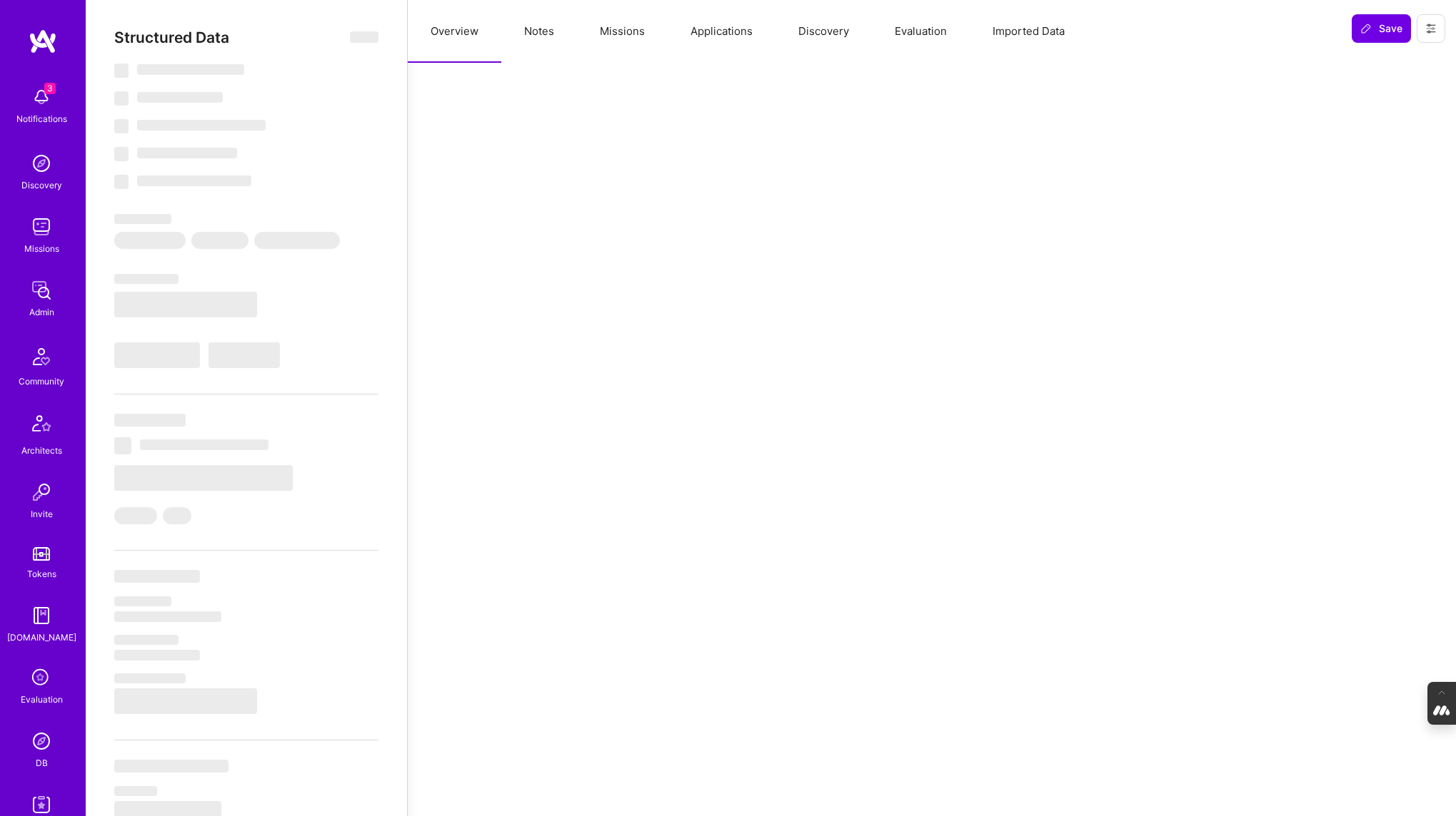
select select "Verified"
select select "US"
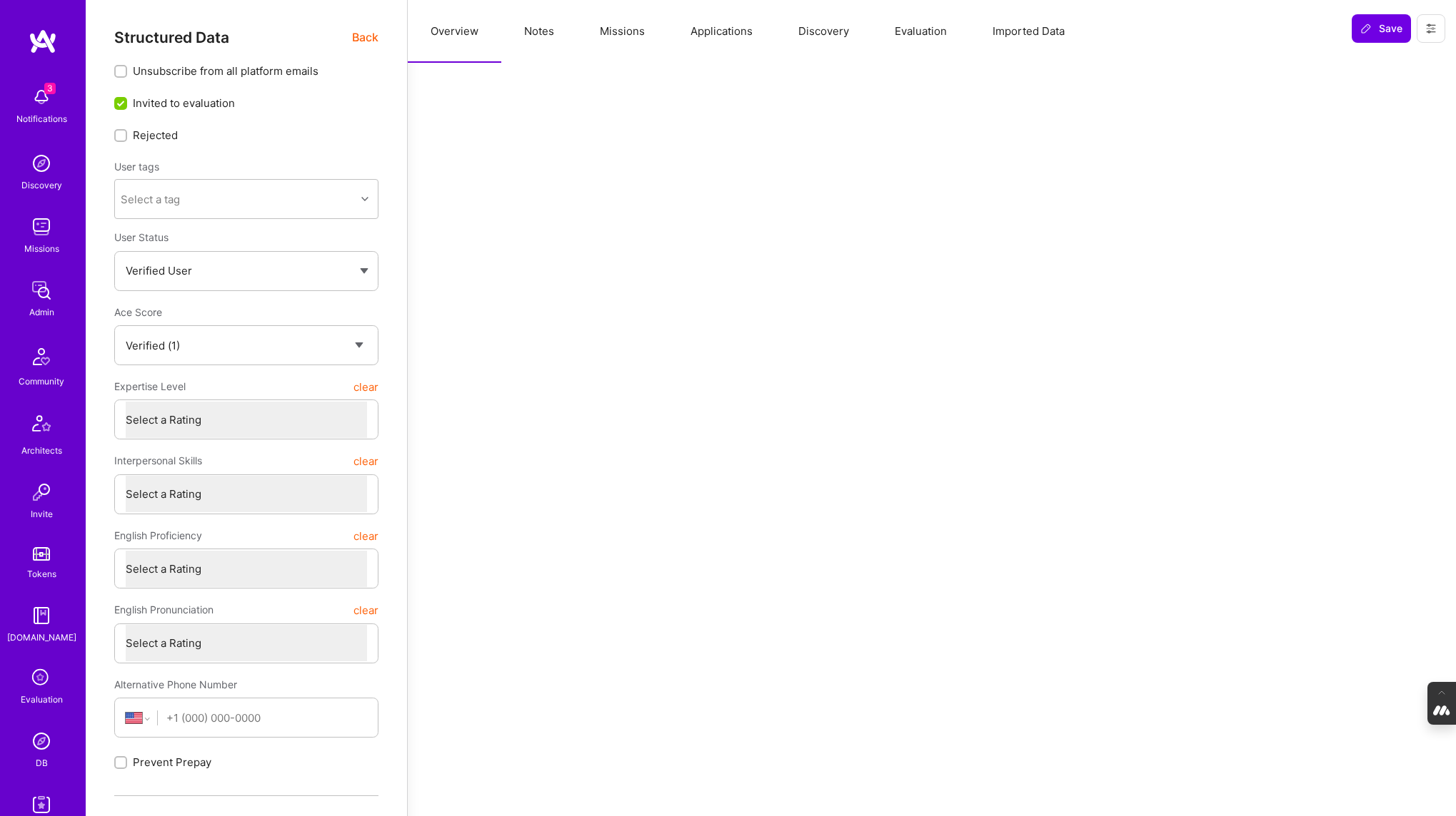
click at [947, 30] on button "Evaluation" at bounding box center [921, 31] width 98 height 63
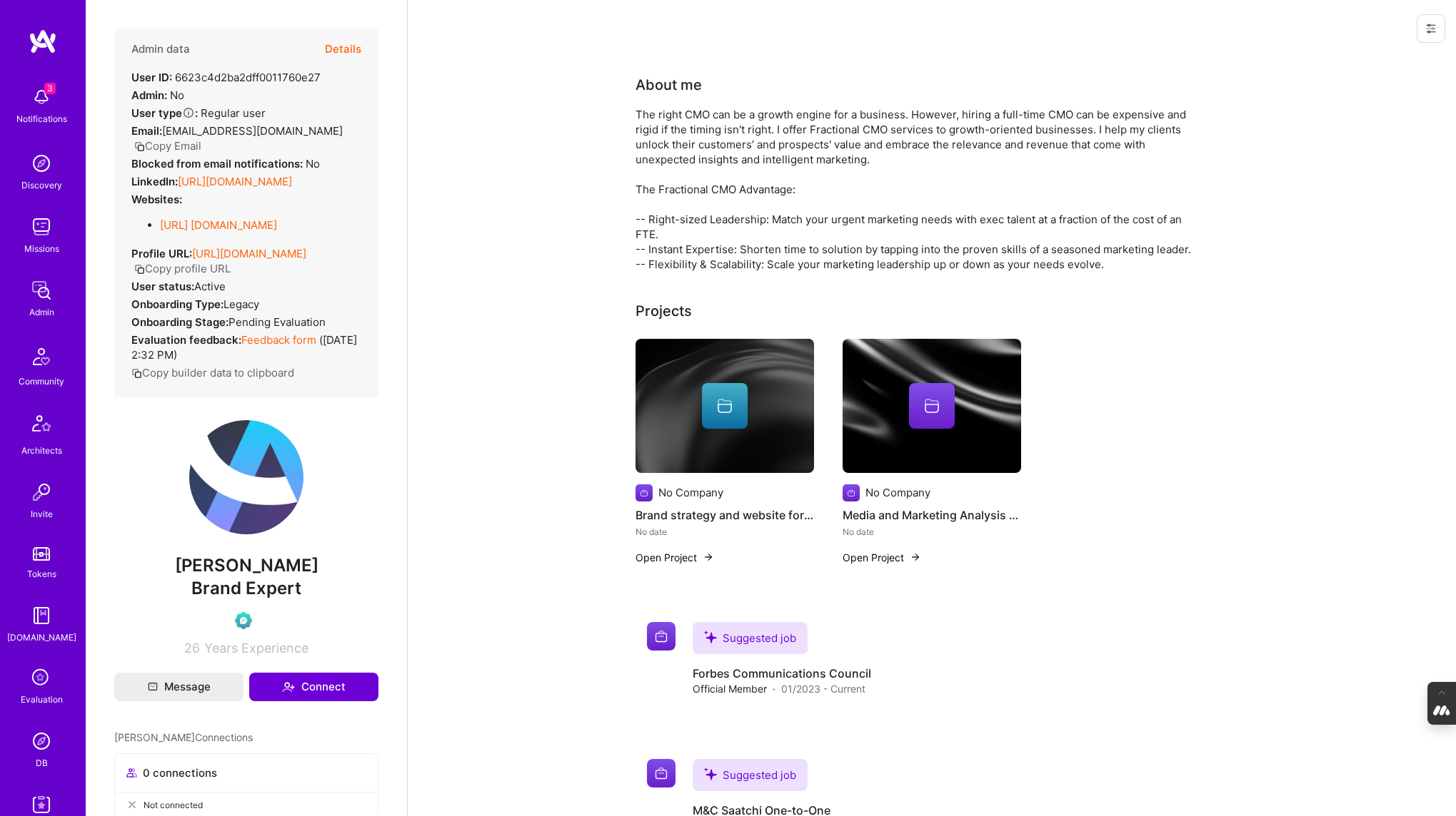
click at [348, 50] on button "Details" at bounding box center [343, 49] width 36 height 41
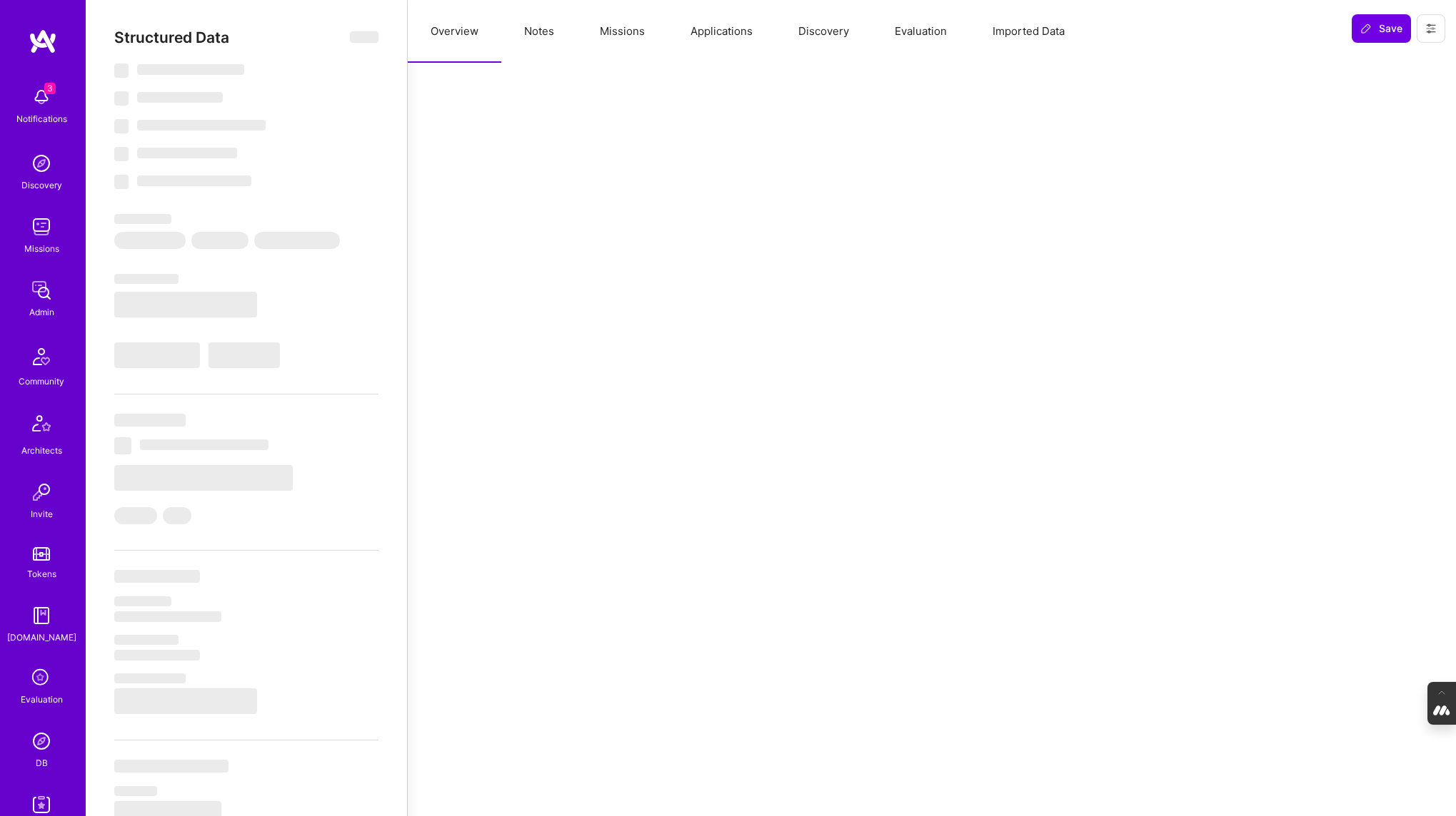
select select "Exceptional"
select select "US"
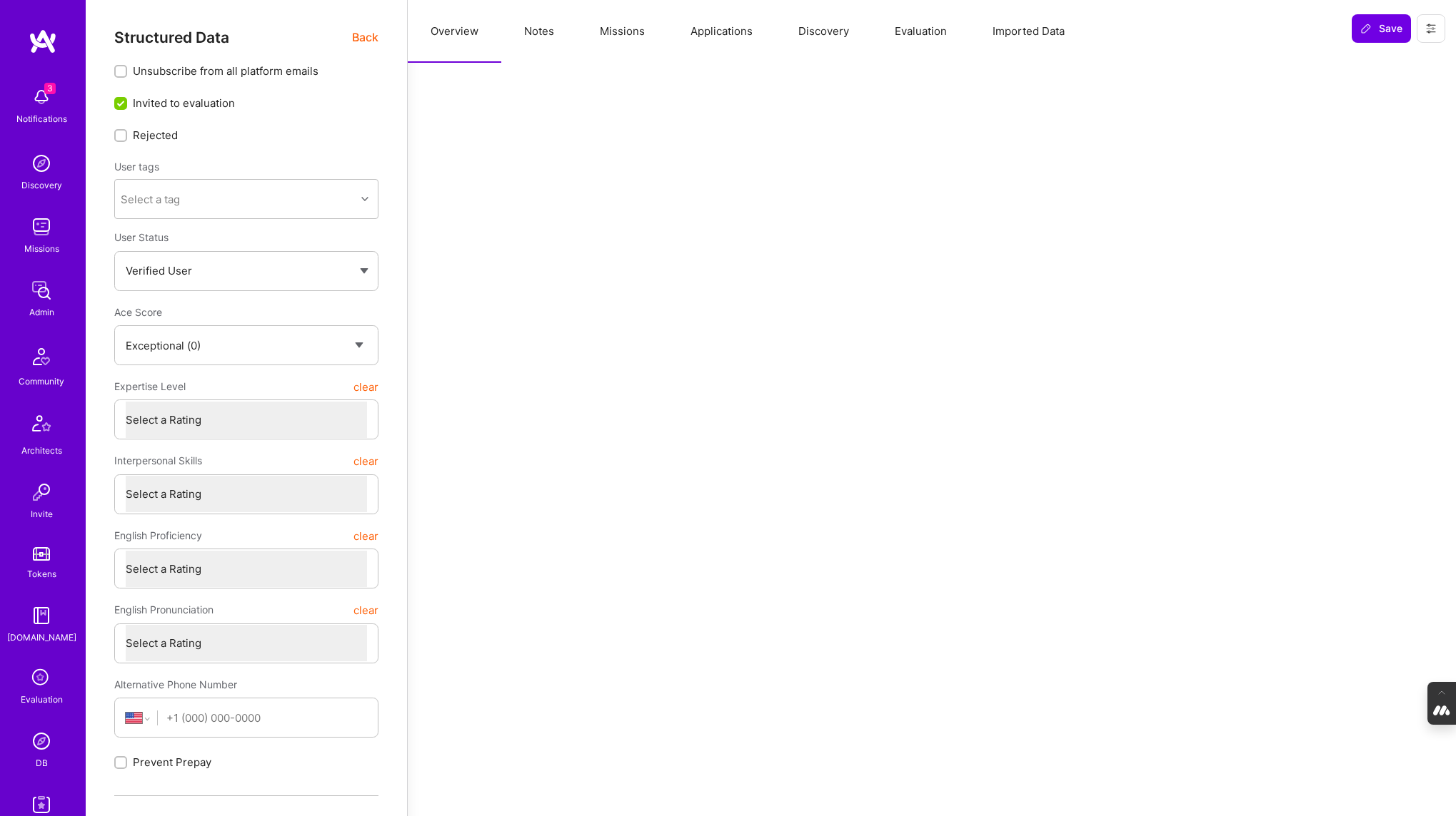
click at [912, 40] on button "Evaluation" at bounding box center [921, 31] width 98 height 63
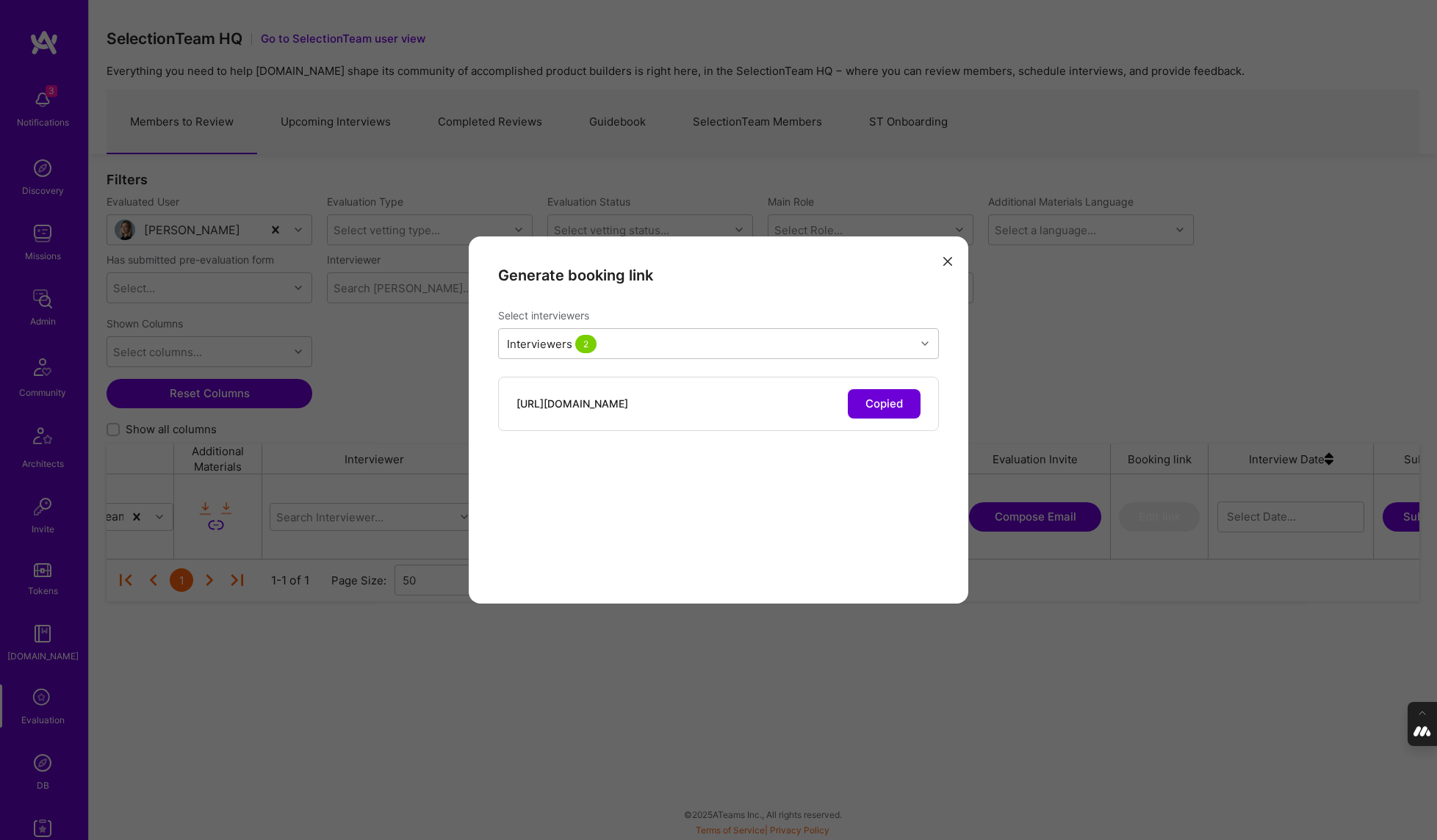
scroll to position [85, 1313]
click at [948, 257] on icon "modal" at bounding box center [948, 261] width 9 height 9
